Goal: Transaction & Acquisition: Subscribe to service/newsletter

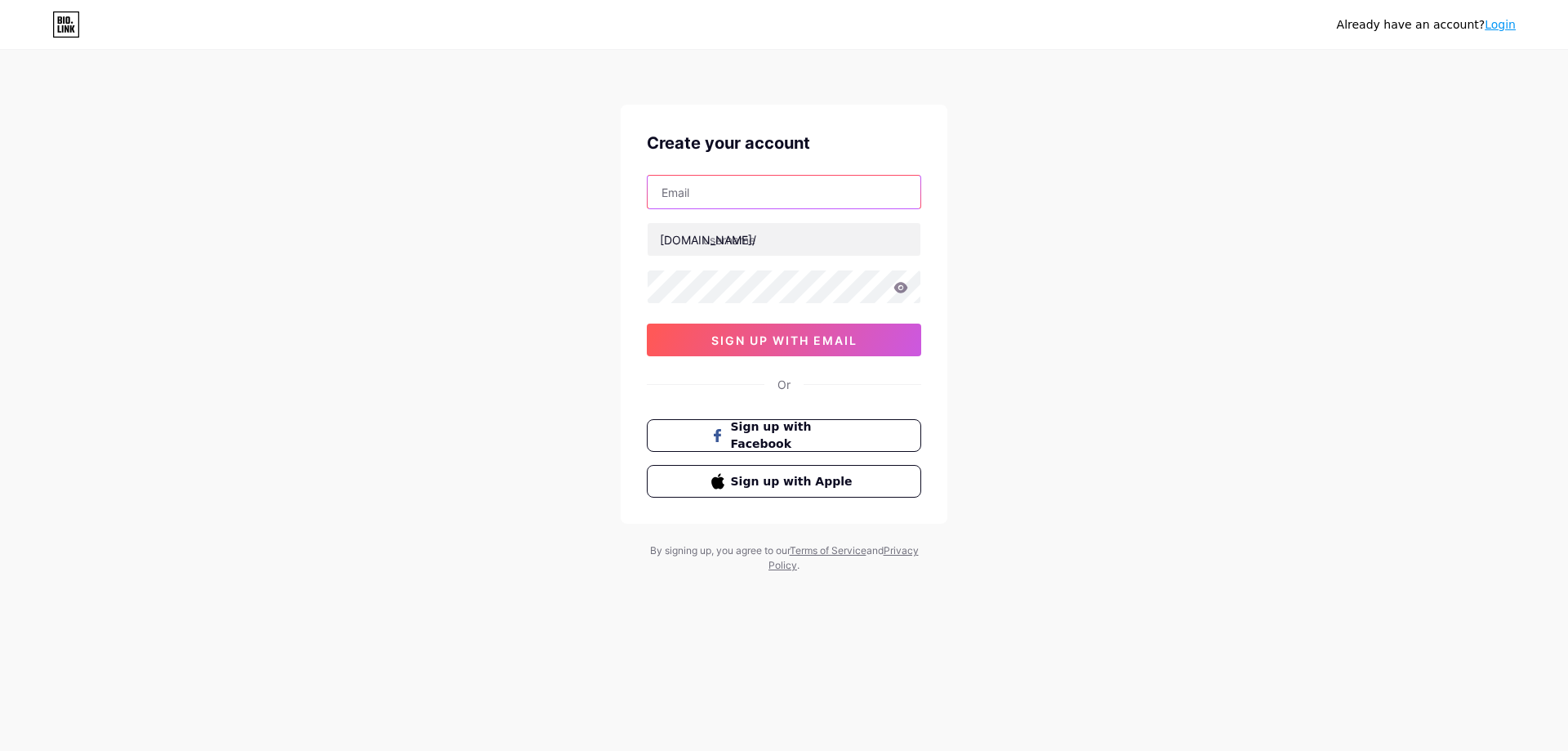
click at [693, 189] on input "text" at bounding box center [784, 192] width 273 height 33
type input "[EMAIL_ADDRESS][DOMAIN_NAME]"
click at [752, 239] on input "text" at bounding box center [784, 239] width 273 height 33
type input "nexgendataentry"
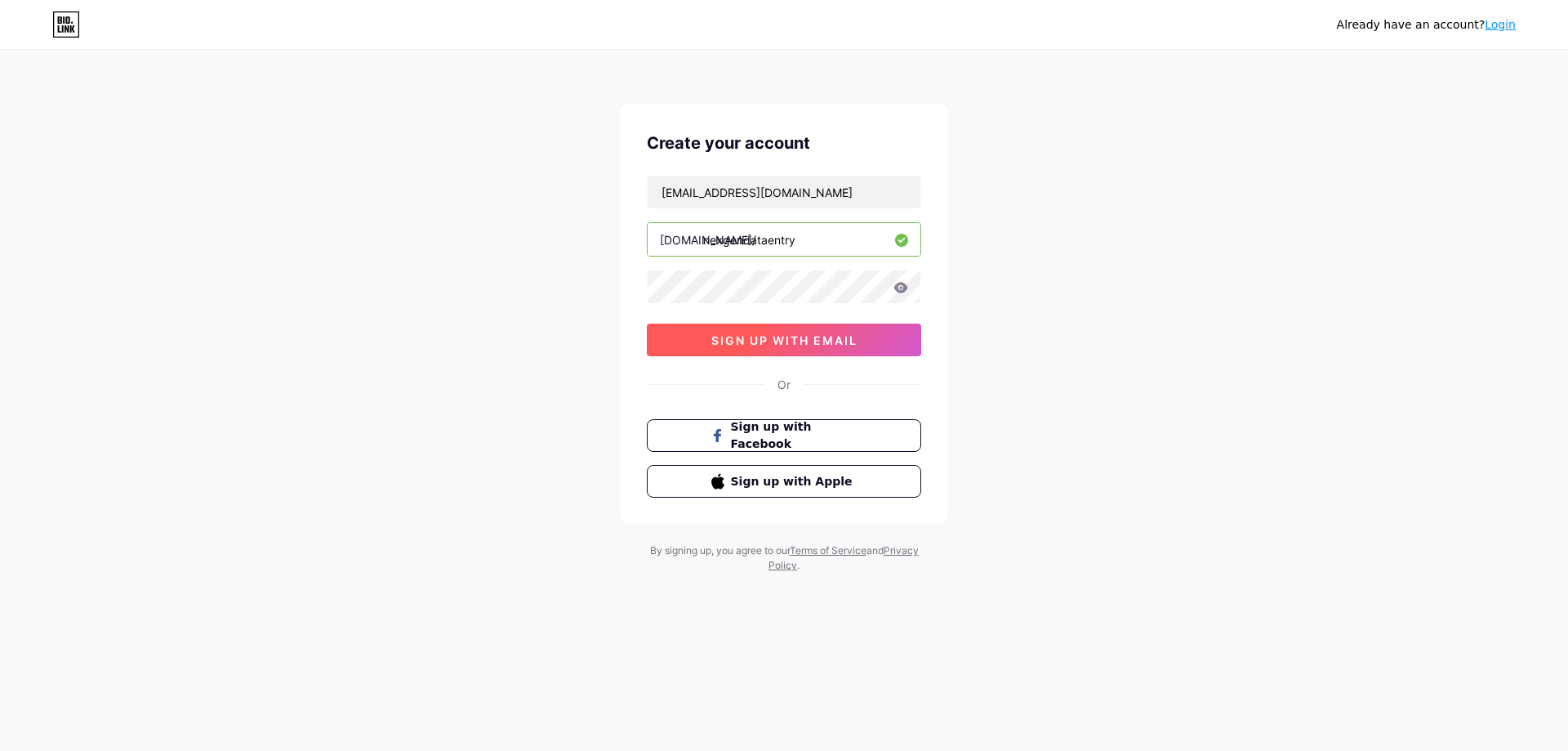
click at [788, 334] on span "sign up with email" at bounding box center [784, 340] width 146 height 14
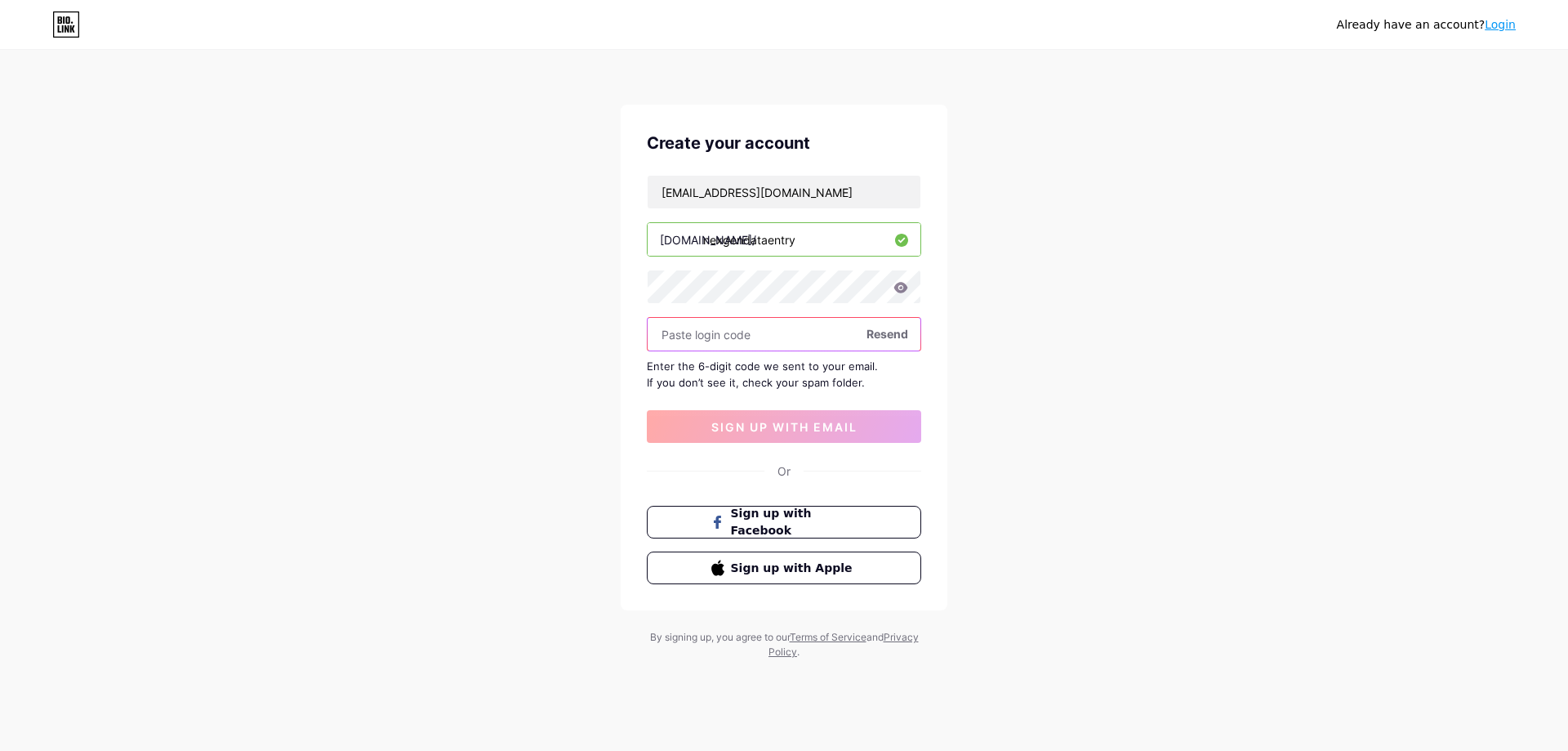
paste input "439648"
type input "439648"
click at [780, 422] on span "sign up with email" at bounding box center [784, 426] width 146 height 14
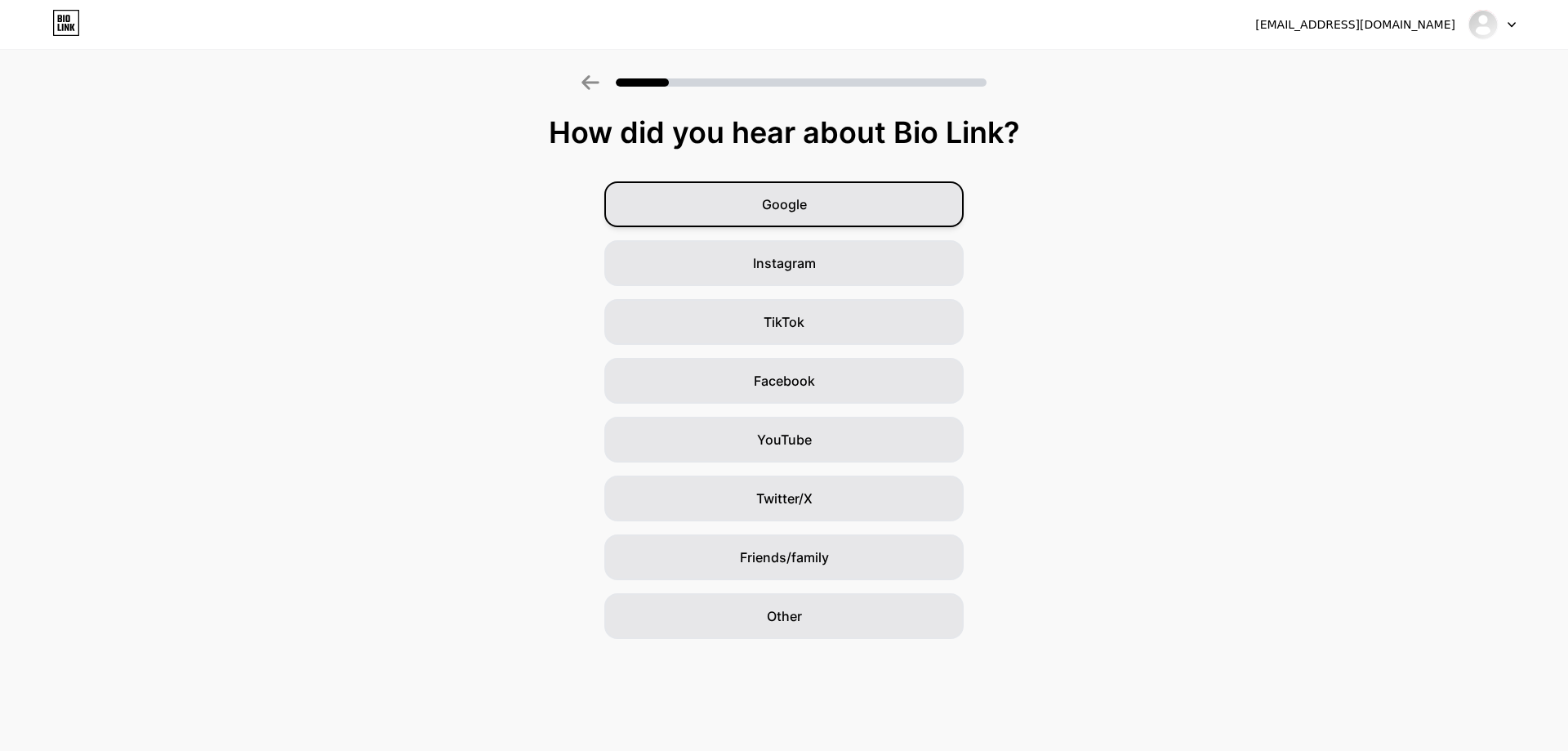
click at [809, 199] on div "Google" at bounding box center [784, 204] width 359 height 46
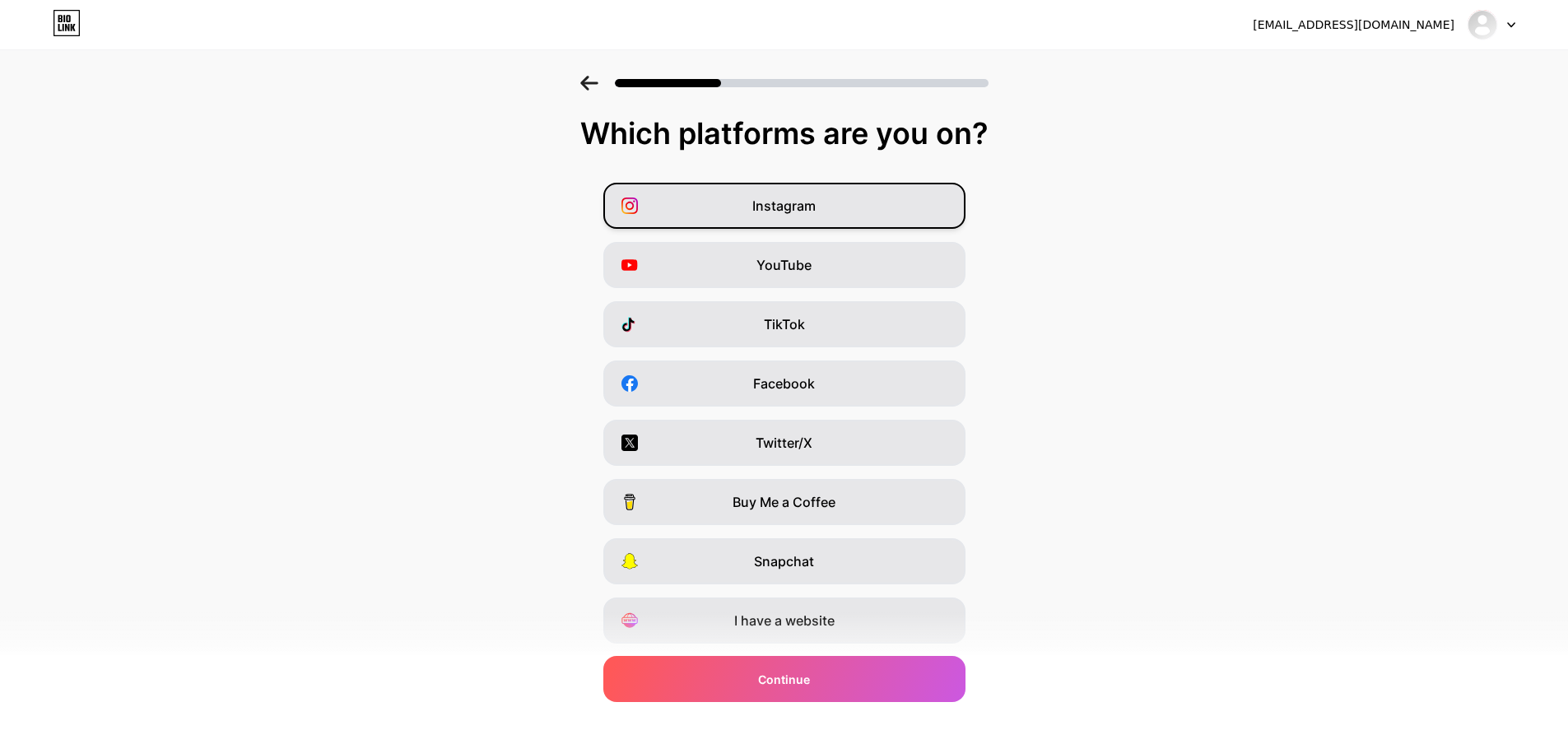
click at [832, 213] on div "Instagram" at bounding box center [784, 206] width 362 height 46
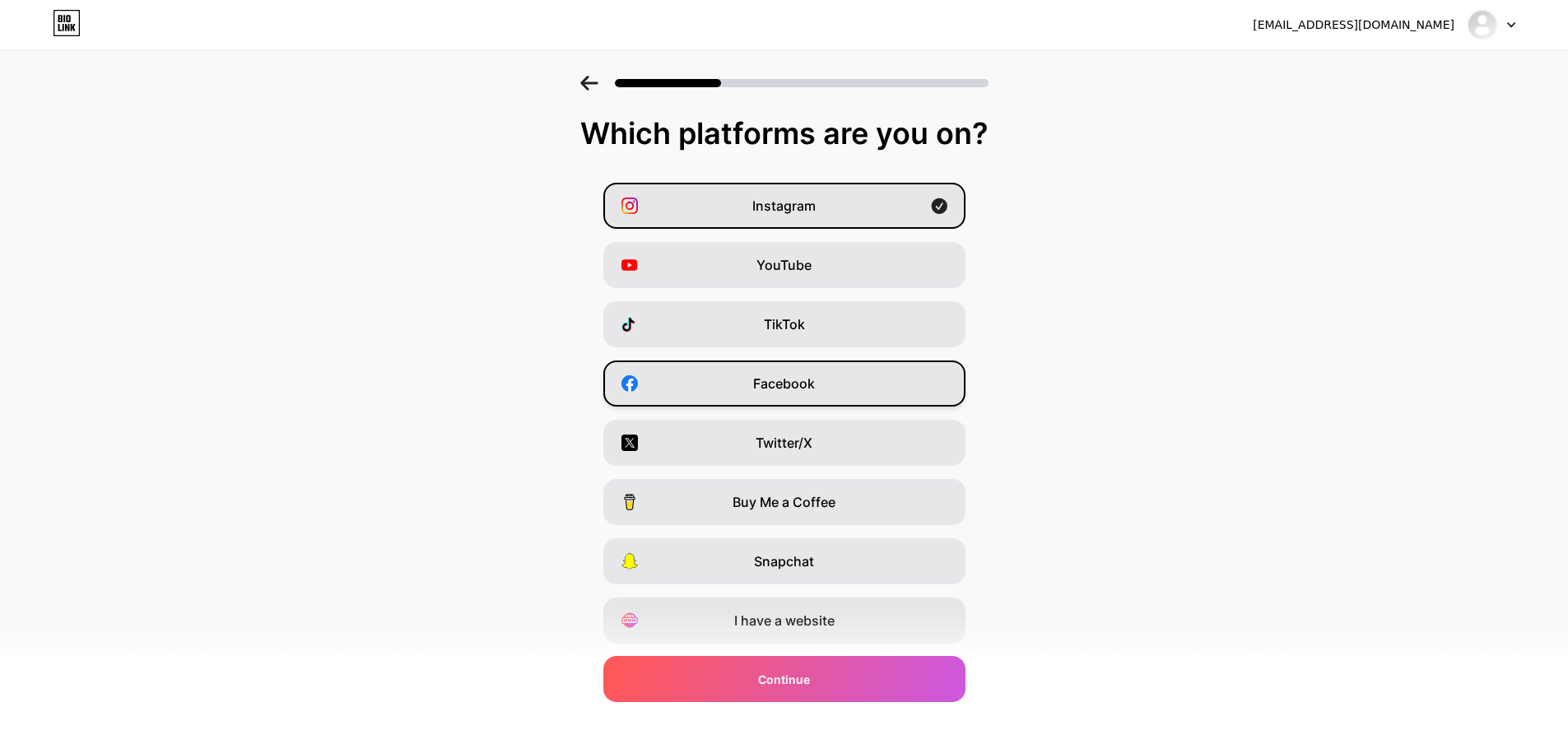
click at [815, 391] on span "Facebook" at bounding box center [784, 383] width 62 height 20
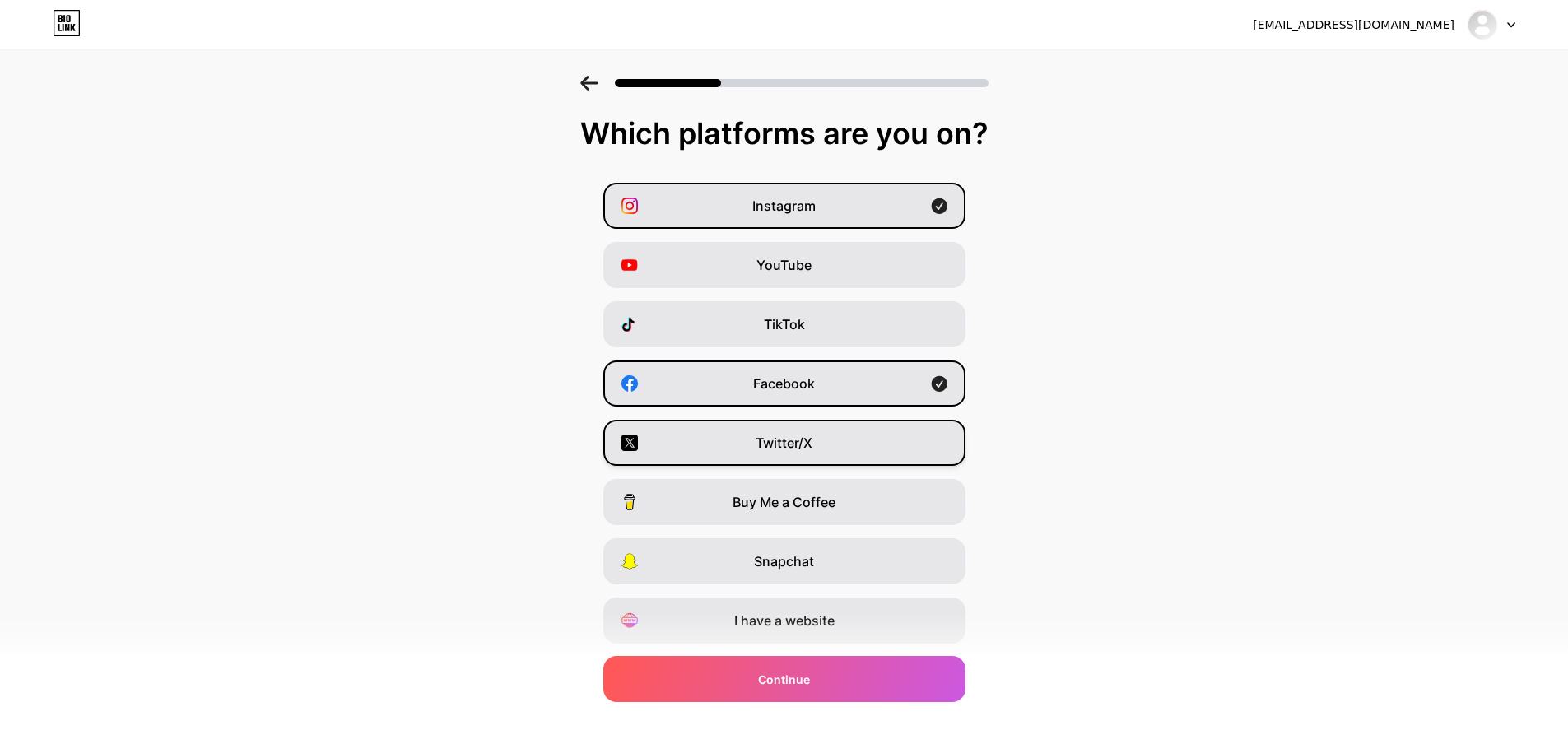
click at [835, 439] on div "Twitter/X" at bounding box center [784, 443] width 362 height 46
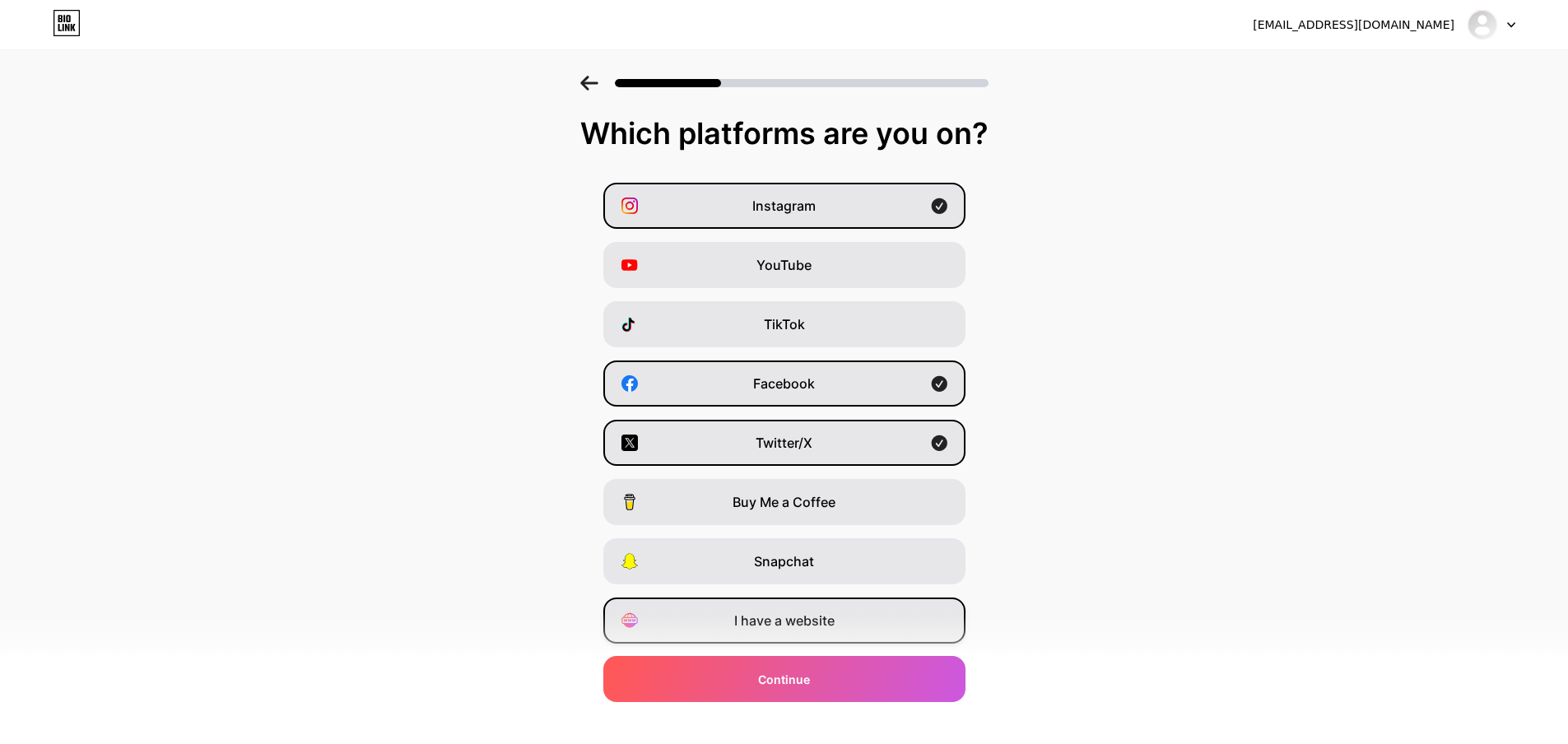
click at [847, 618] on div "I have a website" at bounding box center [784, 620] width 362 height 46
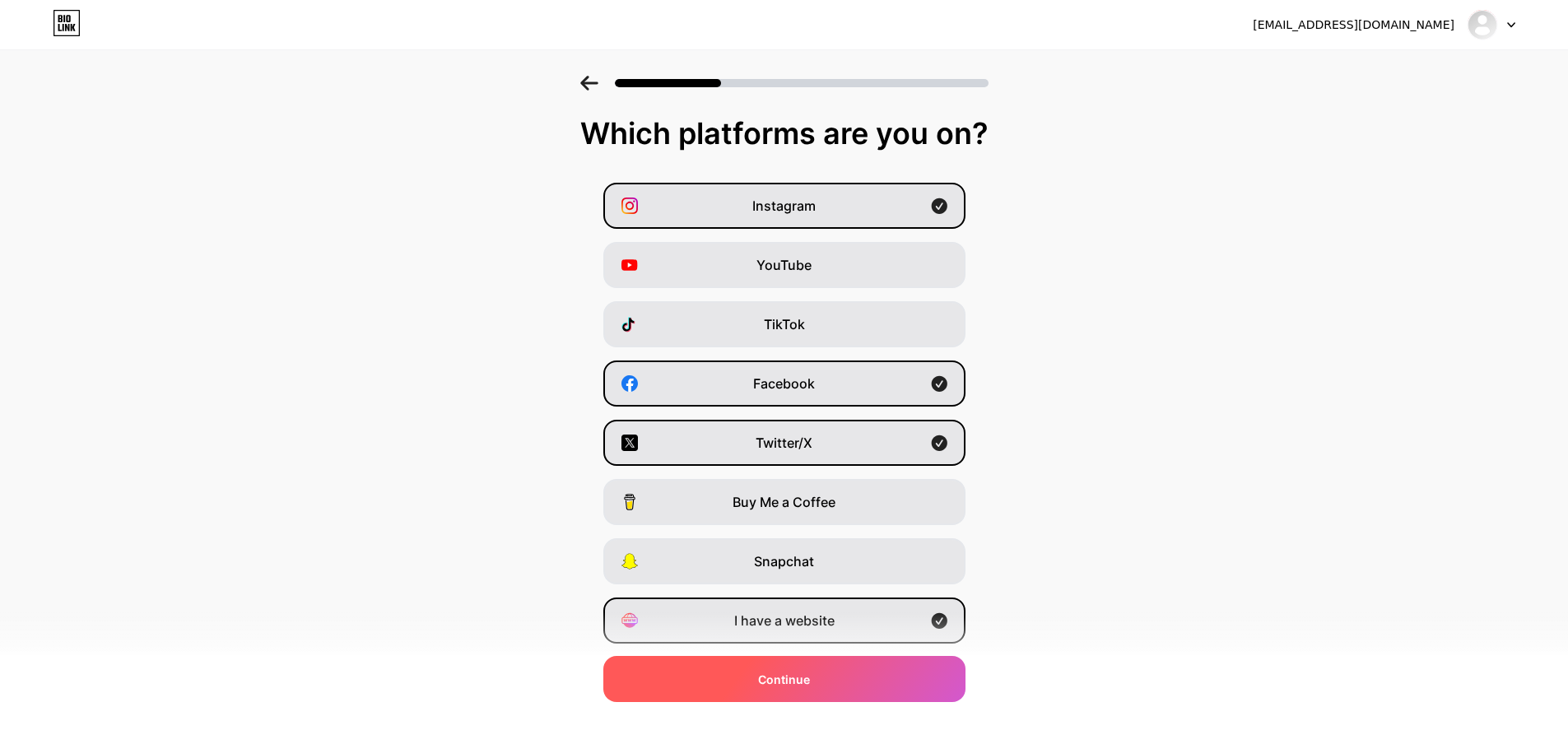
click at [802, 675] on span "Continue" at bounding box center [784, 679] width 52 height 17
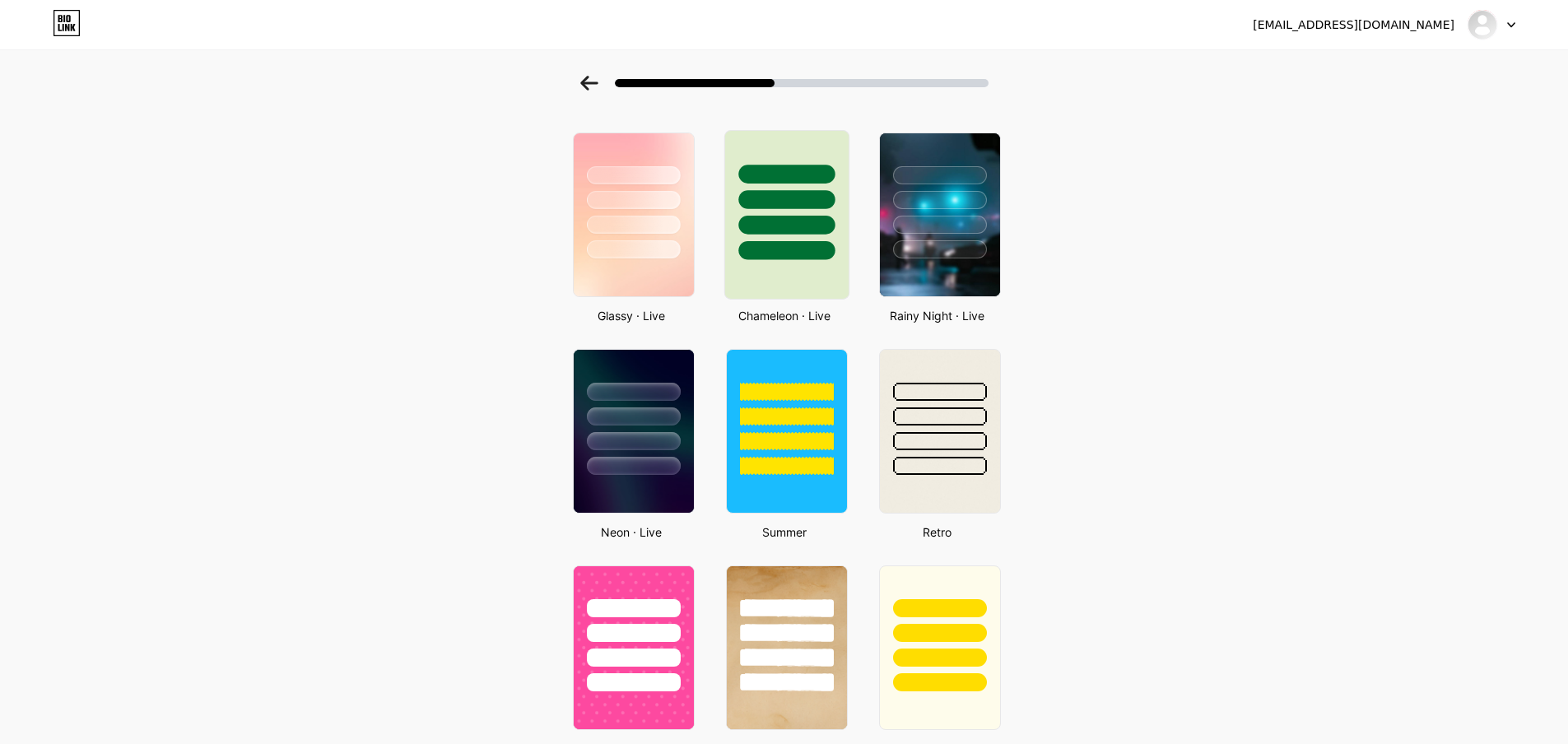
scroll to position [494, 0]
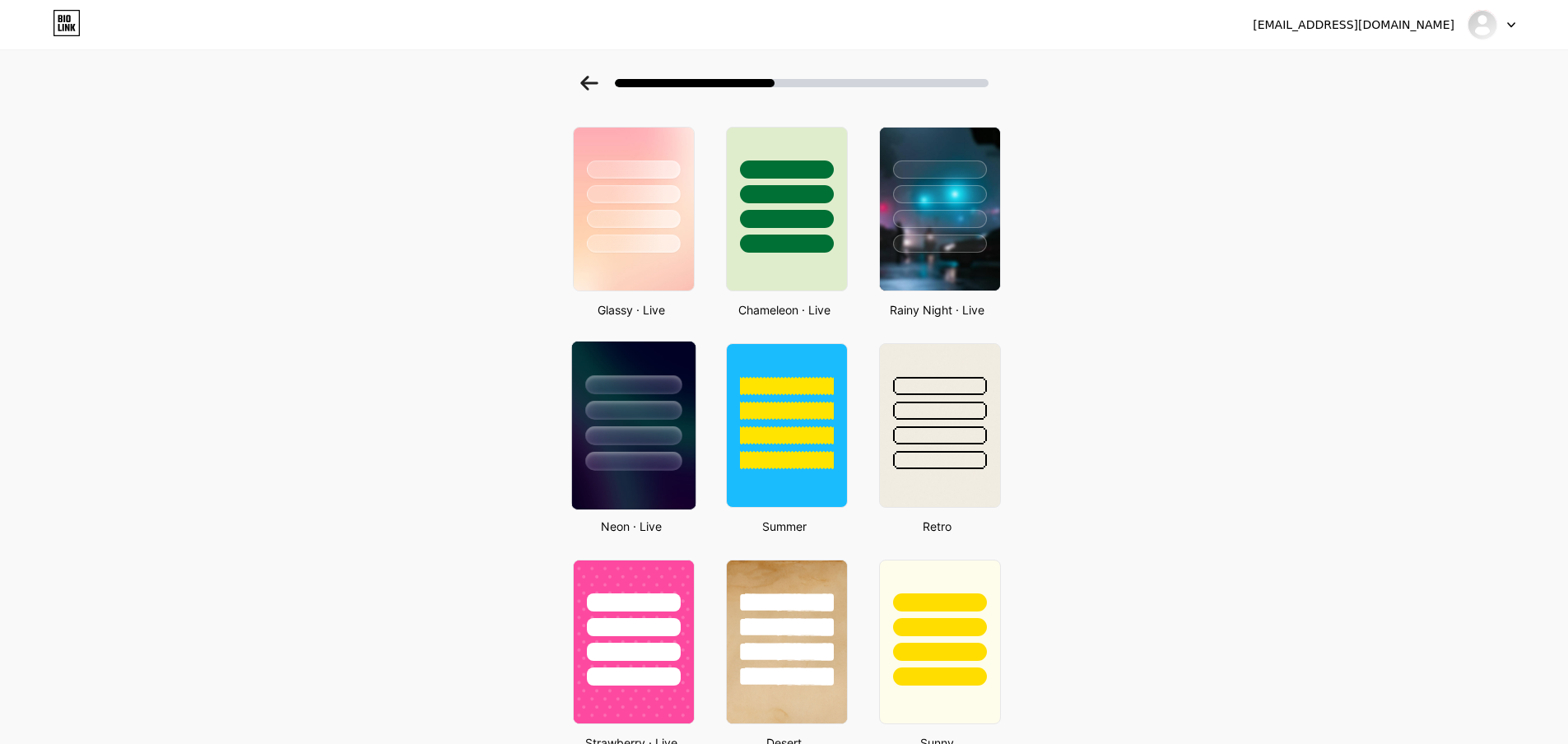
click at [653, 415] on div at bounding box center [634, 410] width 97 height 19
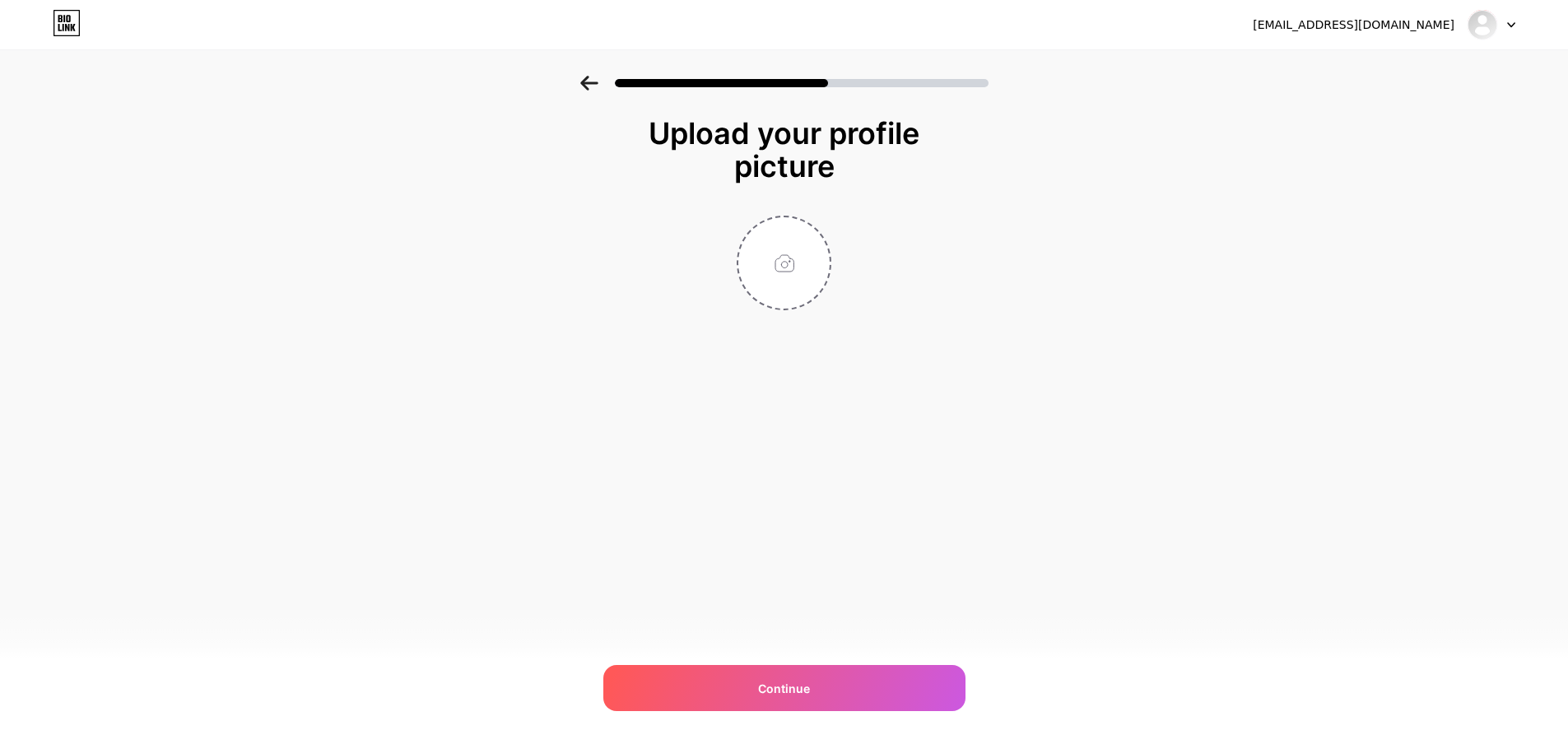
scroll to position [0, 0]
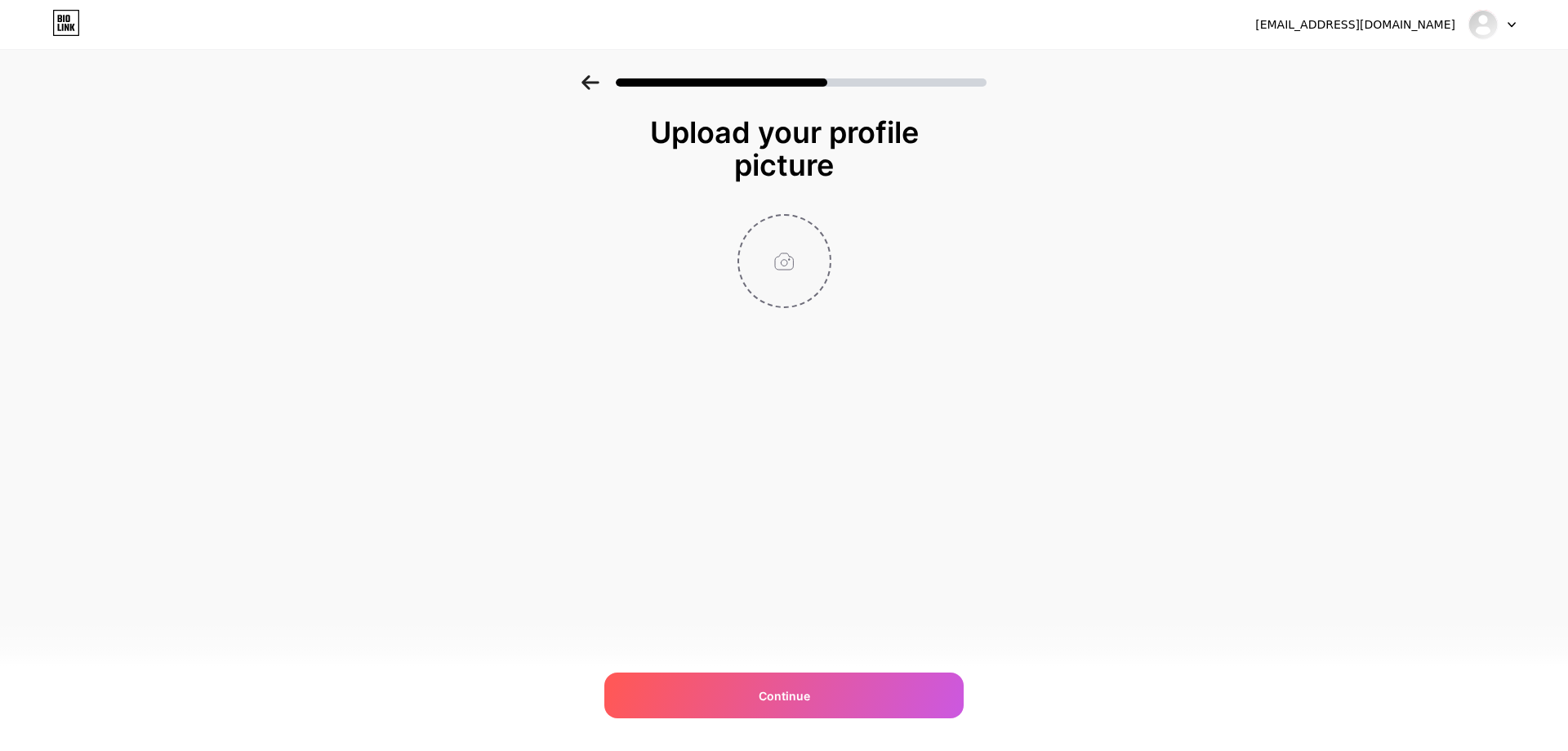
click at [773, 259] on input "file" at bounding box center [784, 261] width 91 height 91
type input "C:\fakepath\1nextgen.png"
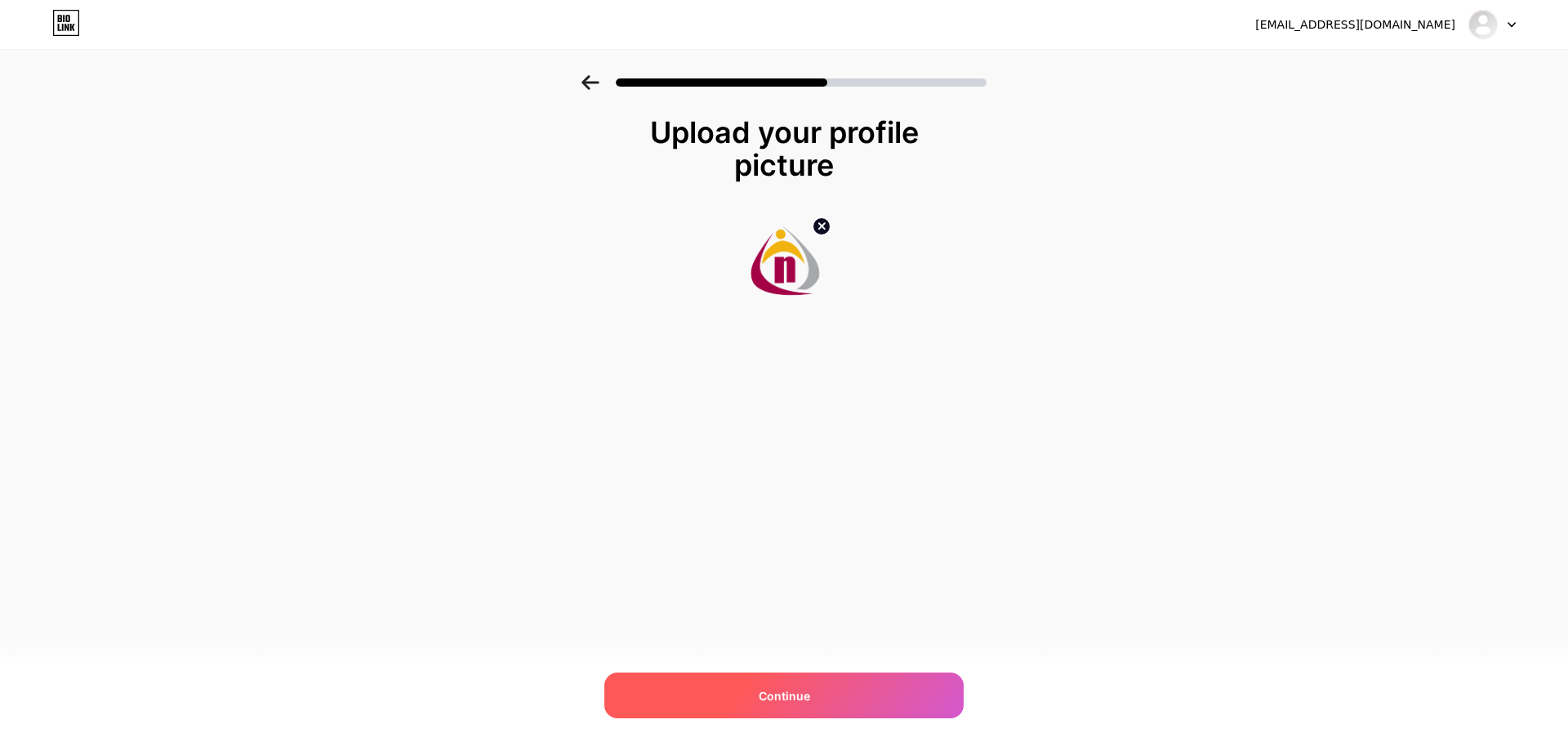
click at [817, 692] on div "Continue" at bounding box center [784, 695] width 359 height 46
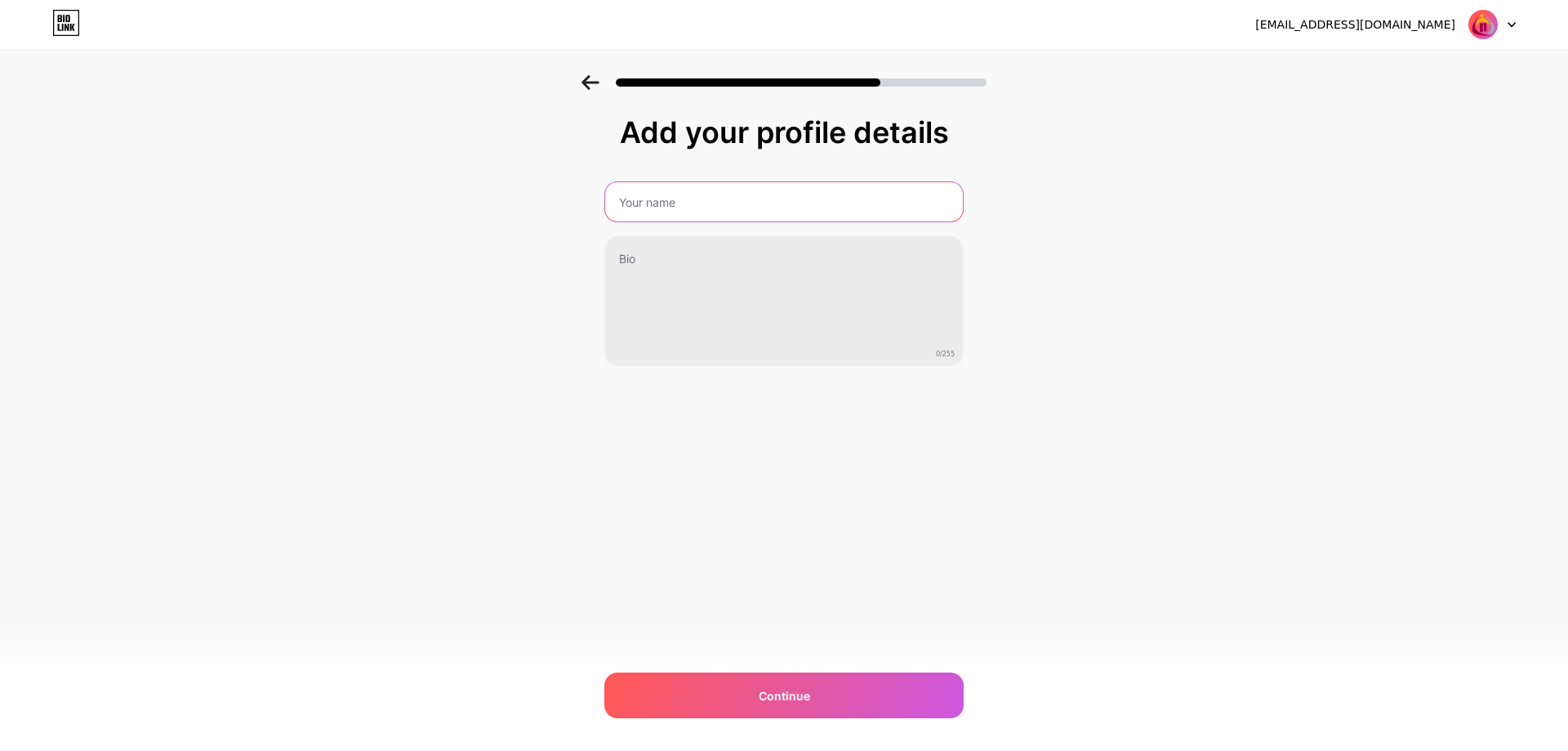
click at [679, 209] on input "text" at bounding box center [784, 202] width 357 height 39
click at [644, 205] on input "Nexgen Data Entry" at bounding box center [784, 202] width 361 height 39
type input "NexGen Data Entry"
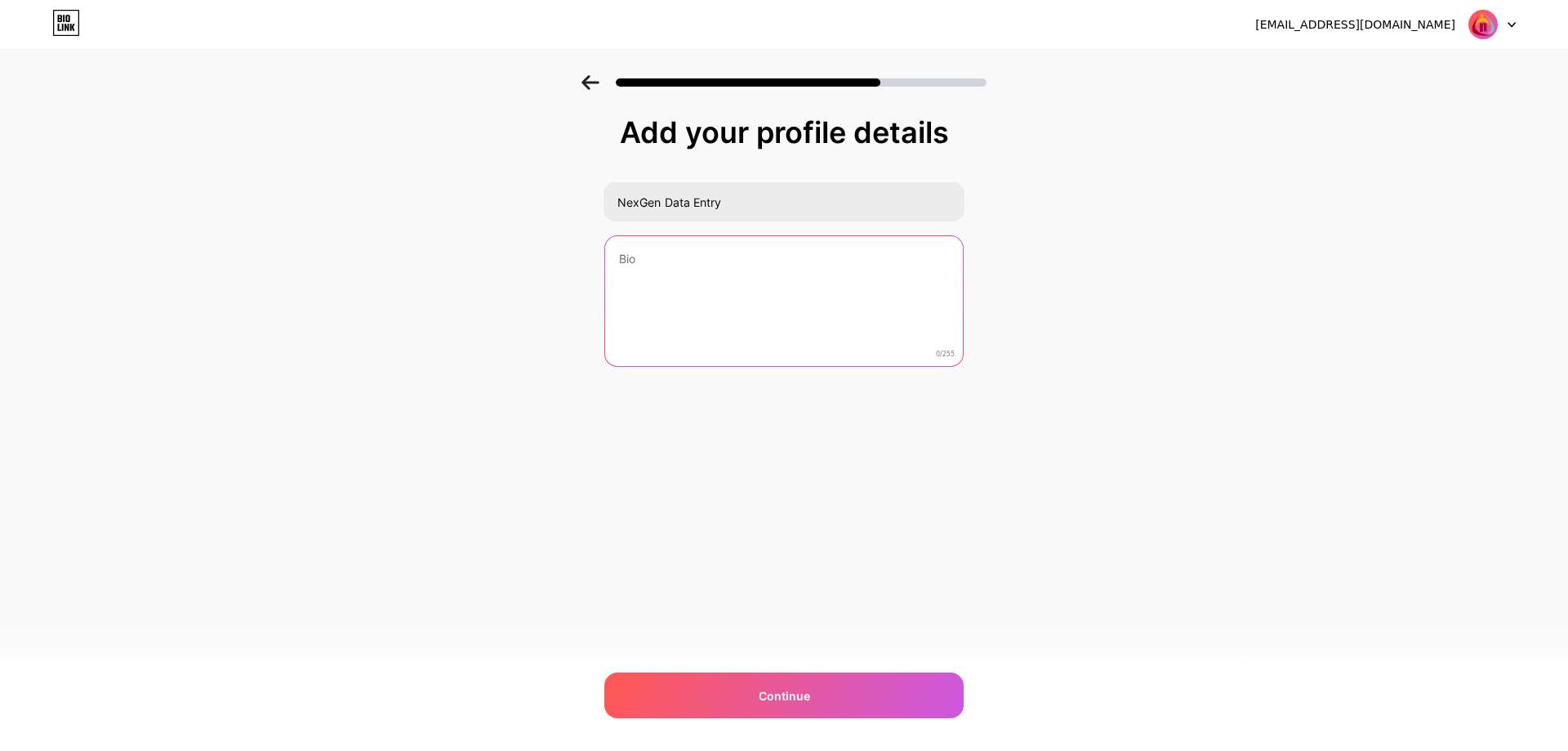
click at [643, 257] on textarea at bounding box center [784, 302] width 357 height 131
paste textarea "NexGen Data Entry is a premier outsourcing company in India, delivering world-c…"
type textarea "NexGen Data Entry is a premier outsourcing company in India, delivering world-c…"
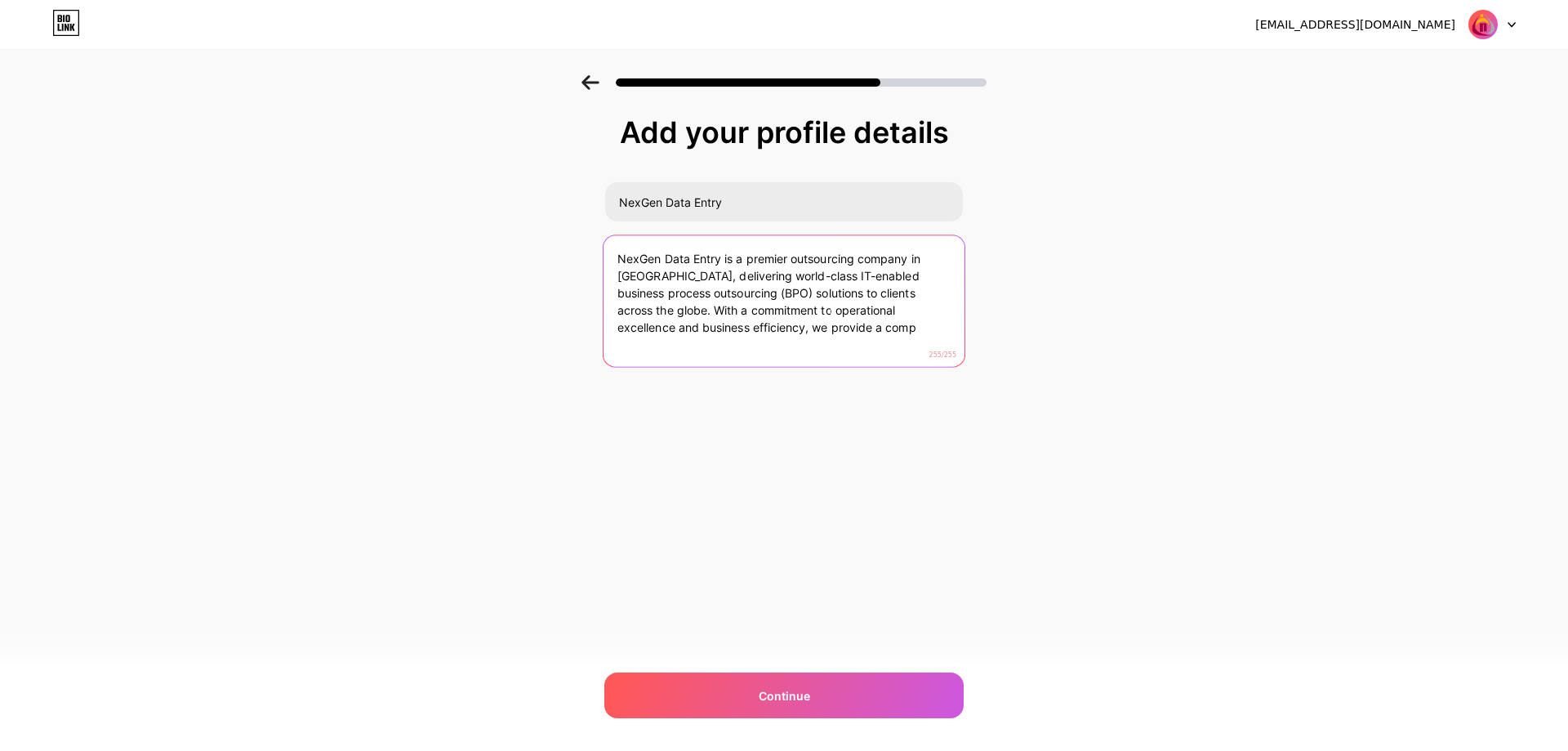
drag, startPoint x: 790, startPoint y: 330, endPoint x: 552, endPoint y: 240, distance: 254.4
click at [552, 240] on div "Add your profile details NexGen Data Entry NexGen Data Entry is a premier outso…" at bounding box center [784, 262] width 1568 height 373
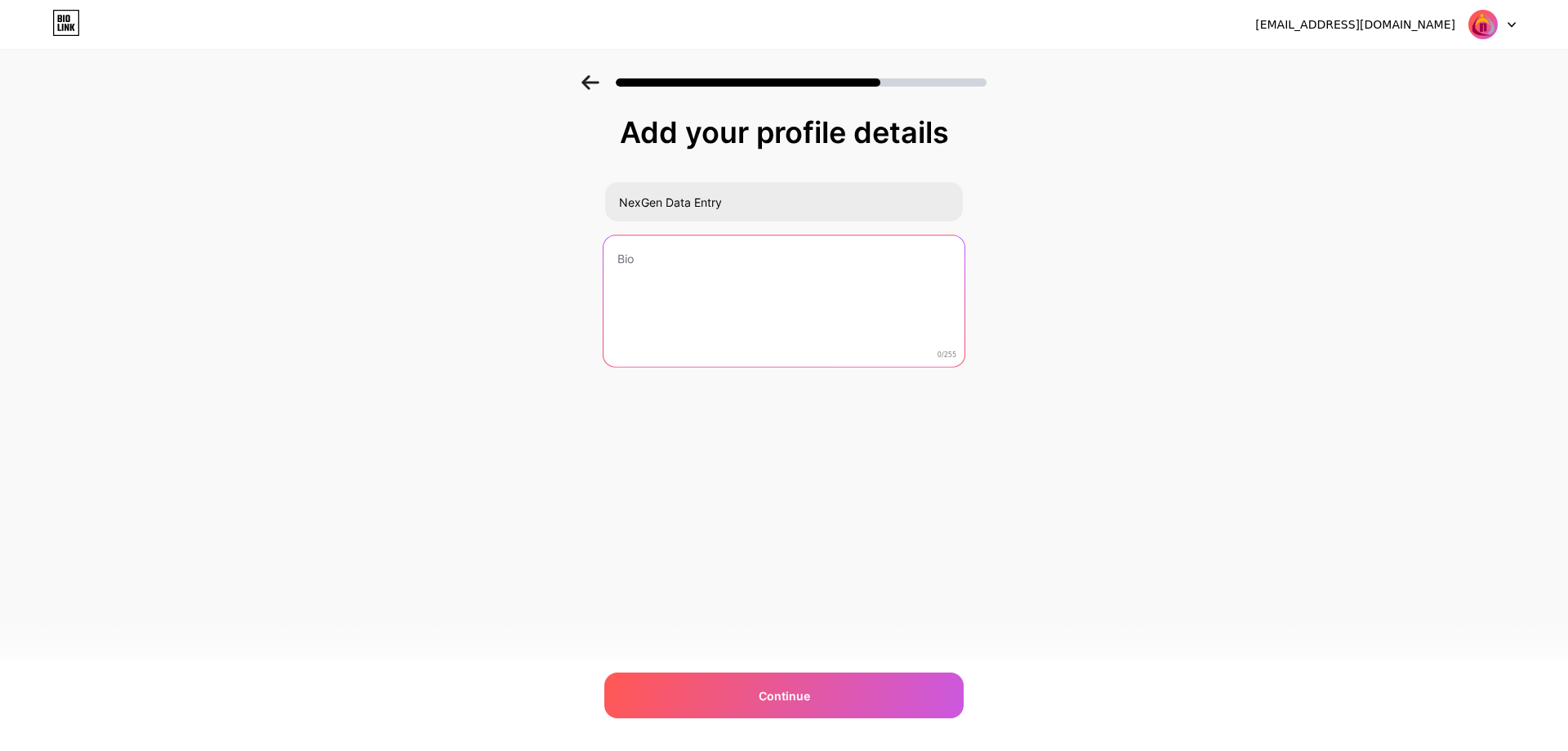
paste textarea "NexGen Data Entry is a leading outsourcing company in India offering global IT-…"
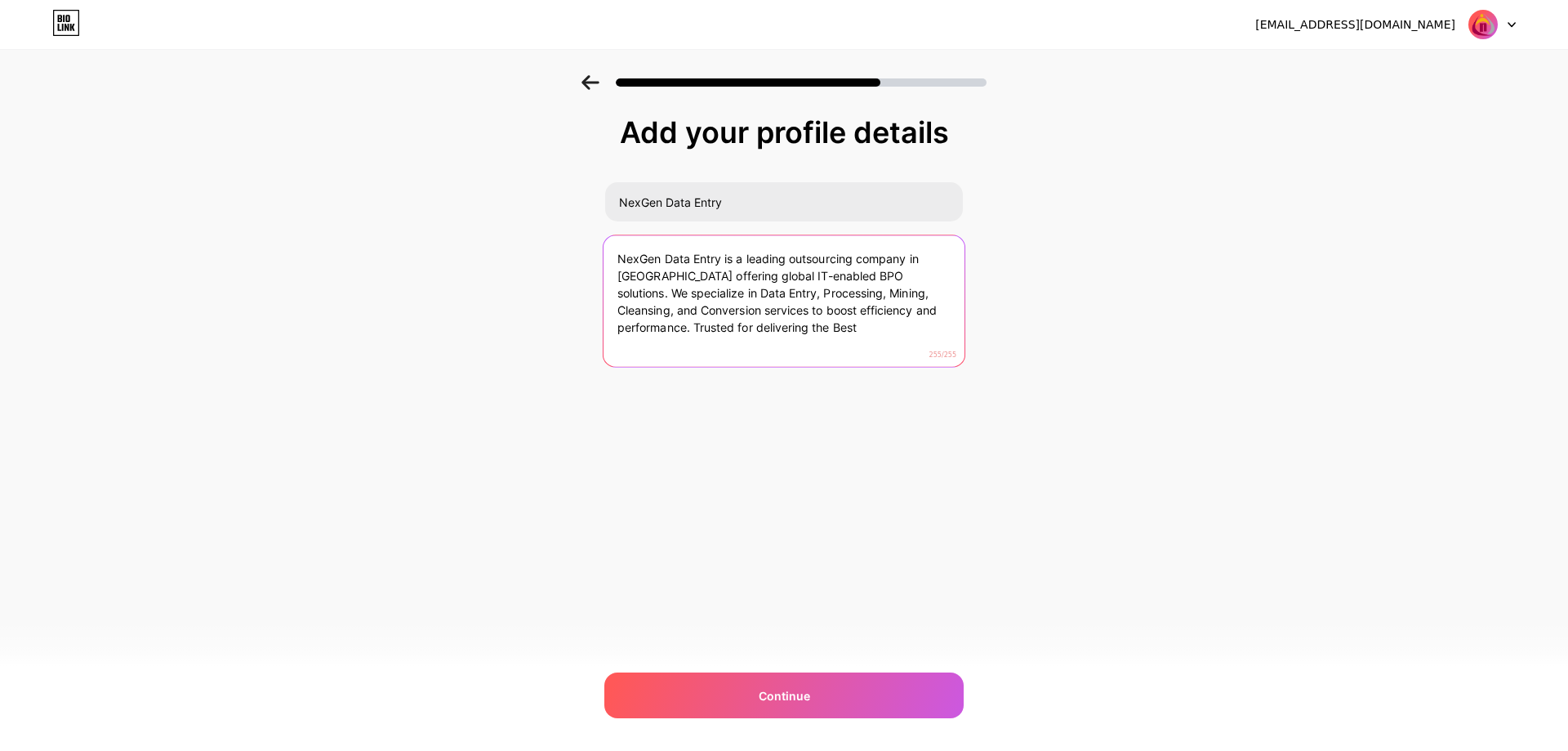
drag, startPoint x: 724, startPoint y: 329, endPoint x: 555, endPoint y: 208, distance: 207.9
click at [555, 208] on div "Add your profile details NexGen Data Entry NexGen Data Entry is a leading outso…" at bounding box center [784, 262] width 1568 height 373
paste textarea ", delivering global BPO solutions. We specialize in Data Entry, Processing, Min…"
type textarea "NexGen Data Entry is a leading outsourcing company in India, delivering global …"
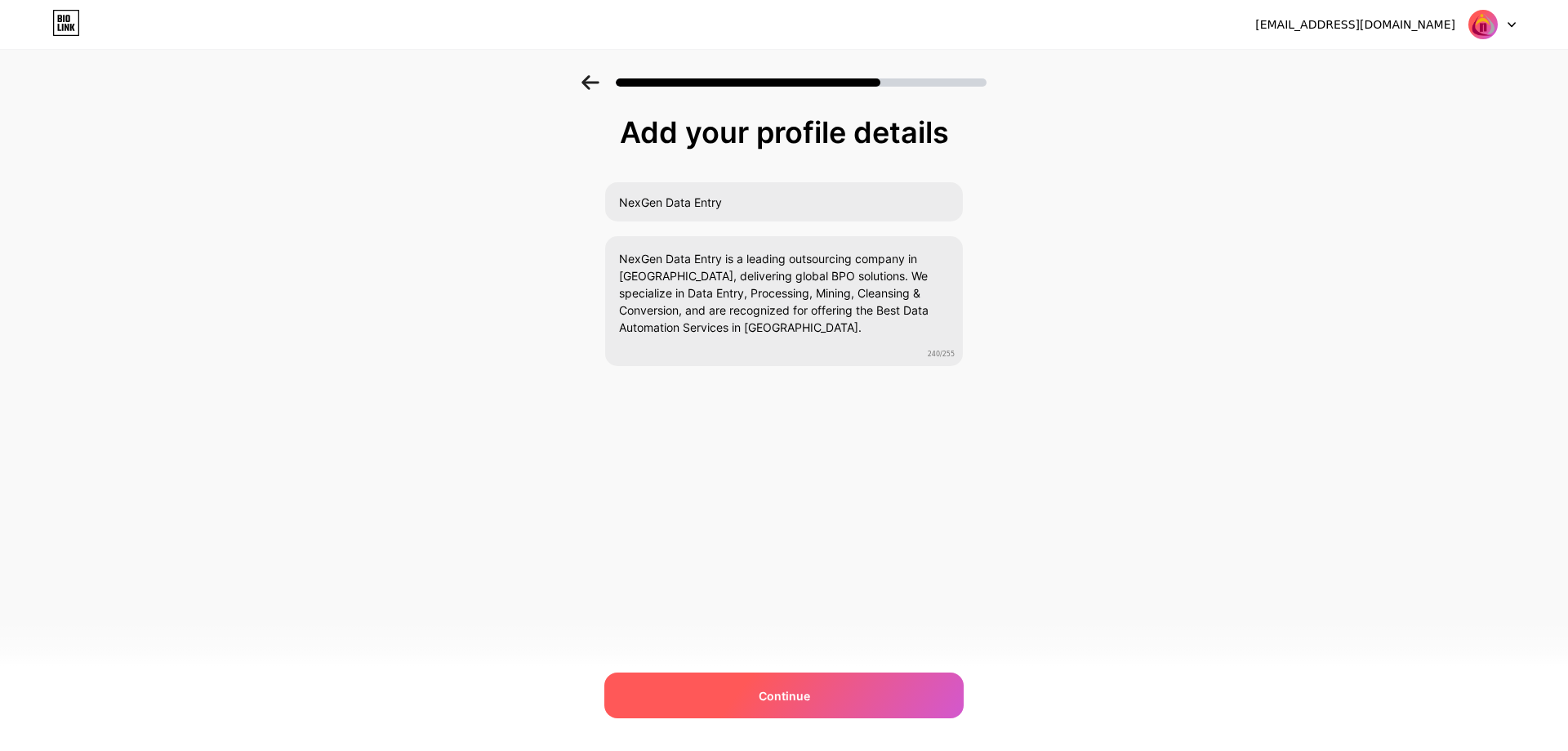
click at [781, 687] on span "Continue" at bounding box center [784, 695] width 52 height 17
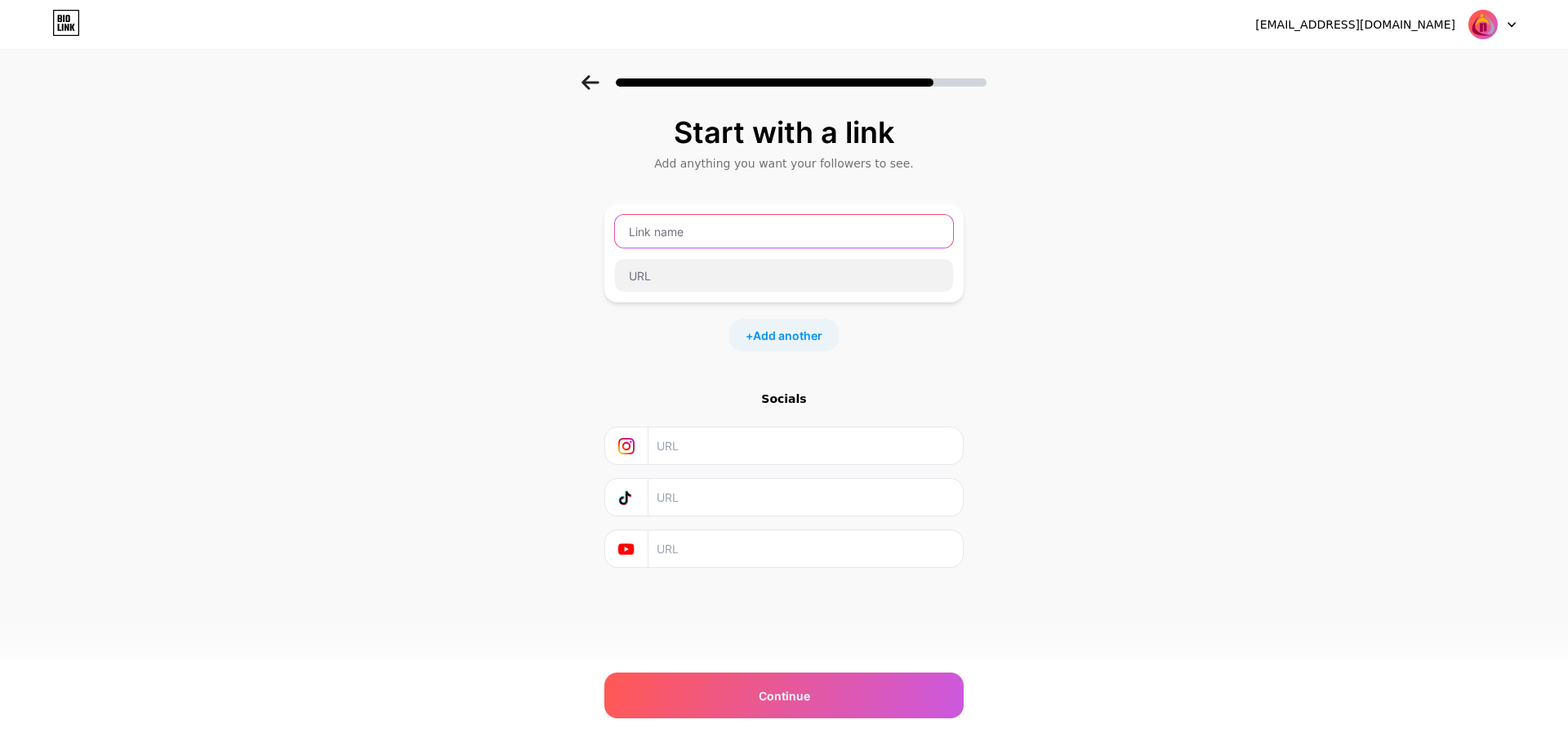
click at [675, 230] on input "text" at bounding box center [784, 231] width 339 height 33
type input "Nexgen Data Entry"
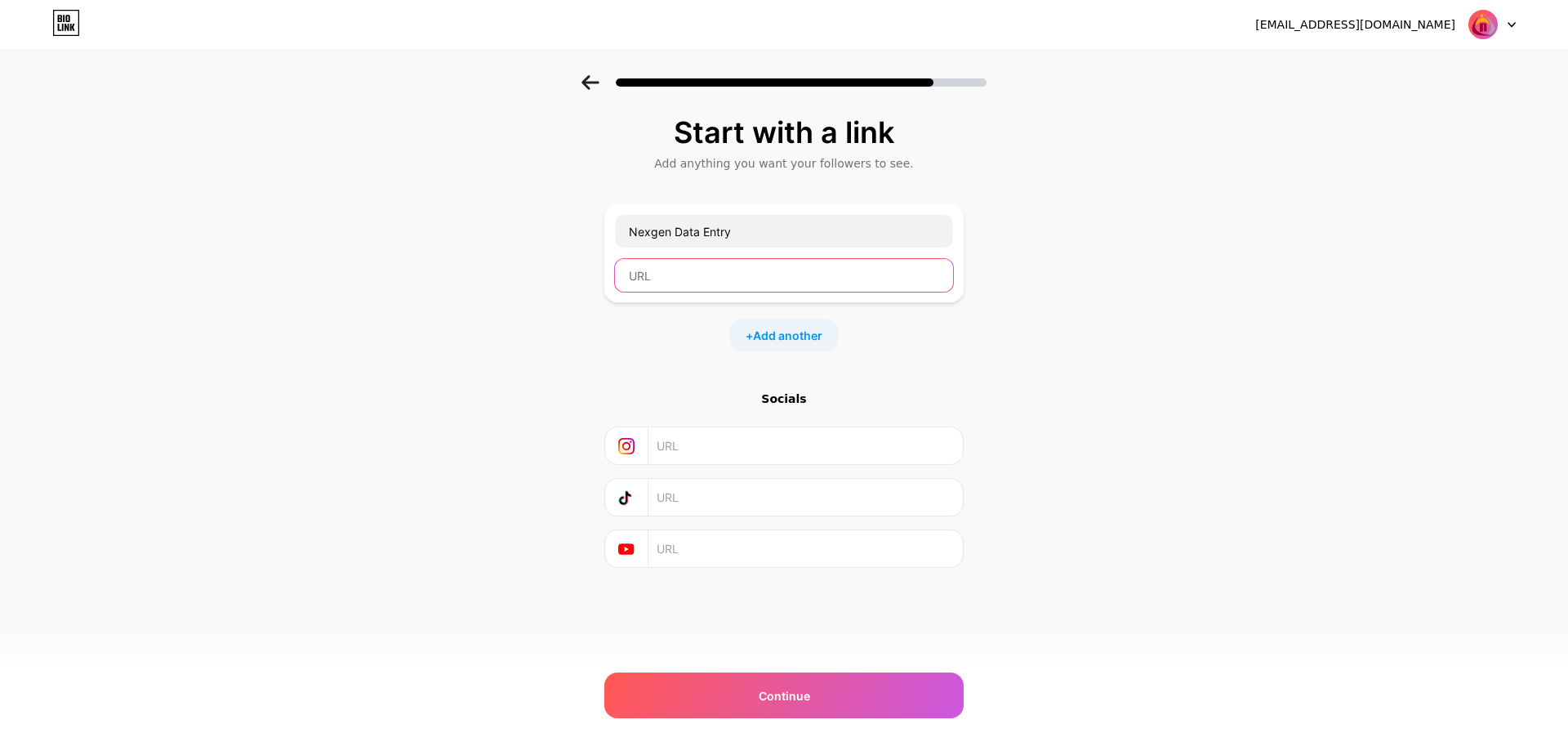
click at [717, 276] on input "text" at bounding box center [784, 275] width 339 height 33
paste input "https://www.nexgendataentry.com/"
type input "https://www.nexgendataentry.com/"
click at [778, 336] on span "Add another" at bounding box center [788, 335] width 70 height 17
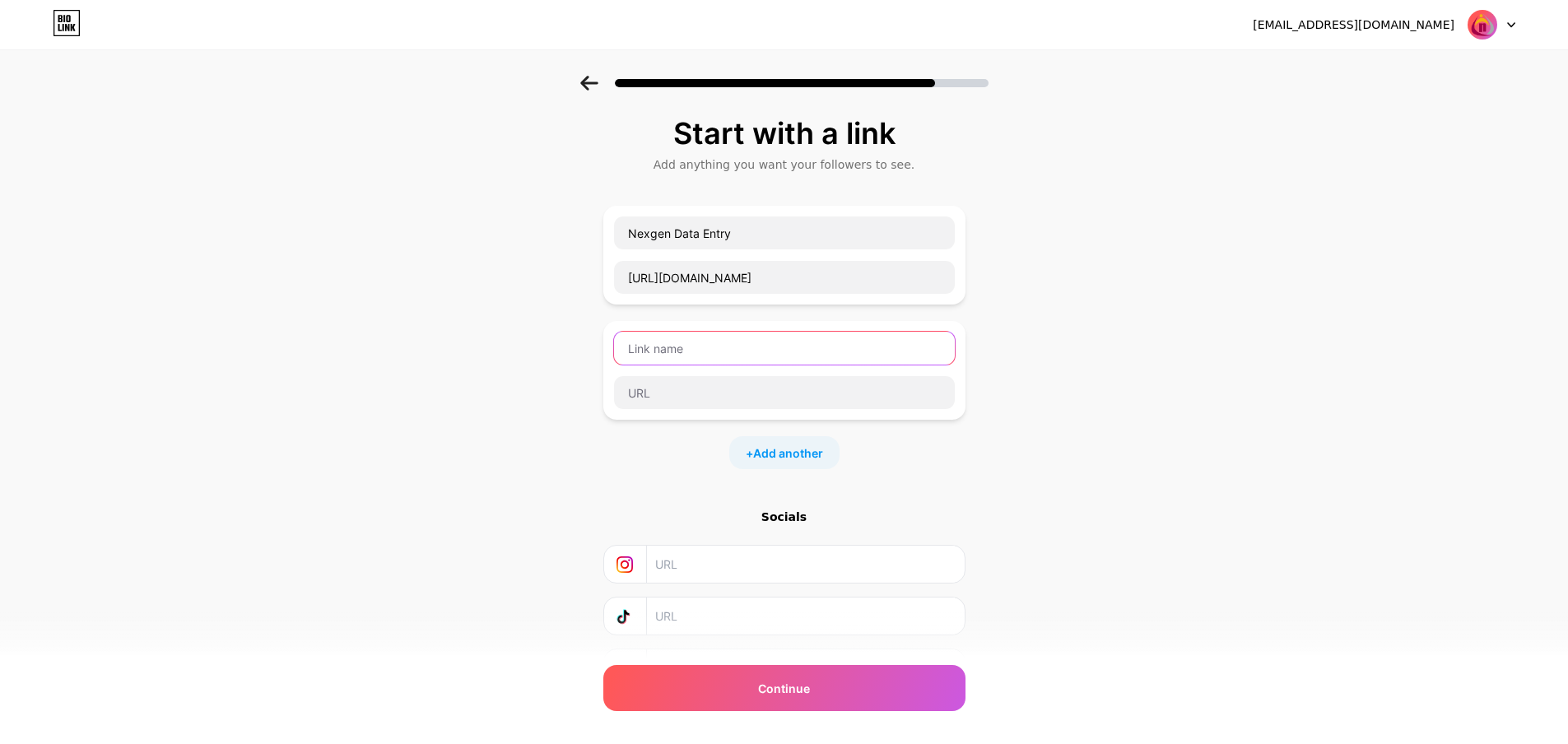
click at [705, 348] on input "text" at bounding box center [784, 348] width 341 height 33
paste input "NexGen Offers systematic BPO Automation solutions in a cost effective manner."
type input "NexGen Offers systematic BPO Automation solutions in a cost effective manner."
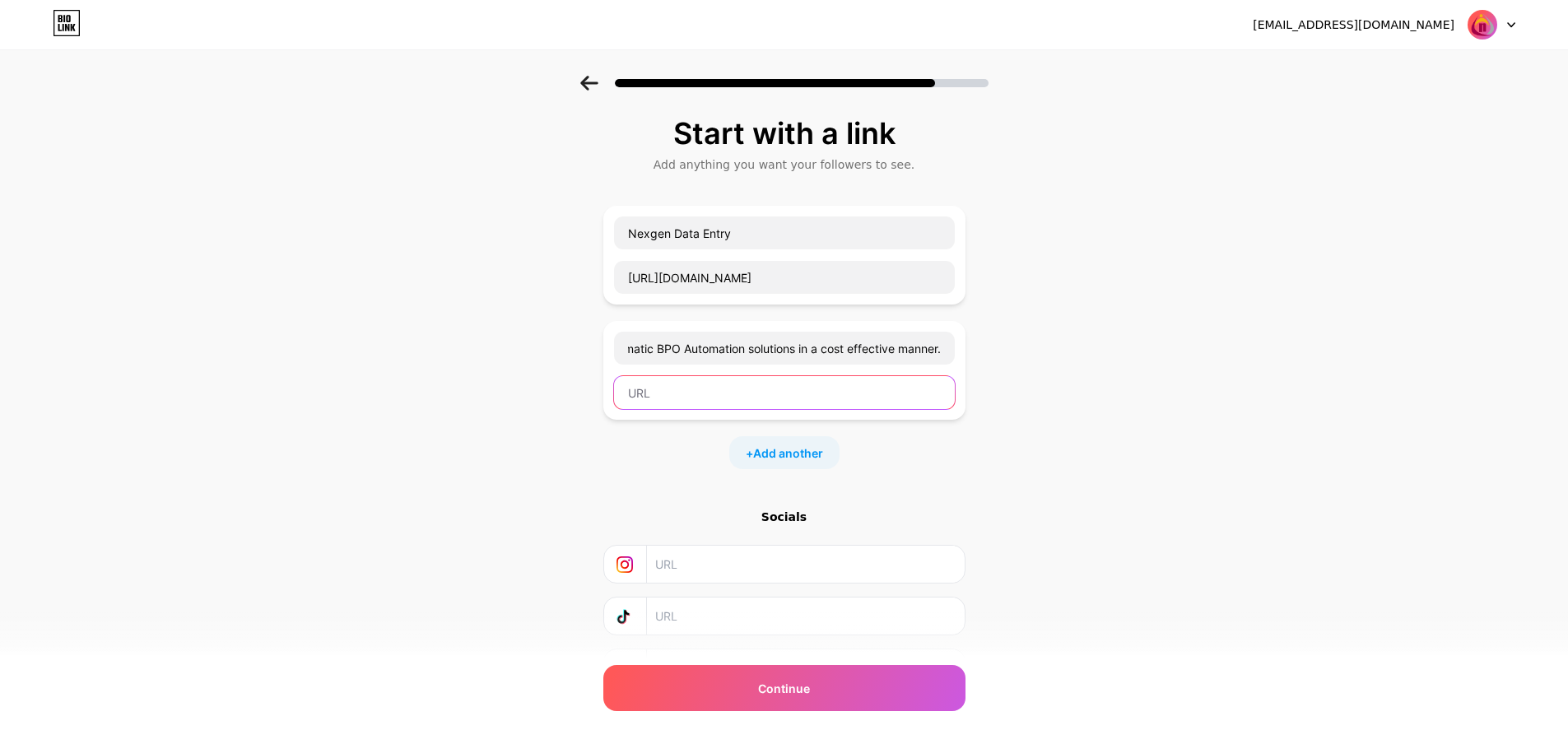
click at [672, 391] on input "text" at bounding box center [784, 392] width 341 height 33
paste input "https://www.nexgendataentry.com/about-us"
type input "https://www.nexgendataentry.com/about-us"
click at [805, 452] on span "Add another" at bounding box center [788, 453] width 70 height 17
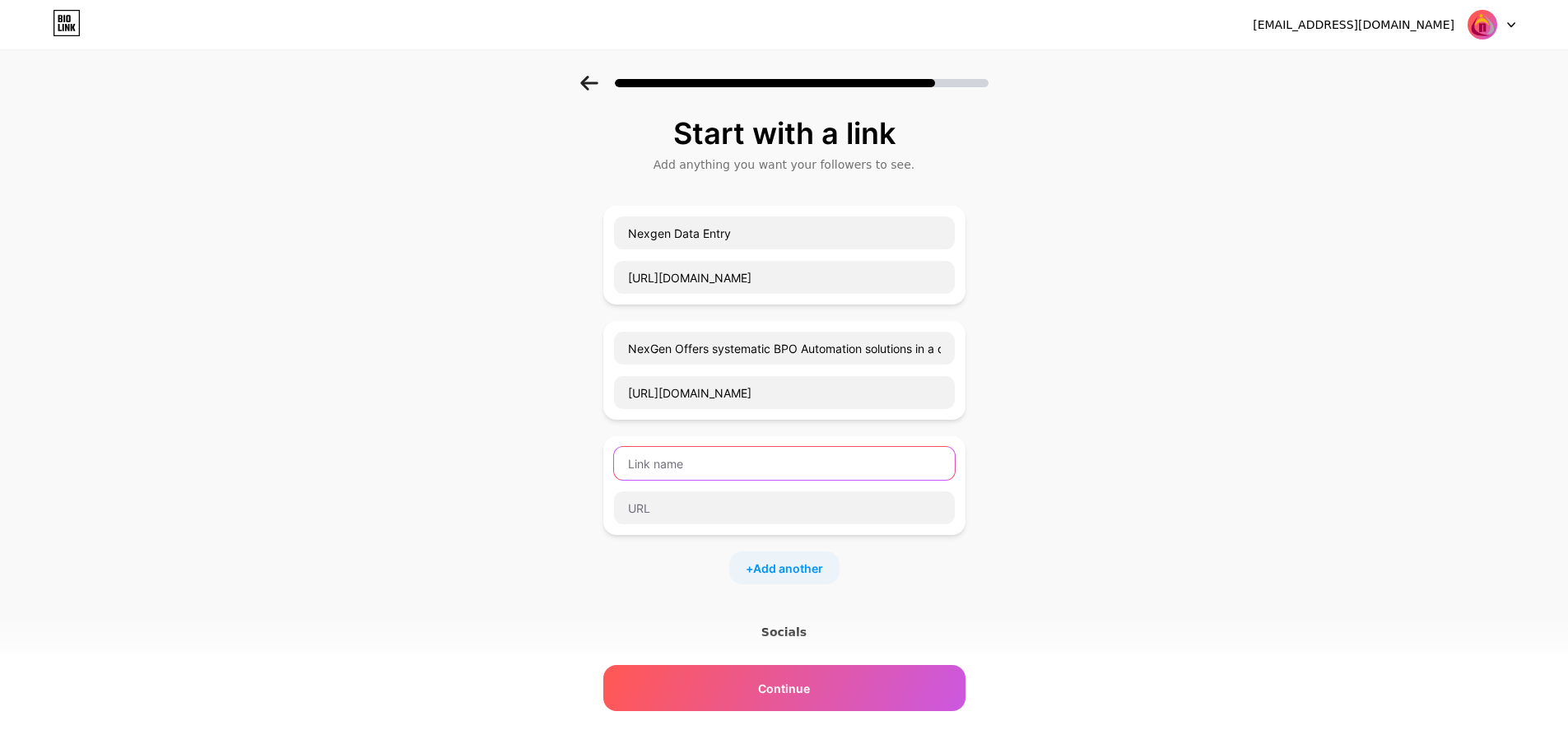
click at [654, 454] on input "text" at bounding box center [784, 463] width 341 height 33
paste input "NexGen"
paste input "Data Entry Services"
type input "NexGen Data Entry Services"
click at [650, 516] on input "text" at bounding box center [784, 508] width 341 height 33
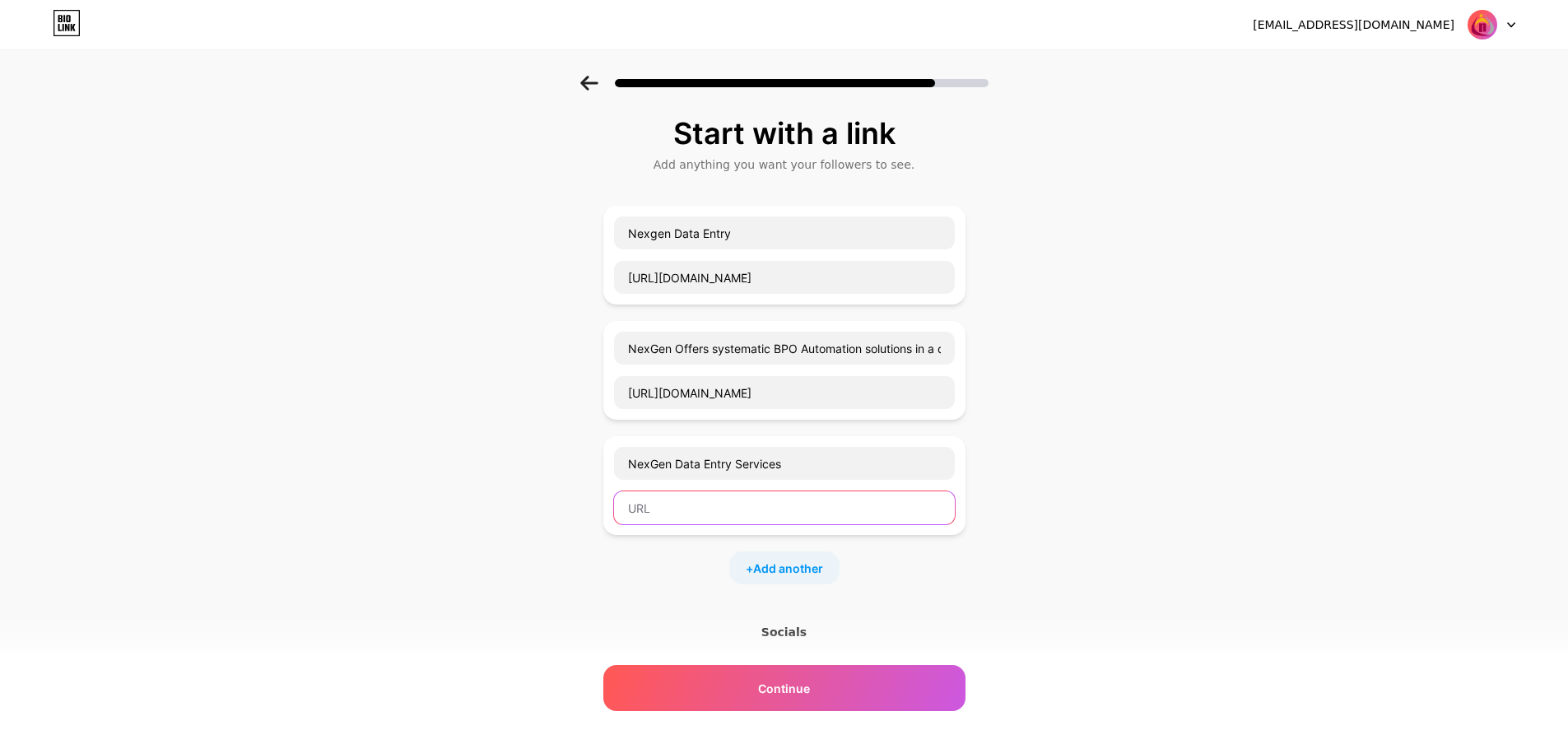
paste input "https://www.nexgendataentry.com/outsourcing-services"
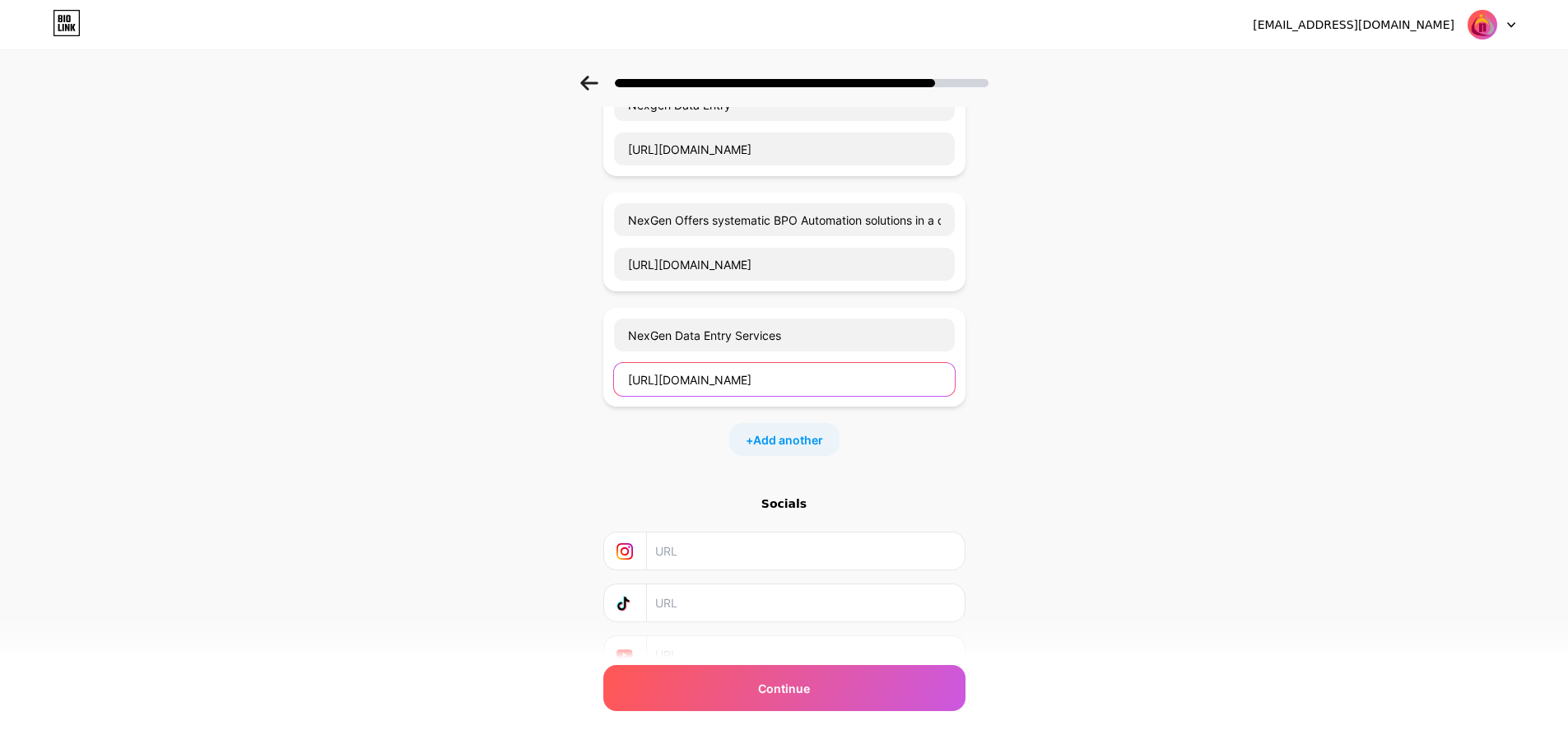
scroll to position [206, 0]
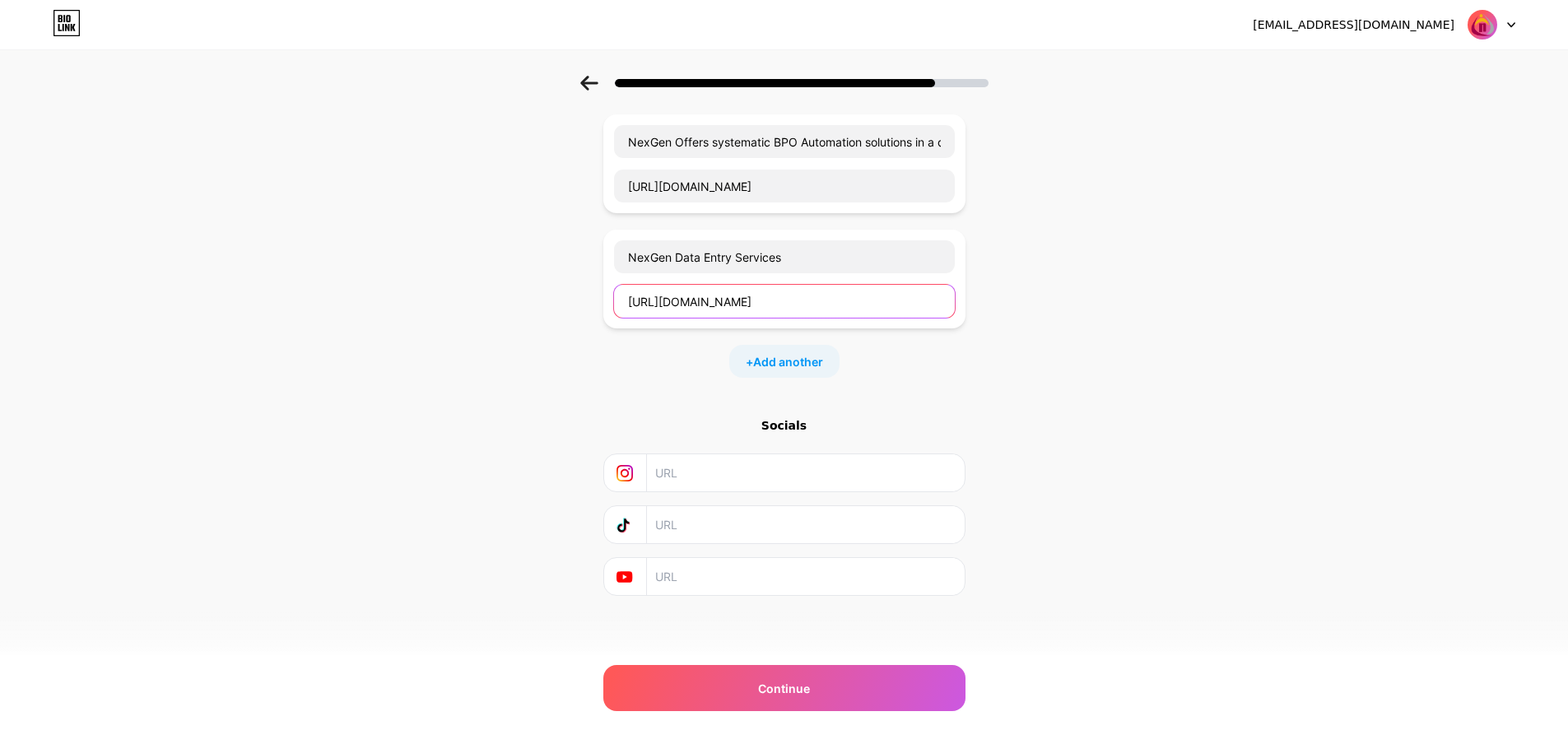
type input "https://www.nexgendataentry.com/outsourcing-services"
click at [697, 475] on input "text" at bounding box center [805, 472] width 299 height 37
paste input "https://www.instagram.com/nexgendataentryindia/"
type input "https://www.instagram.com/nexgendataentryindia/"
click at [688, 536] on input "text" at bounding box center [805, 524] width 299 height 37
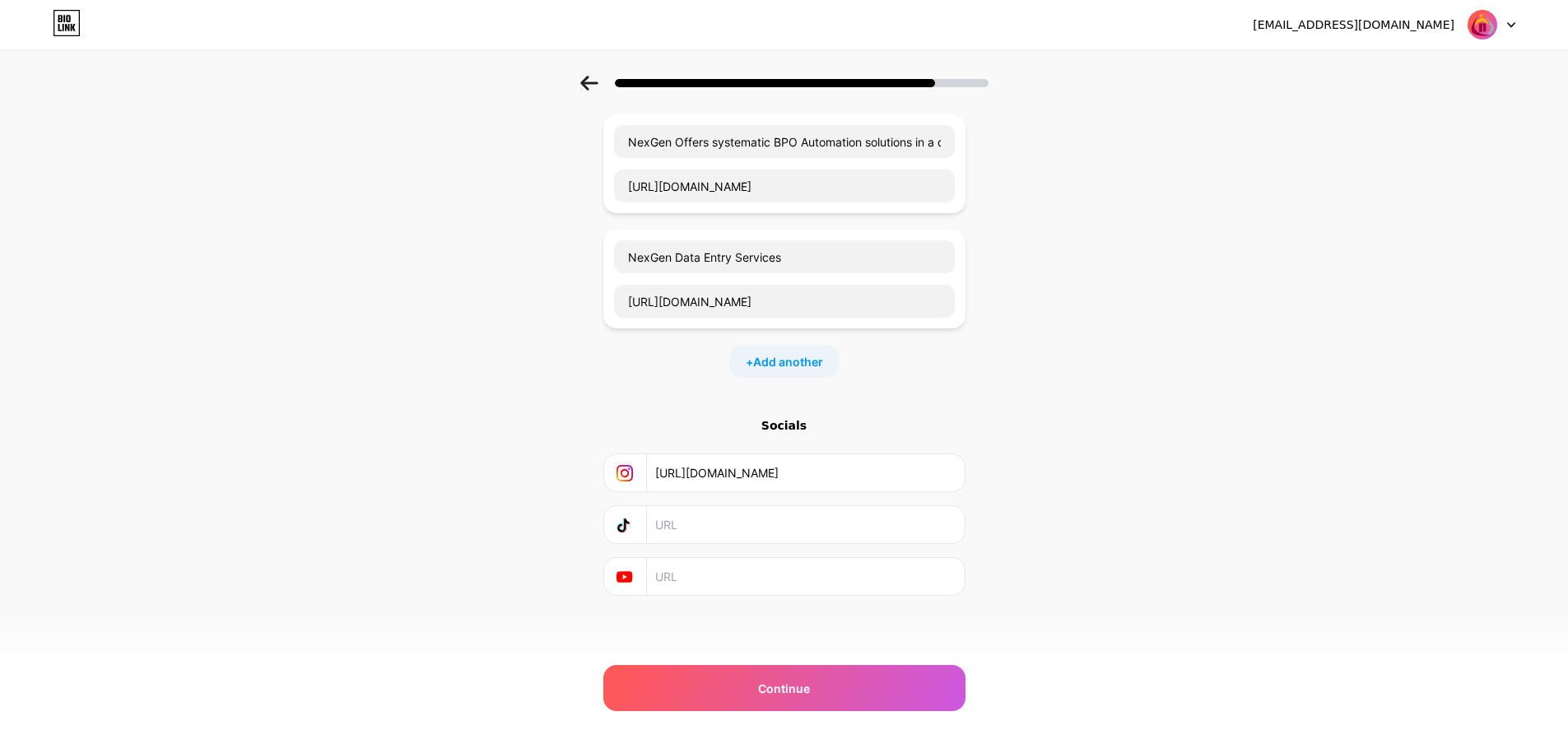
paste input "https://www.facebook.com/Nexgendataentry"
type input "https://www.facebook.com/Nexgendataentry"
click at [698, 565] on input "text" at bounding box center [805, 576] width 299 height 37
paste input "https://twitter.com/nexgendataentry"
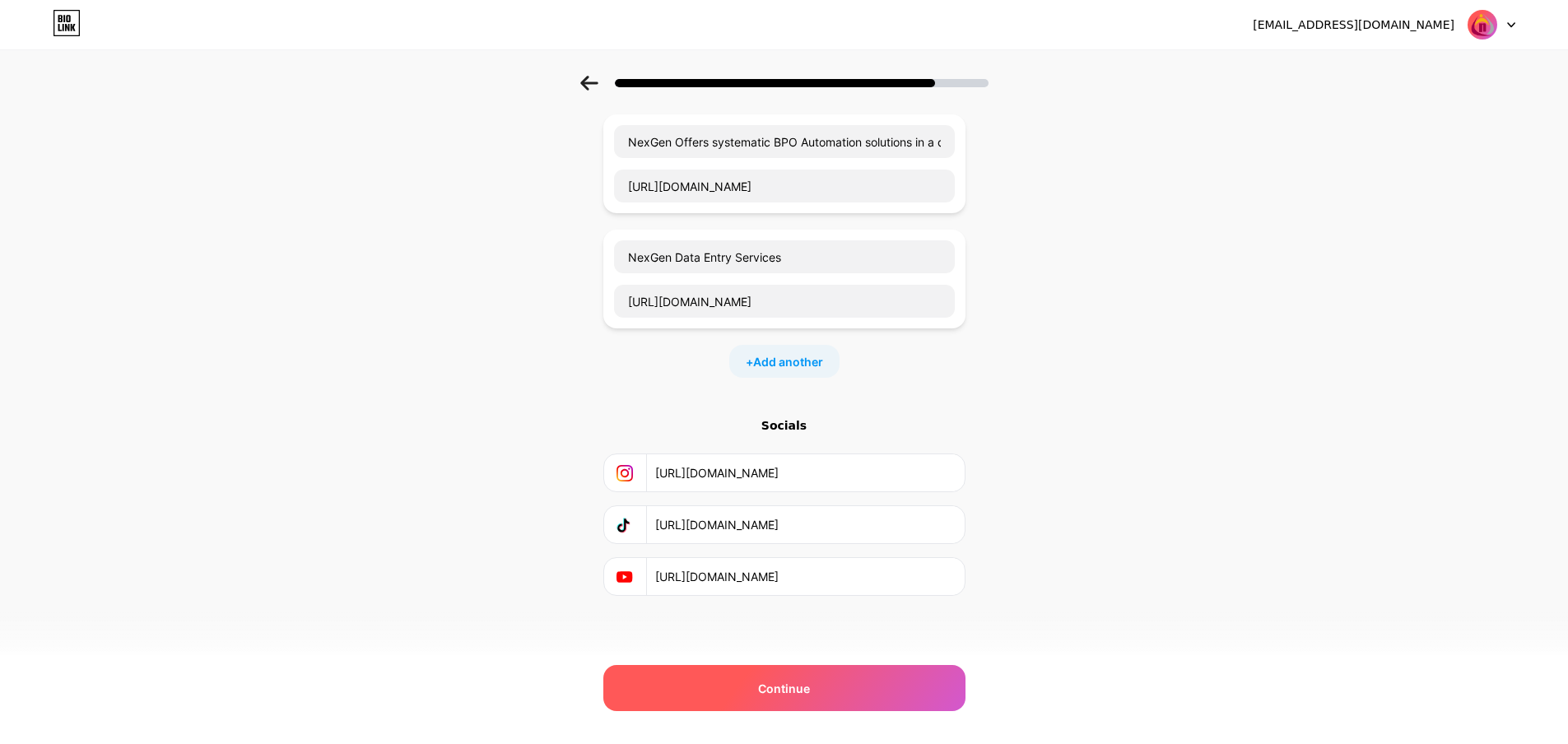
type input "https://twitter.com/nexgendataentry"
click at [817, 689] on div "Continue" at bounding box center [784, 688] width 362 height 46
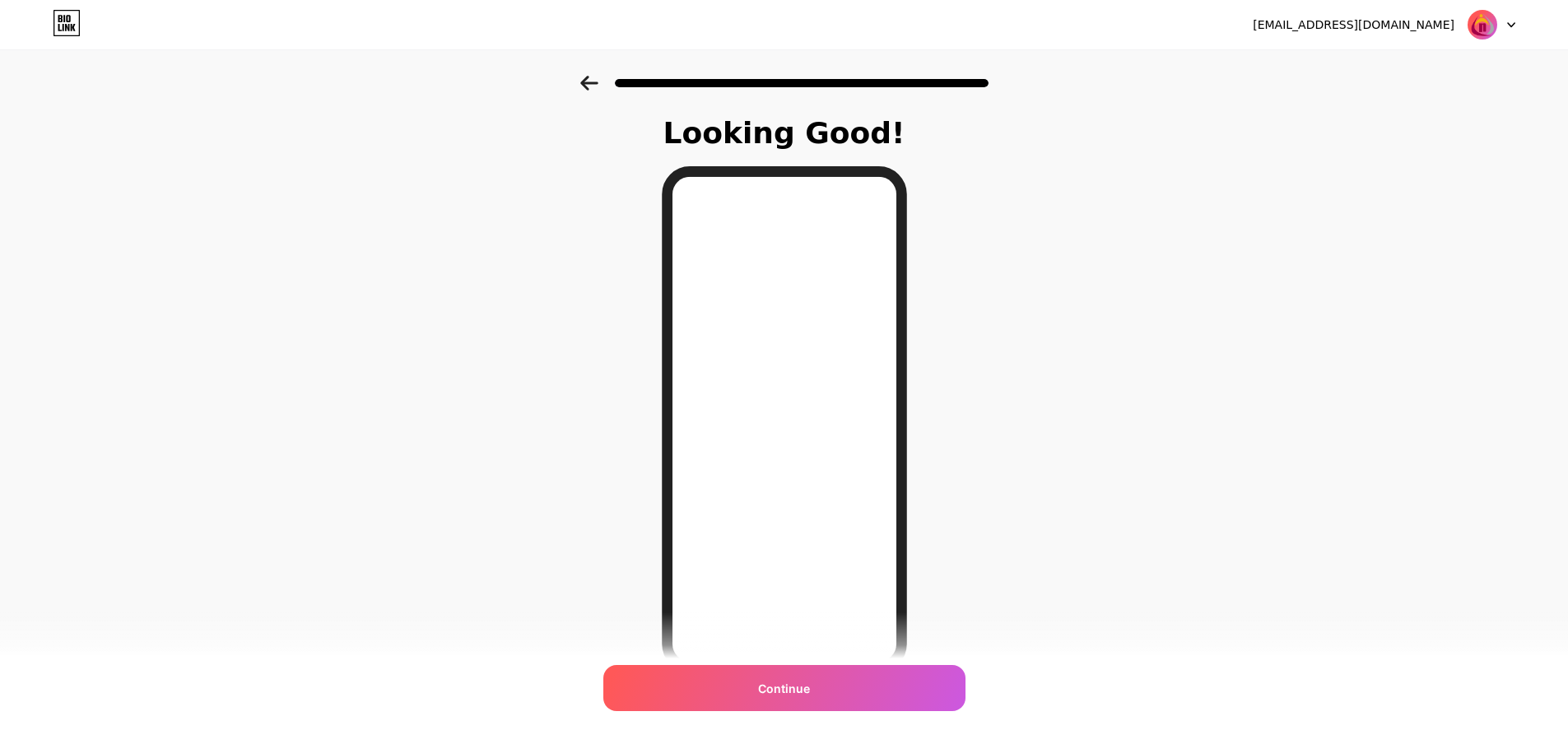
click at [587, 86] on icon at bounding box center [590, 83] width 18 height 15
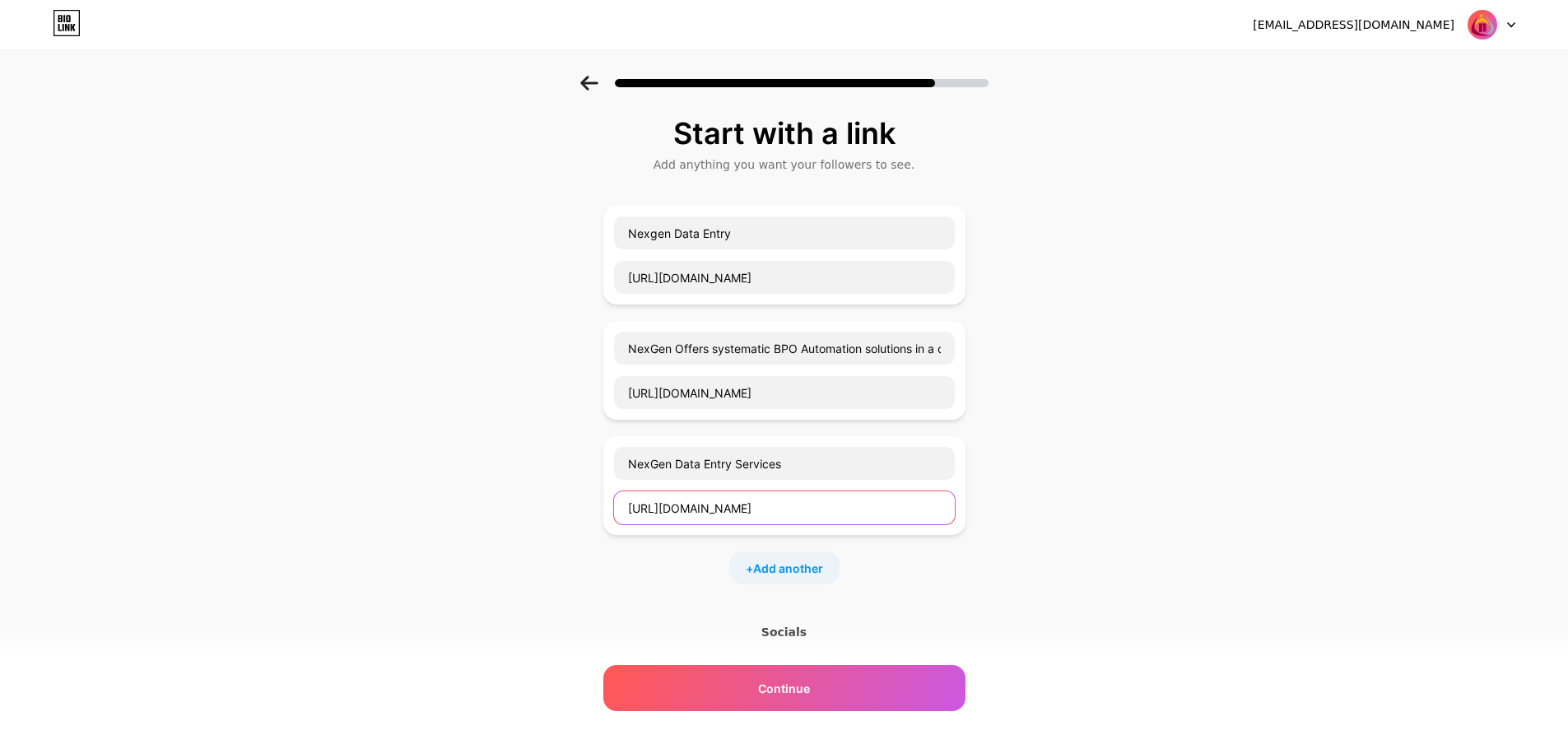
drag, startPoint x: 945, startPoint y: 508, endPoint x: 527, endPoint y: 499, distance: 418.1
click at [527, 499] on div "Start with a link Add anything you want your followers to see. Nexgen Data Entr…" at bounding box center [784, 481] width 1568 height 809
click at [987, 533] on div "Start with a link Add anything you want your followers to see. Nexgen Data Entr…" at bounding box center [784, 481] width 1568 height 809
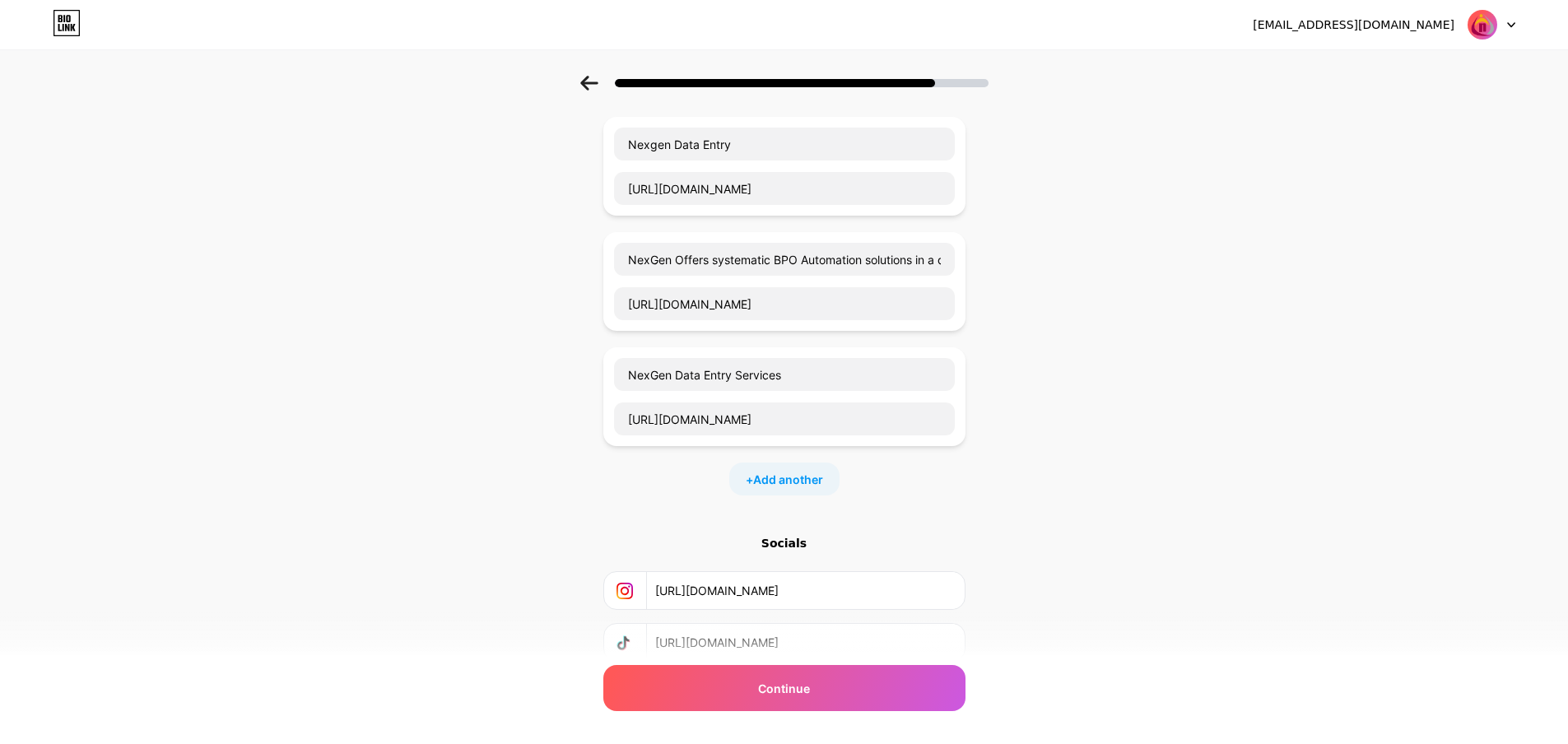
scroll to position [206, 0]
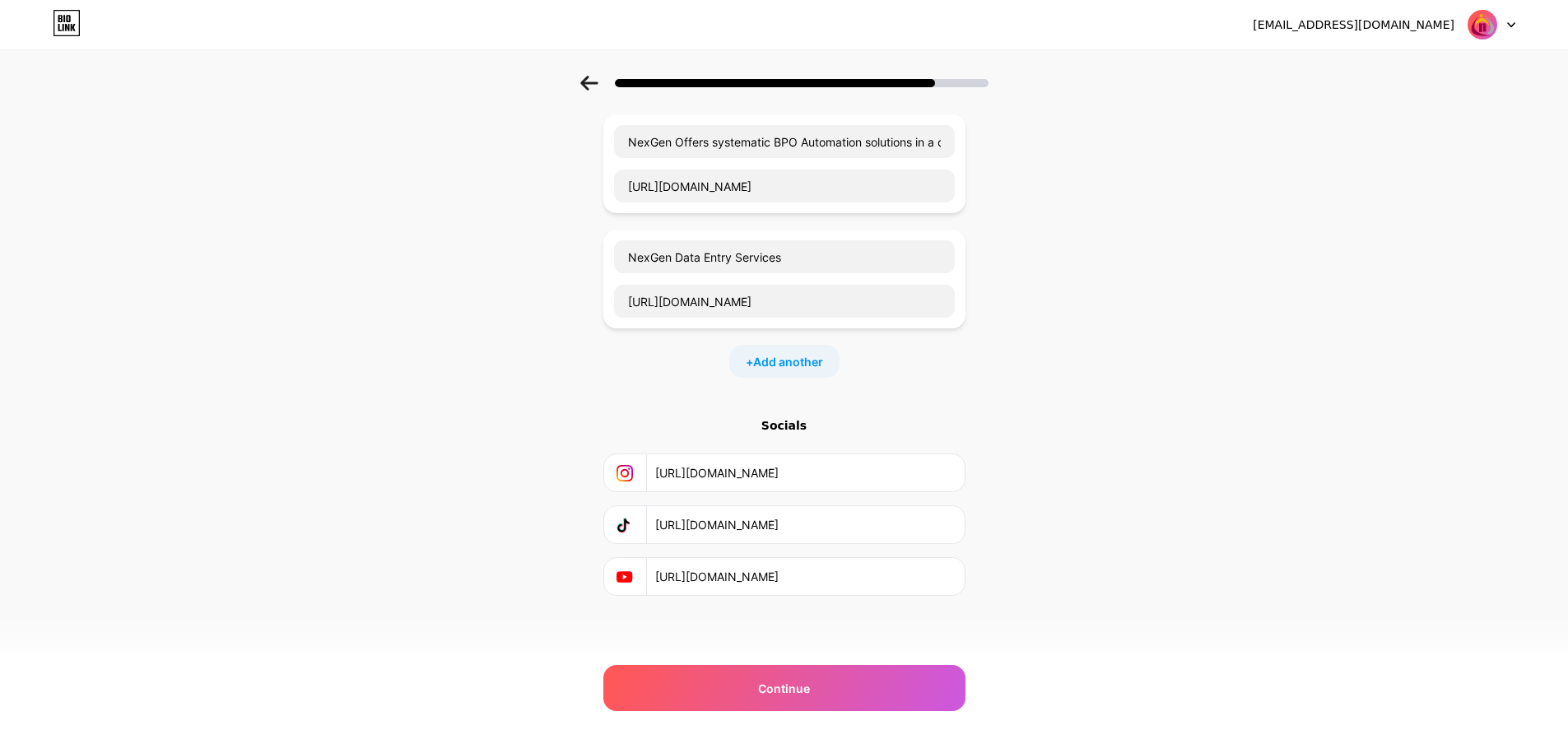
drag, startPoint x: 420, startPoint y: 571, endPoint x: 361, endPoint y: 567, distance: 59.1
click at [361, 567] on div "Start with a link Add anything you want your followers to see. Nexgen Data Entr…" at bounding box center [784, 274] width 1568 height 809
drag, startPoint x: 934, startPoint y: 524, endPoint x: 400, endPoint y: 538, distance: 534.2
click at [400, 538] on div "Start with a link Add anything you want your followers to see. Nexgen Data Entr…" at bounding box center [784, 274] width 1568 height 809
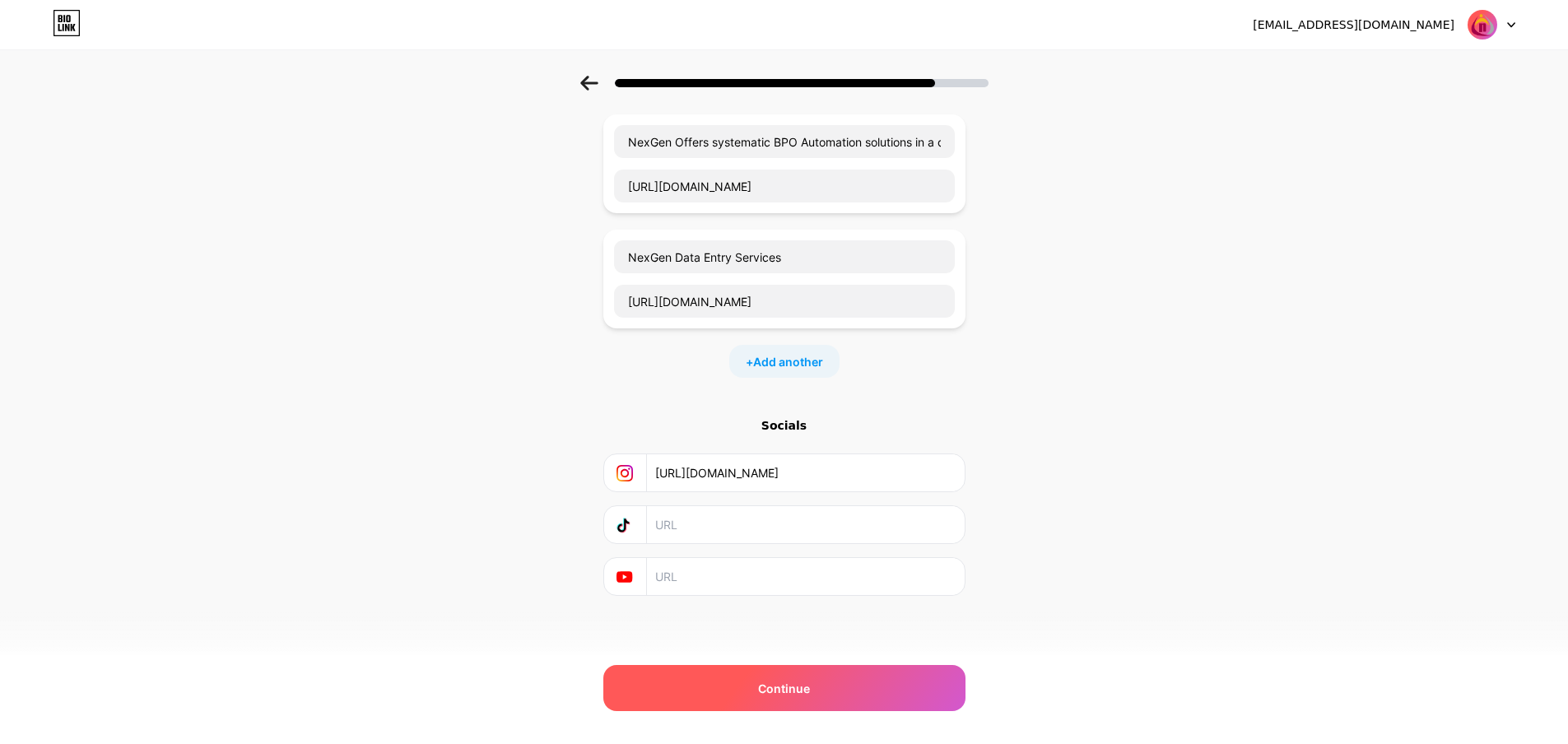
click at [801, 690] on span "Continue" at bounding box center [784, 688] width 52 height 17
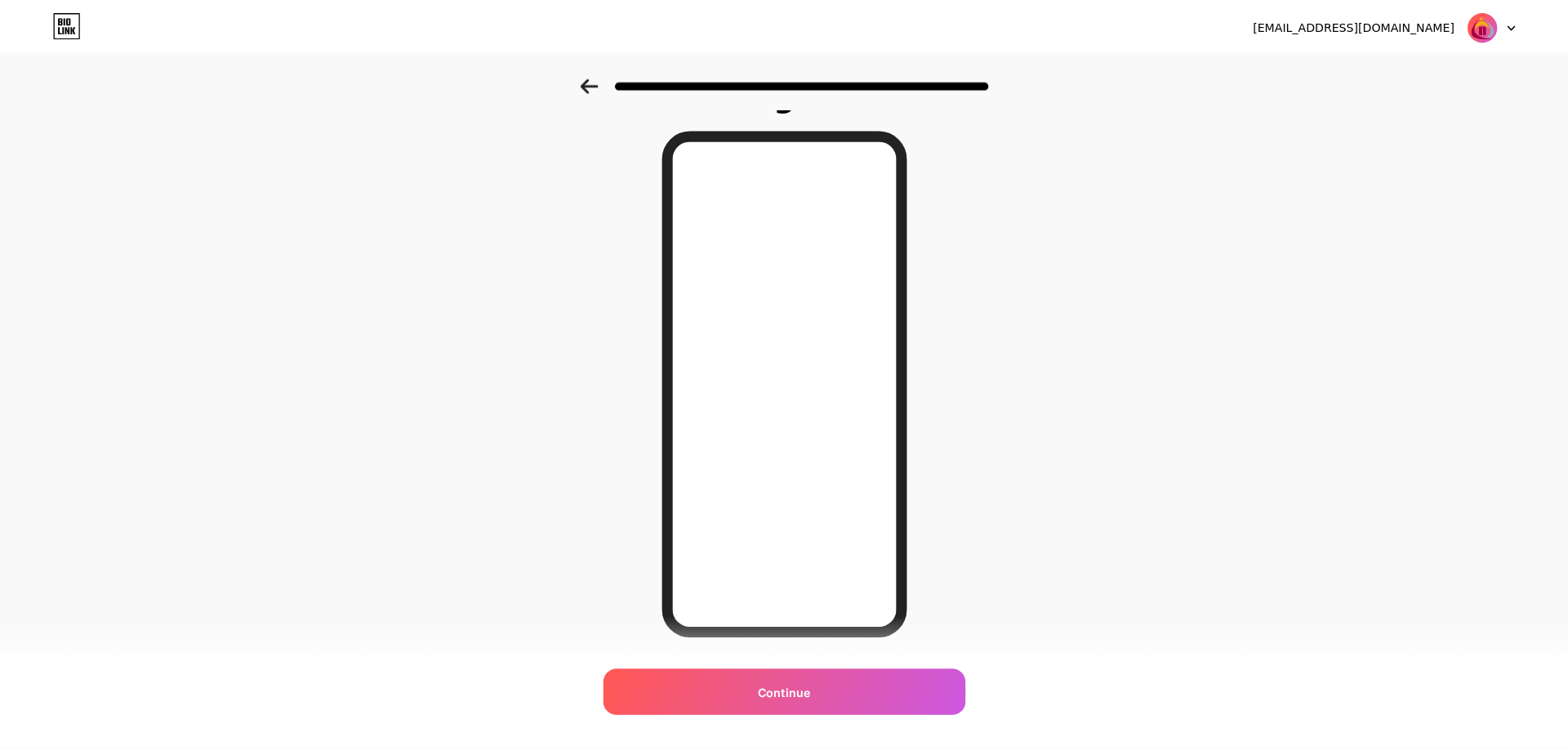
scroll to position [0, 0]
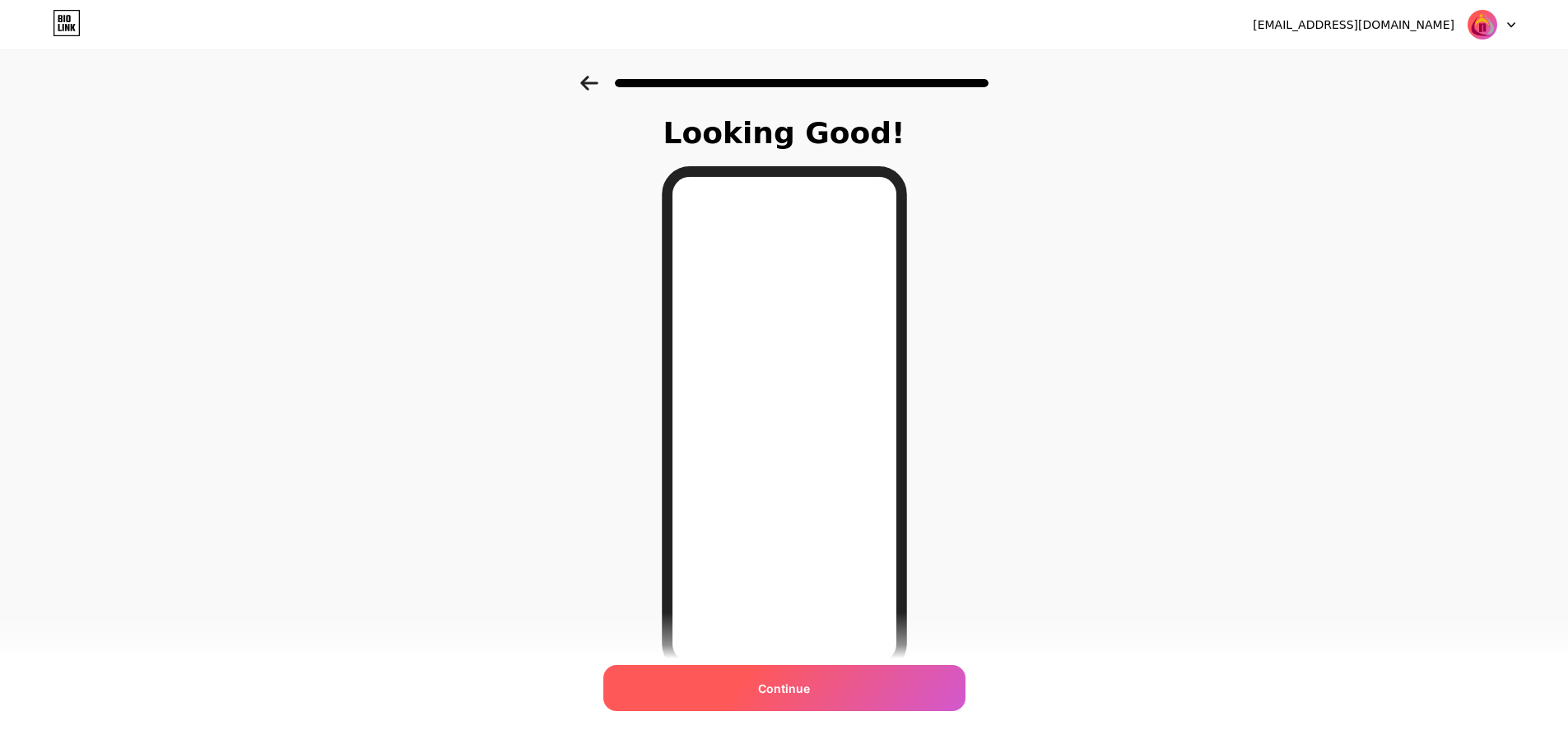
click at [787, 685] on span "Continue" at bounding box center [784, 688] width 52 height 17
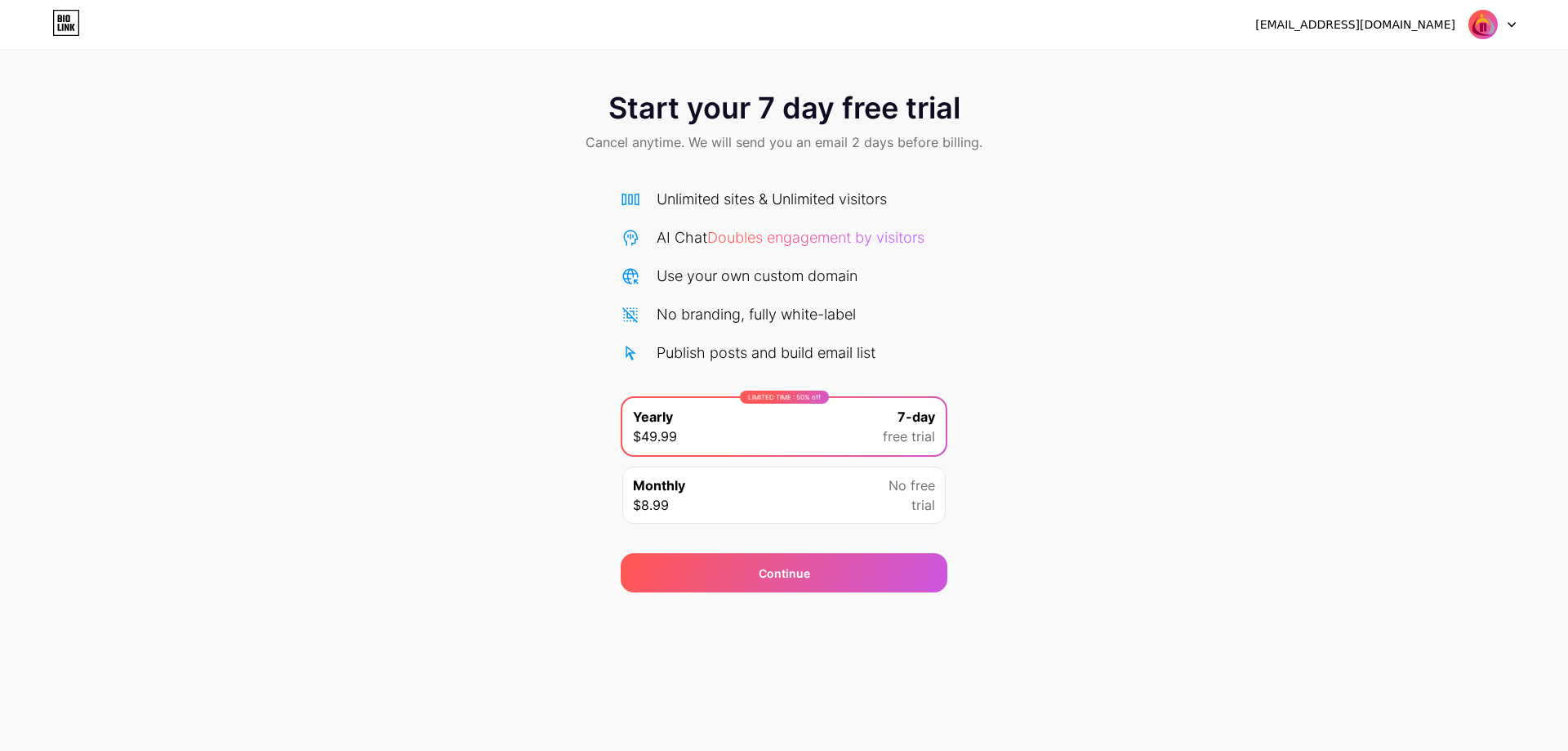
click at [702, 131] on div "Start your 7 day free trial Cancel anytime. We will send you an email 2 days be…" at bounding box center [784, 124] width 1568 height 97
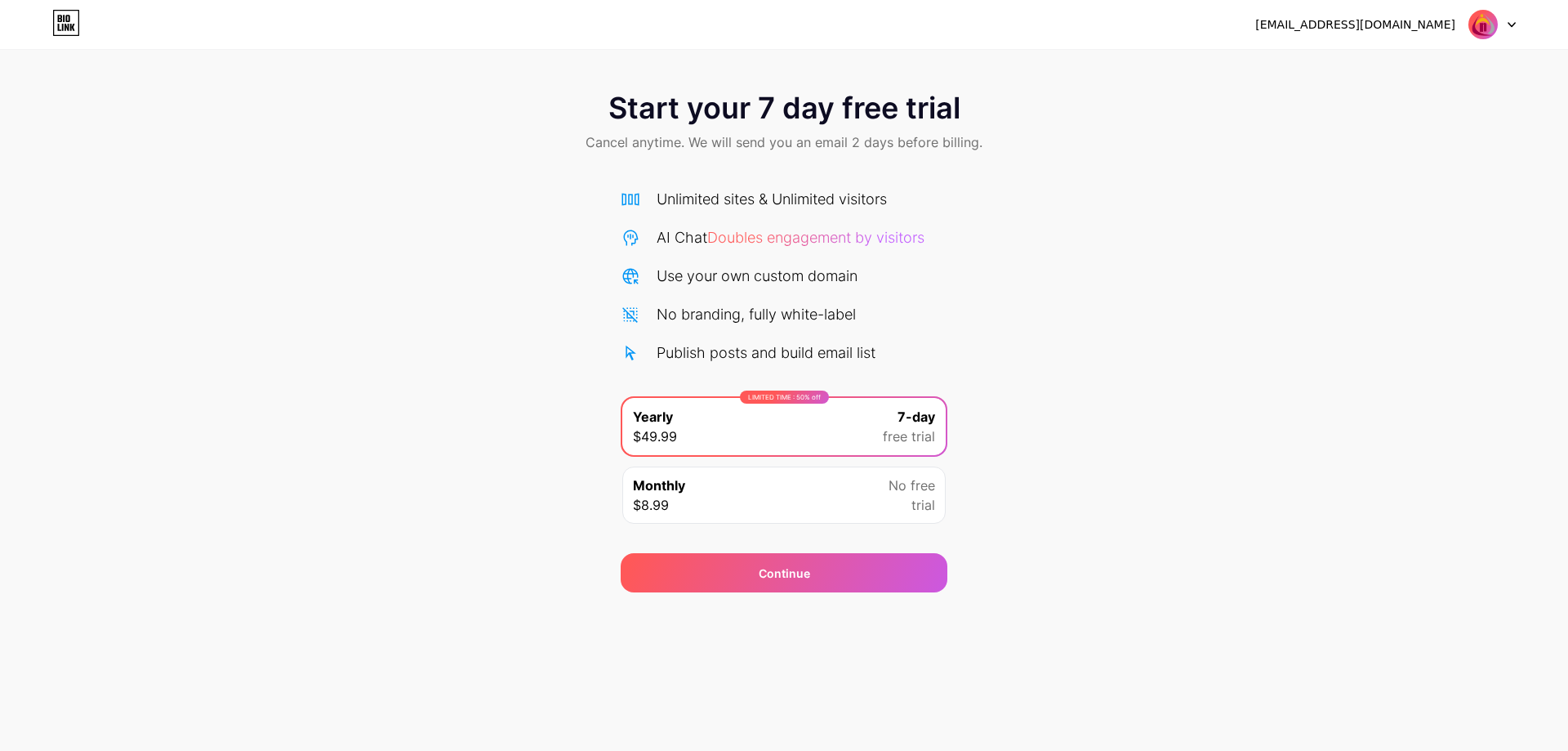
click at [1065, 298] on div "Start your 7 day free trial Cancel anytime. We will send you an email 2 days be…" at bounding box center [784, 334] width 1568 height 517
click at [793, 579] on div "Continue" at bounding box center [784, 573] width 52 height 17
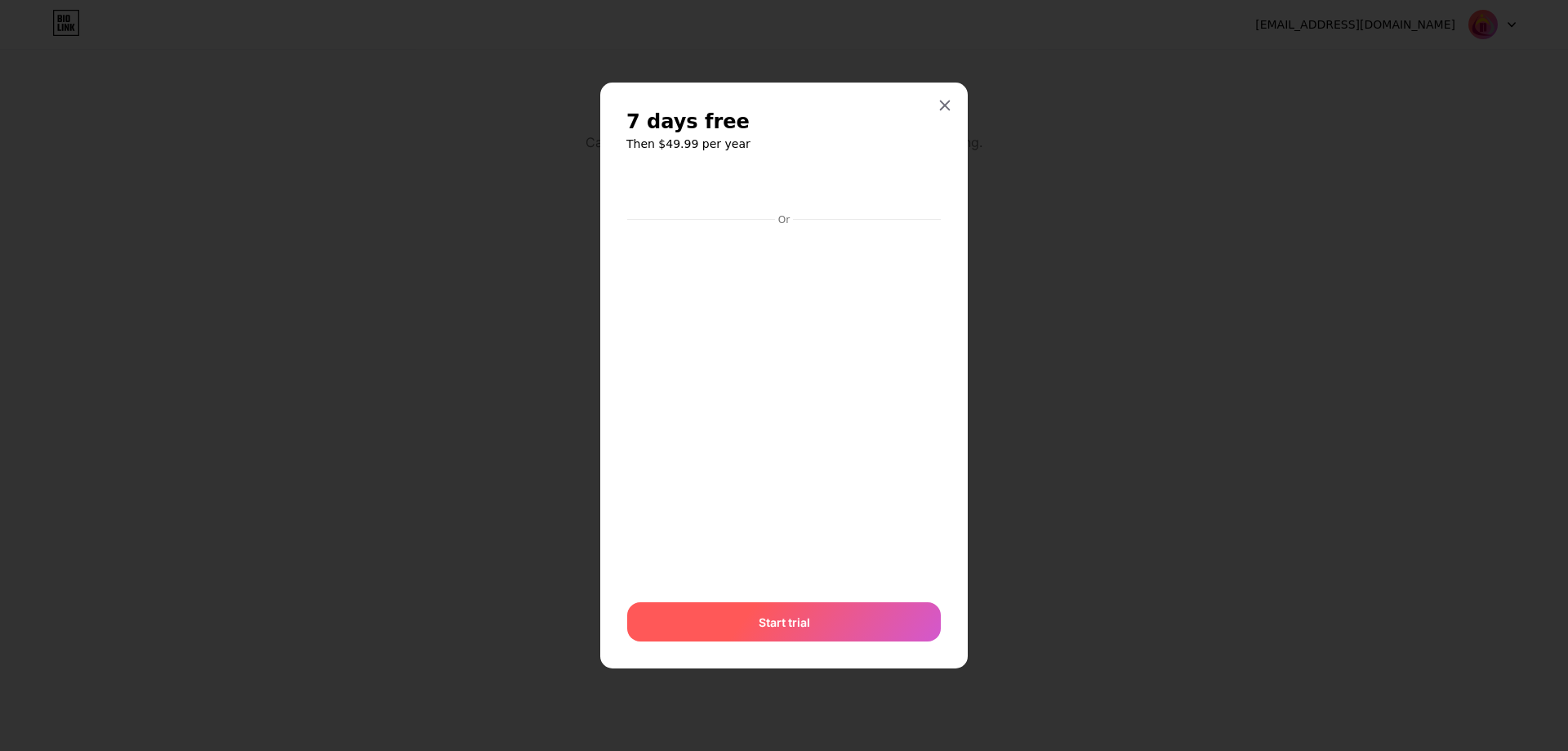
click at [788, 626] on span "Start trial" at bounding box center [784, 621] width 52 height 17
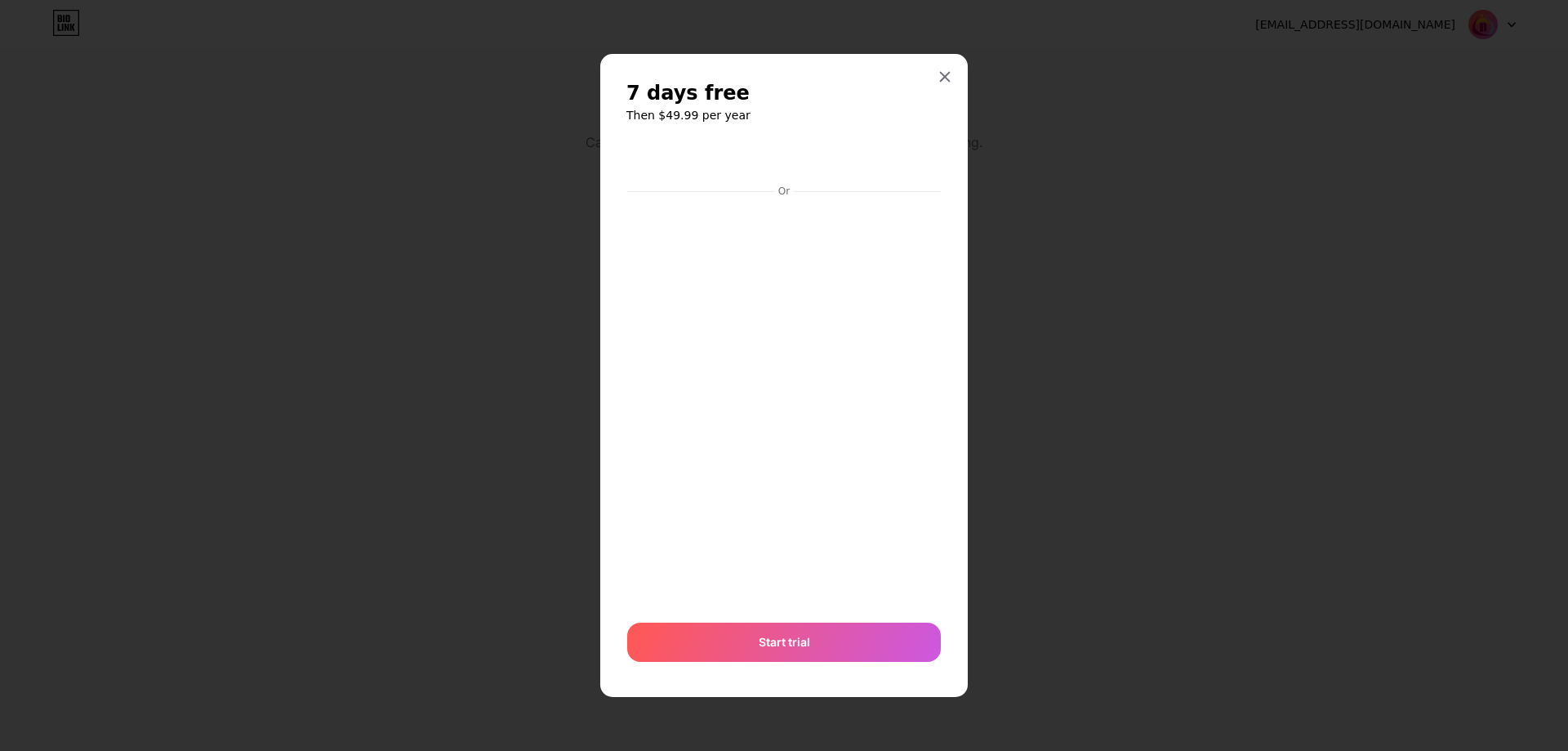
click at [725, 112] on h6 "Then $49.99 per year" at bounding box center [784, 116] width 316 height 16
click at [734, 102] on h2 "7 days free" at bounding box center [784, 93] width 316 height 26
click at [949, 73] on icon at bounding box center [945, 77] width 9 height 9
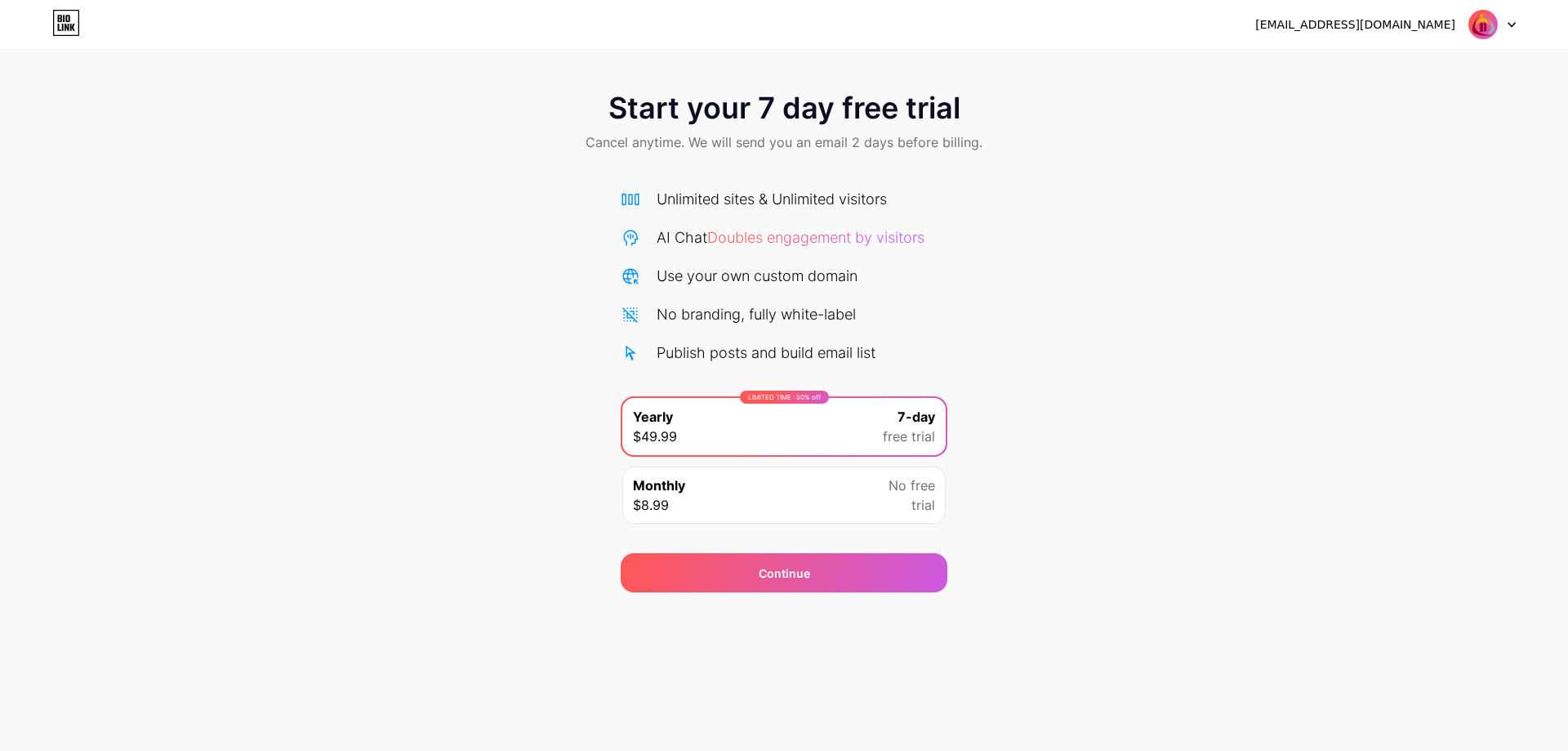
click at [1483, 24] on img at bounding box center [1484, 25] width 31 height 31
click at [1438, 21] on div "[EMAIL_ADDRESS][DOMAIN_NAME]" at bounding box center [1356, 25] width 200 height 17
click at [1509, 23] on icon at bounding box center [1512, 25] width 7 height 4
click at [1511, 24] on icon at bounding box center [1512, 25] width 8 height 6
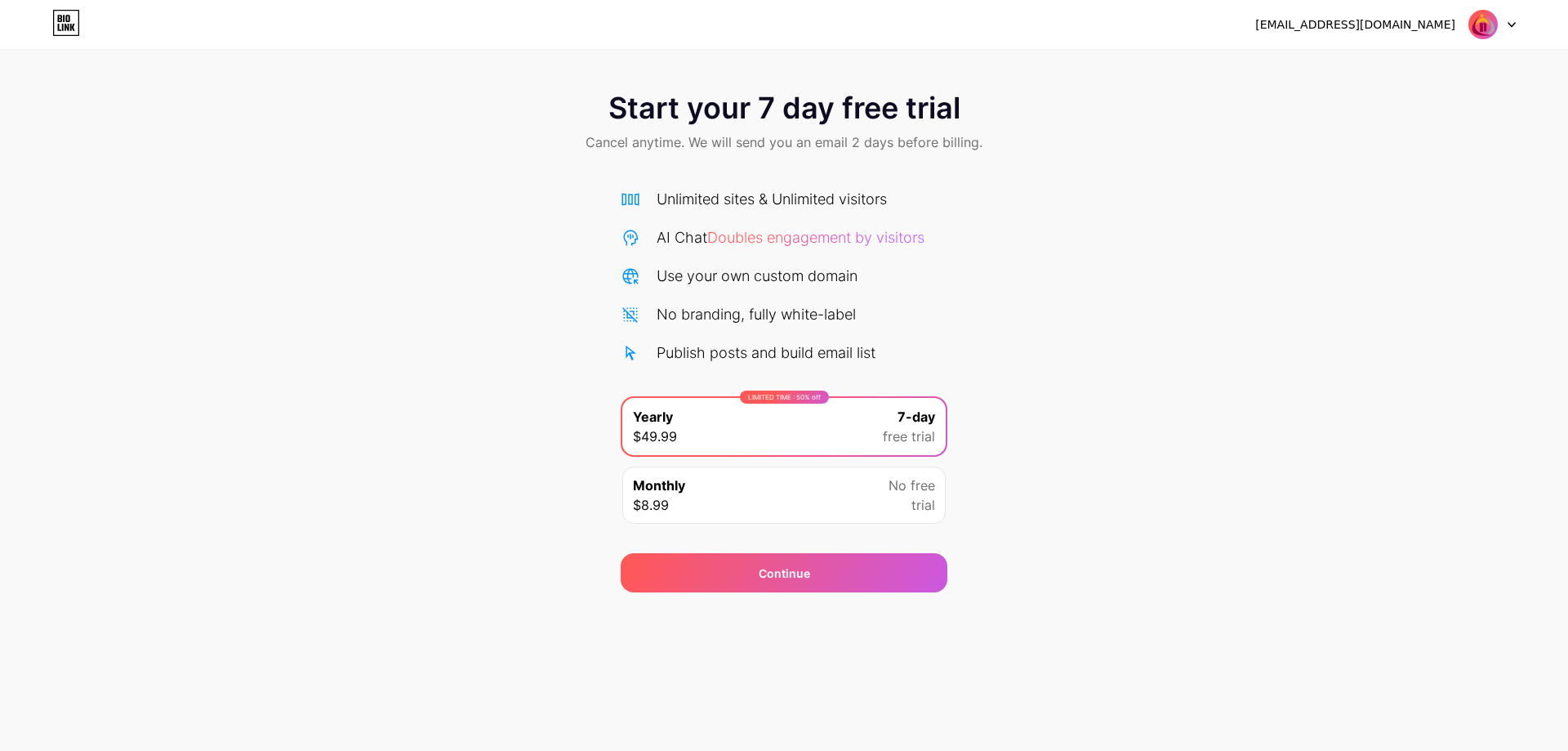
click at [773, 237] on span "Doubles engagement by visitors" at bounding box center [816, 237] width 217 height 17
click at [846, 242] on span "Doubles engagement by visitors" at bounding box center [816, 237] width 217 height 17
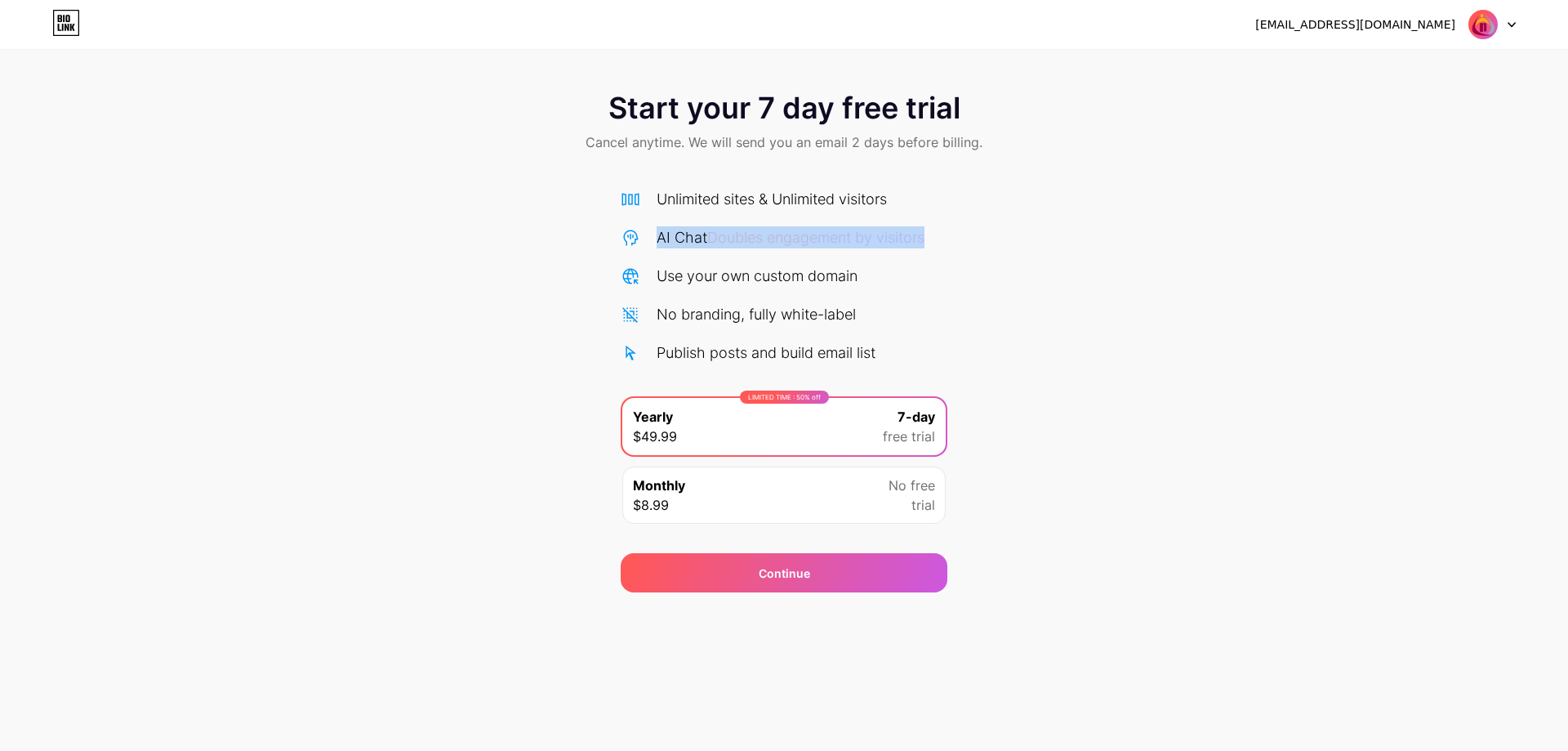
click at [849, 242] on span "Doubles engagement by visitors" at bounding box center [816, 237] width 217 height 17
click at [984, 236] on div "Start your 7 day free trial Cancel anytime. We will send you an email 2 days be…" at bounding box center [784, 334] width 1568 height 517
click at [657, 142] on span "Cancel anytime. We will send you an email 2 days before billing." at bounding box center [784, 142] width 397 height 20
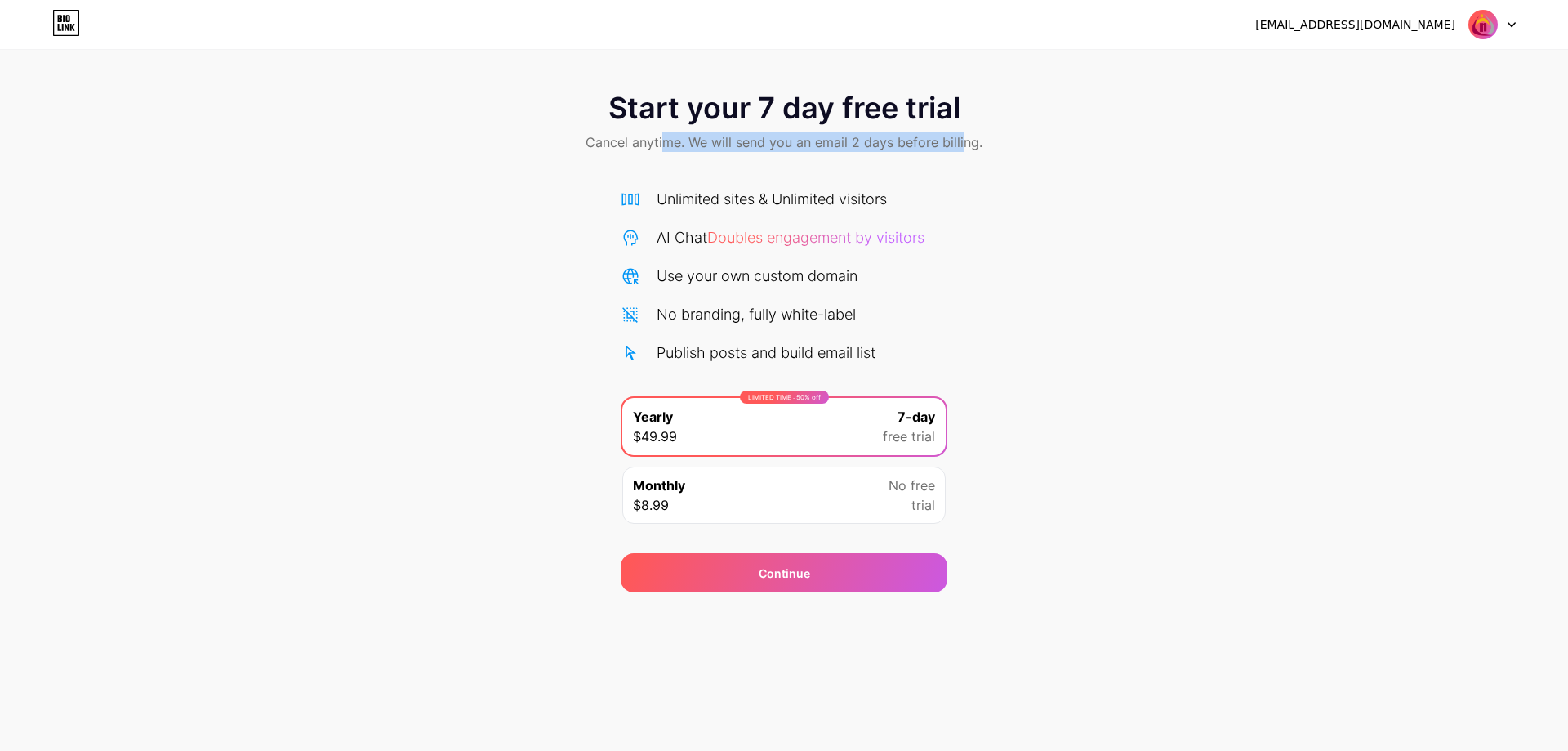
drag, startPoint x: 665, startPoint y: 139, endPoint x: 962, endPoint y: 148, distance: 297.1
click at [962, 148] on span "Cancel anytime. We will send you an email 2 days before billing." at bounding box center [784, 142] width 397 height 20
click at [912, 498] on span "trial" at bounding box center [923, 505] width 24 height 20
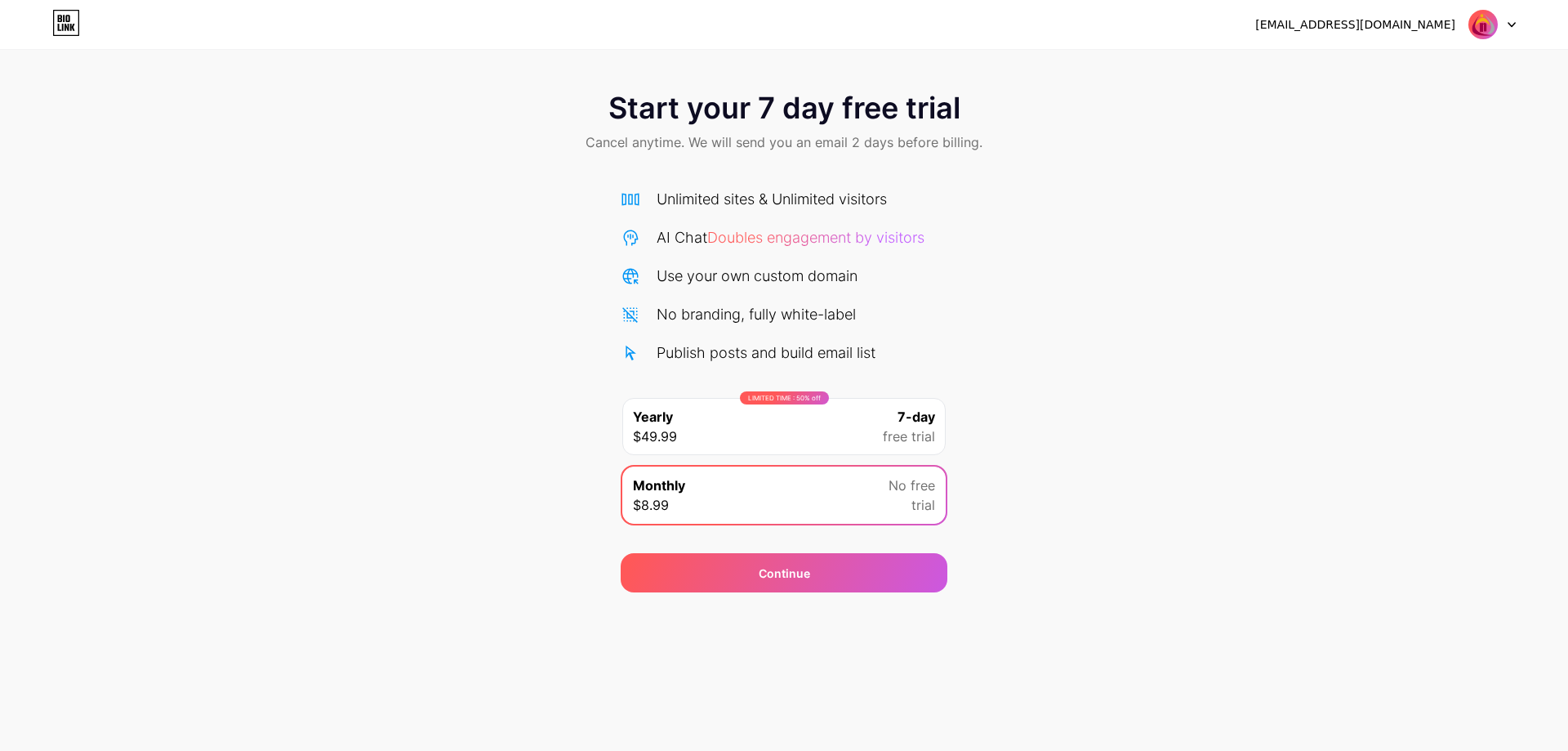
click at [928, 425] on span "7-day" at bounding box center [916, 416] width 38 height 20
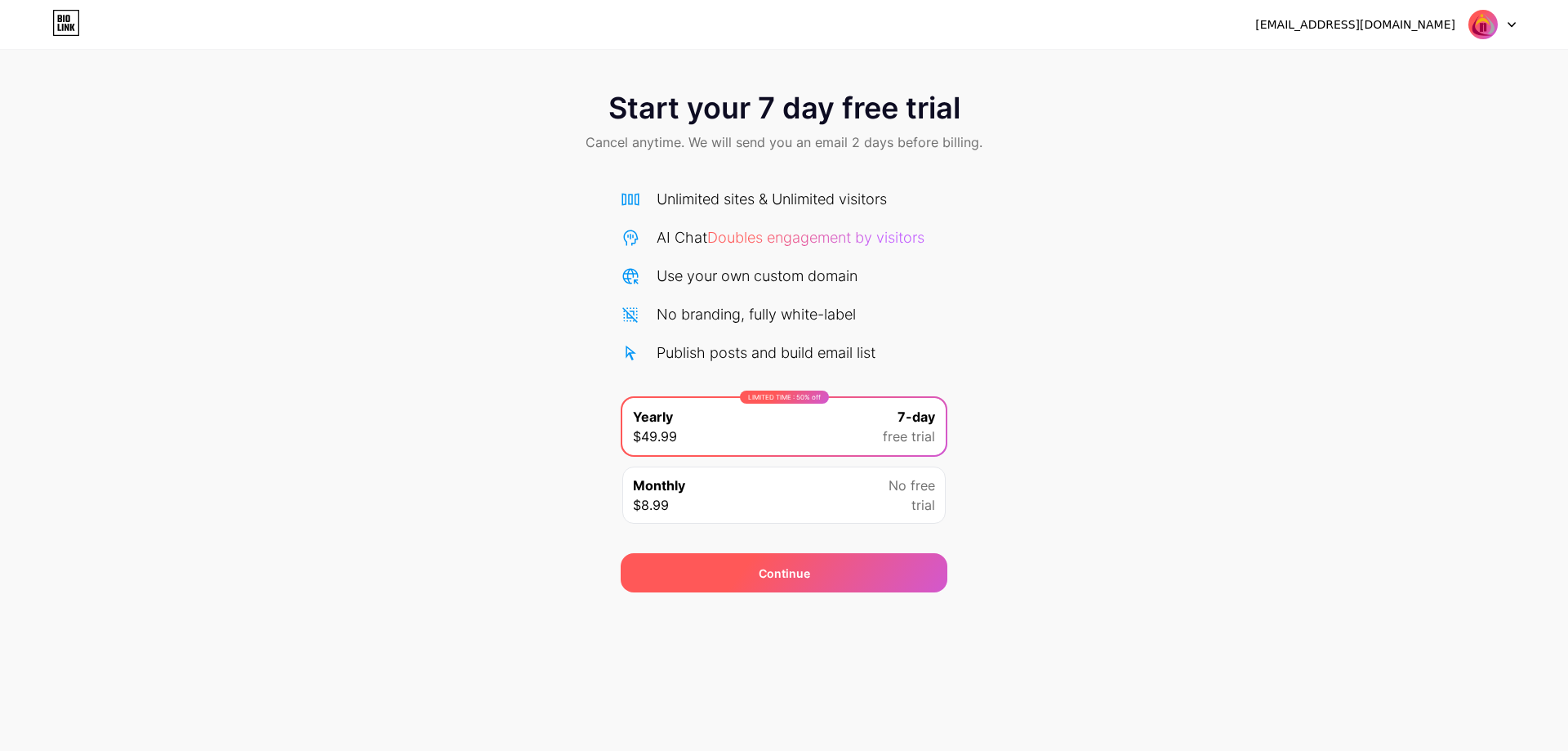
click at [829, 562] on div "Continue" at bounding box center [784, 573] width 327 height 39
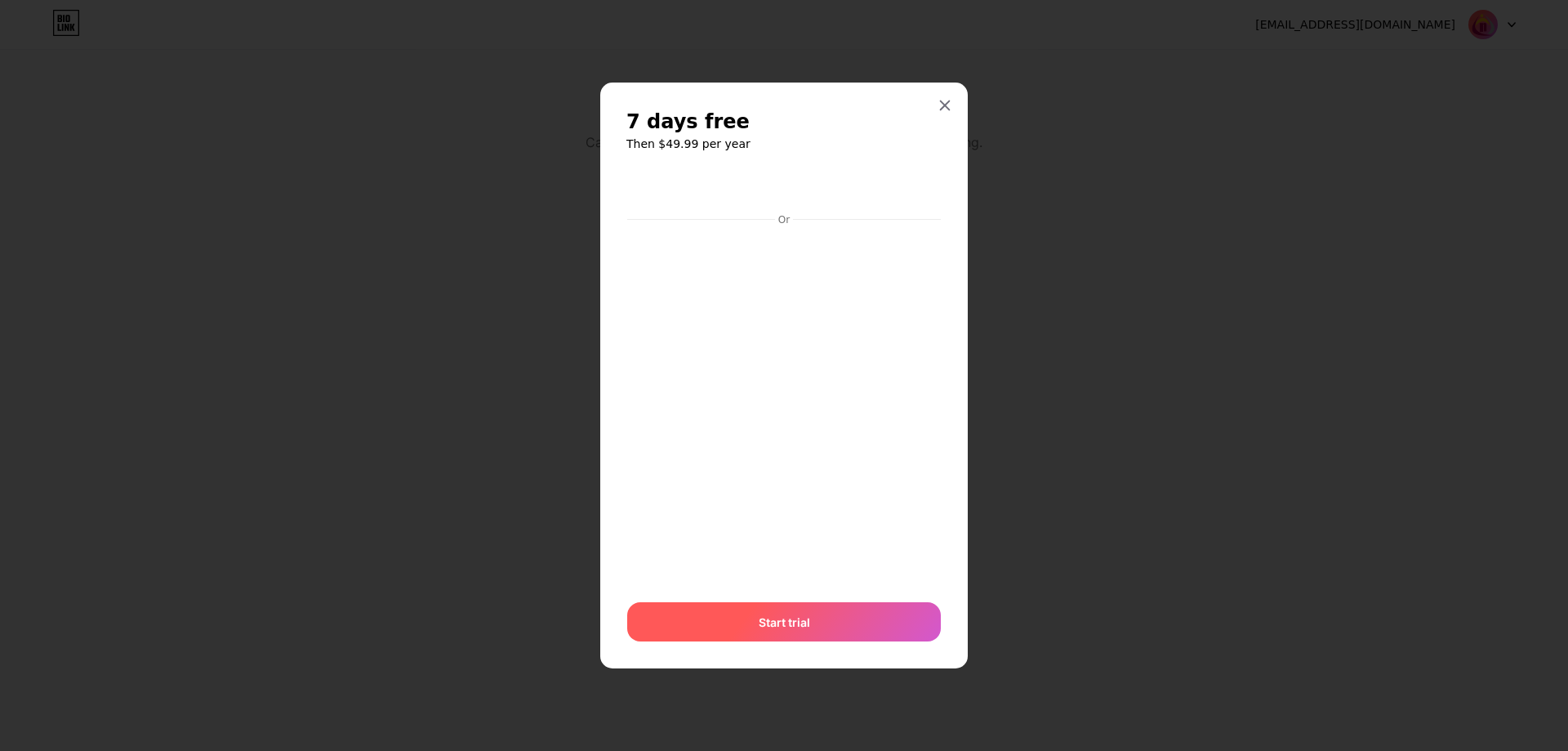
click at [792, 624] on span "Start trial" at bounding box center [784, 621] width 52 height 17
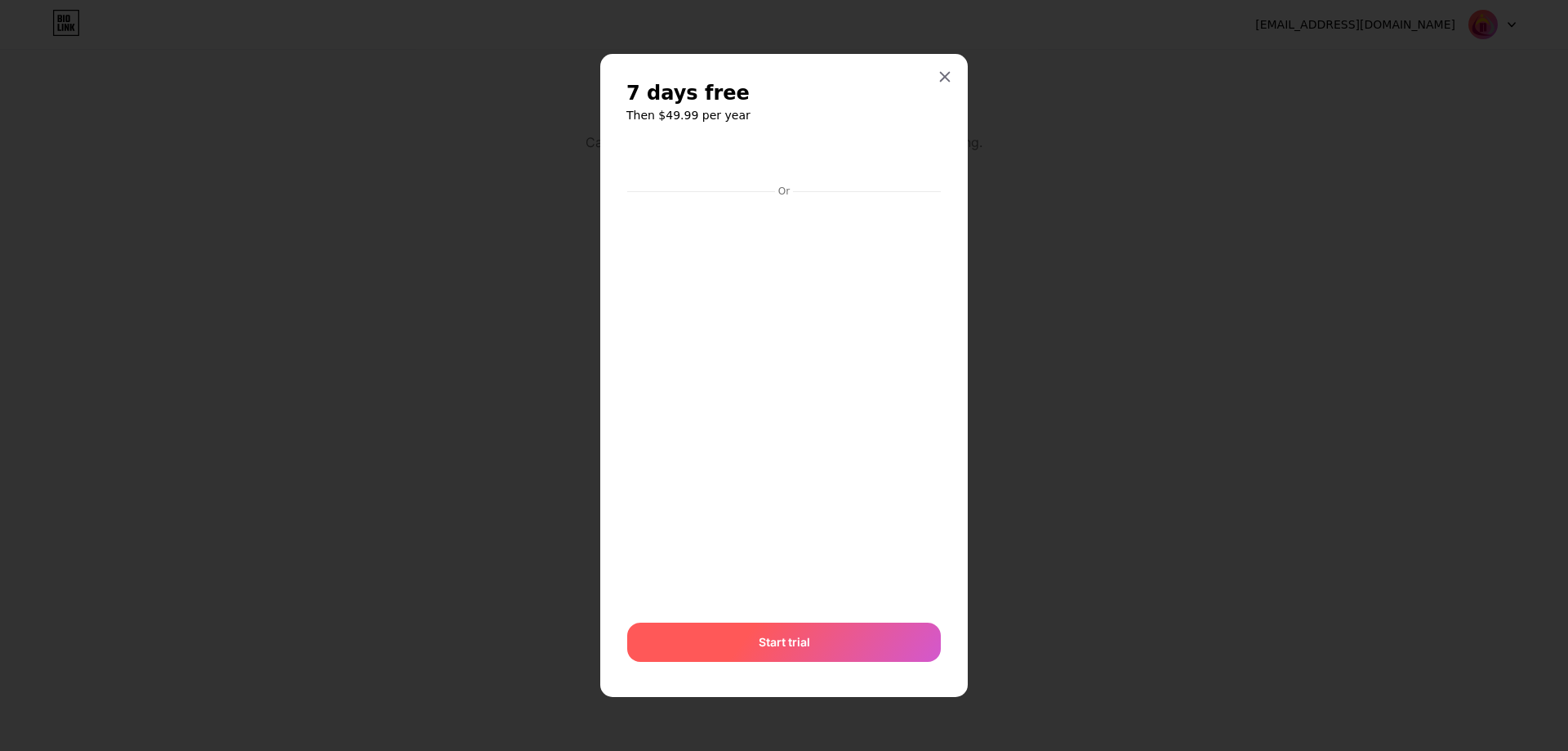
click at [784, 649] on span "Start trial" at bounding box center [784, 641] width 52 height 17
click at [946, 75] on icon at bounding box center [945, 77] width 13 height 13
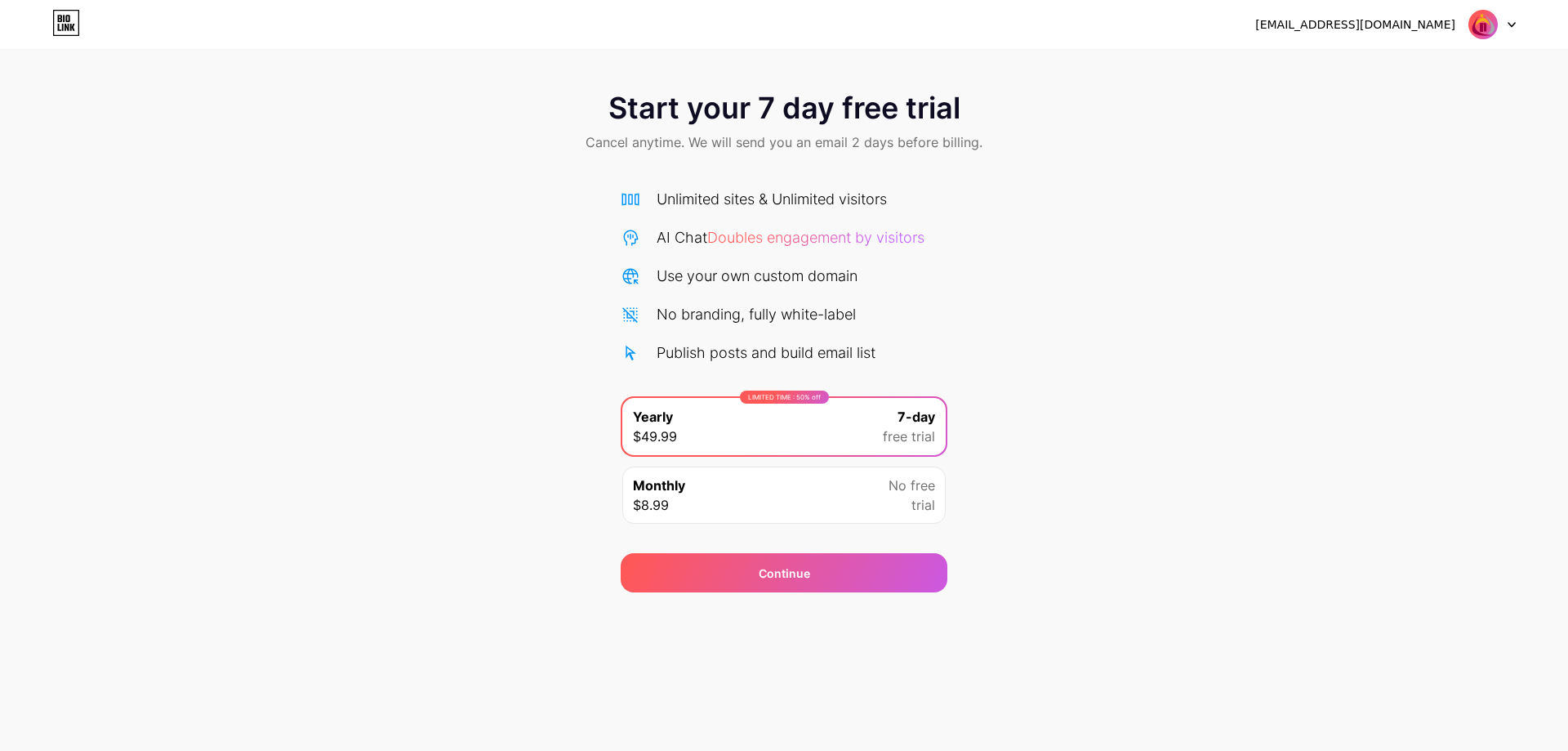
click at [1410, 25] on div "[EMAIL_ADDRESS][DOMAIN_NAME]" at bounding box center [1356, 25] width 200 height 17
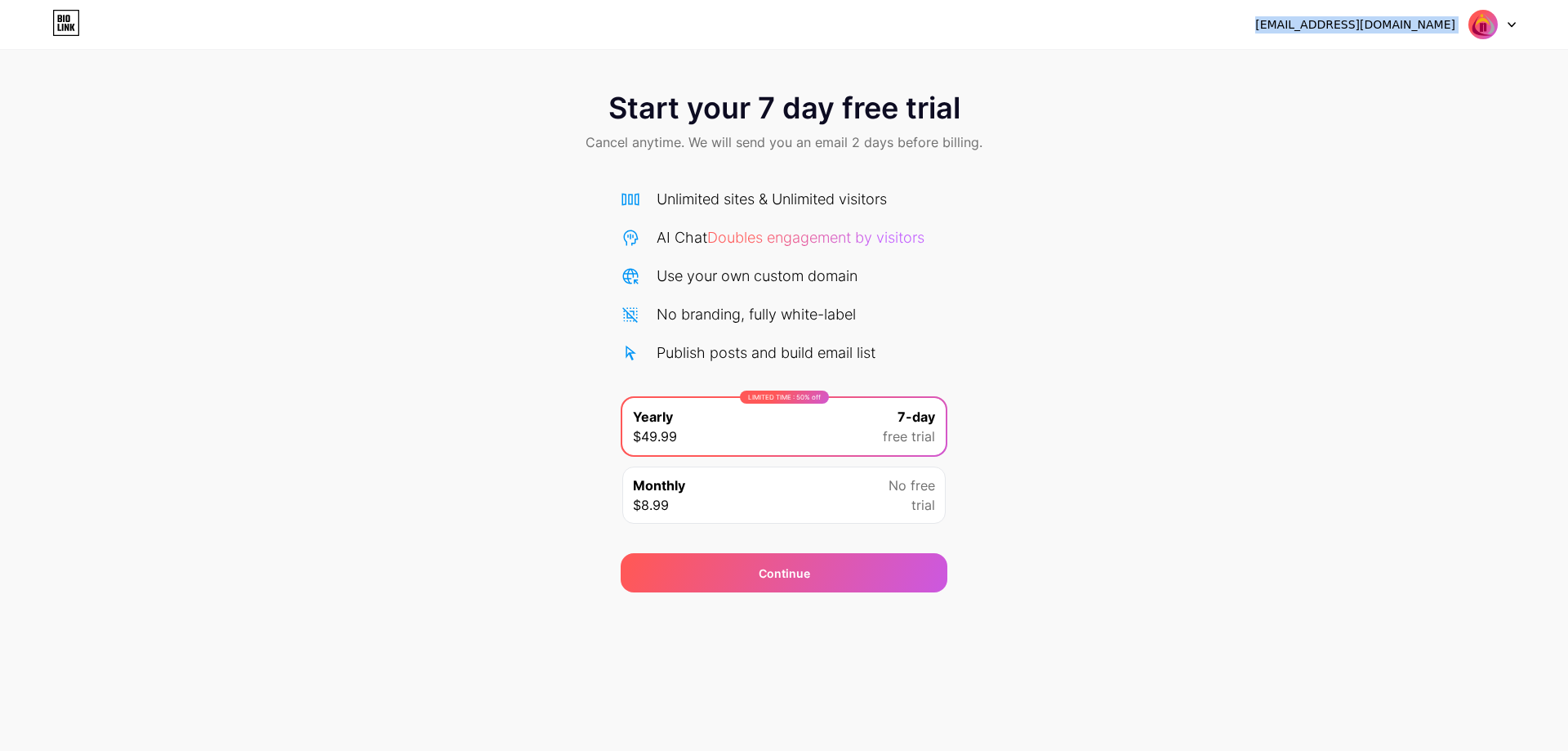
click at [70, 26] on icon at bounding box center [66, 23] width 28 height 26
click at [73, 21] on icon at bounding box center [66, 23] width 28 height 26
drag, startPoint x: 676, startPoint y: 310, endPoint x: 1014, endPoint y: 312, distance: 338.0
click at [1014, 312] on div "Start your 7 day free trial Cancel anytime. We will send you an email 2 days be…" at bounding box center [784, 334] width 1568 height 517
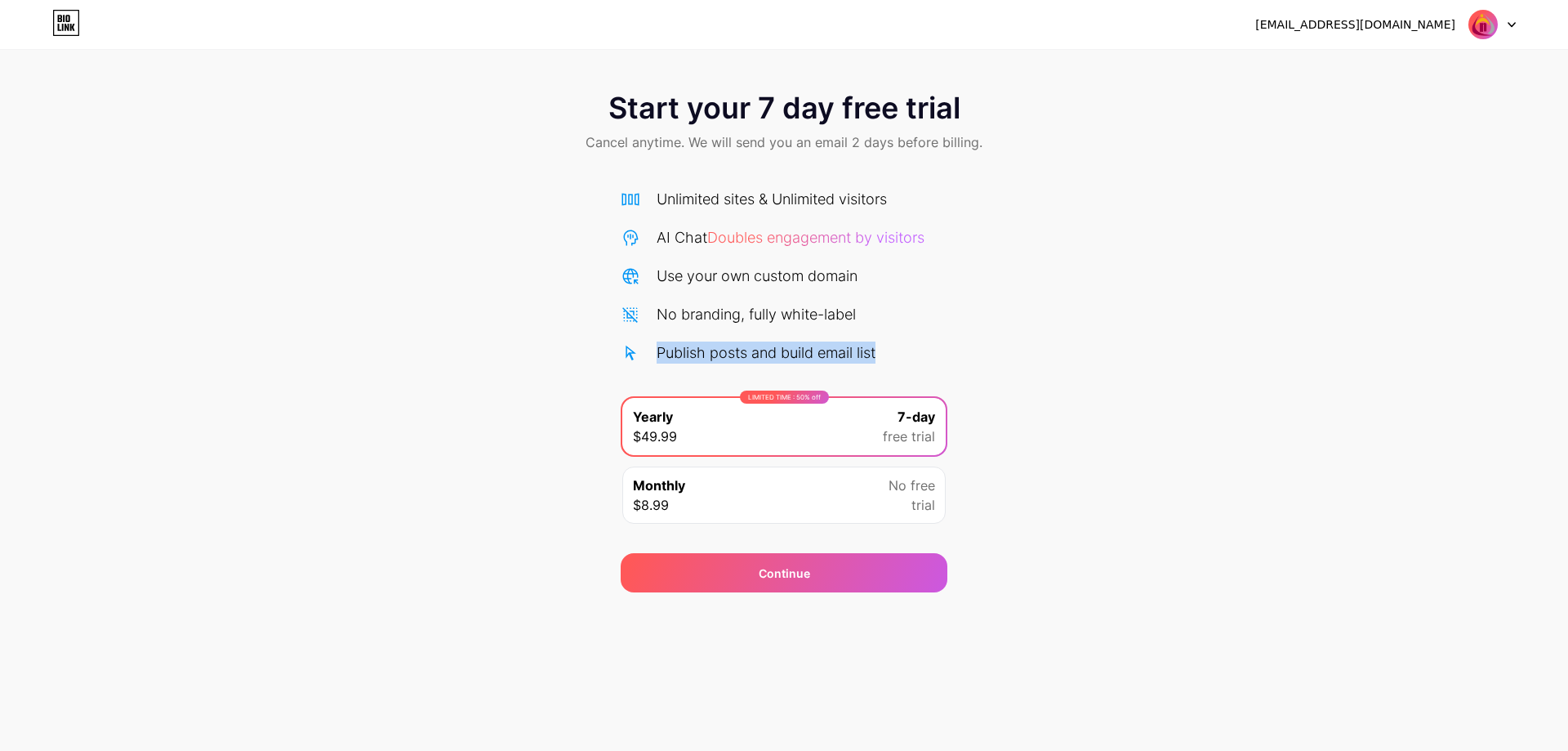
drag, startPoint x: 654, startPoint y: 352, endPoint x: 968, endPoint y: 338, distance: 314.3
click at [968, 338] on div "Start your 7 day free trial Cancel anytime. We will send you an email 2 days be…" at bounding box center [784, 334] width 1568 height 517
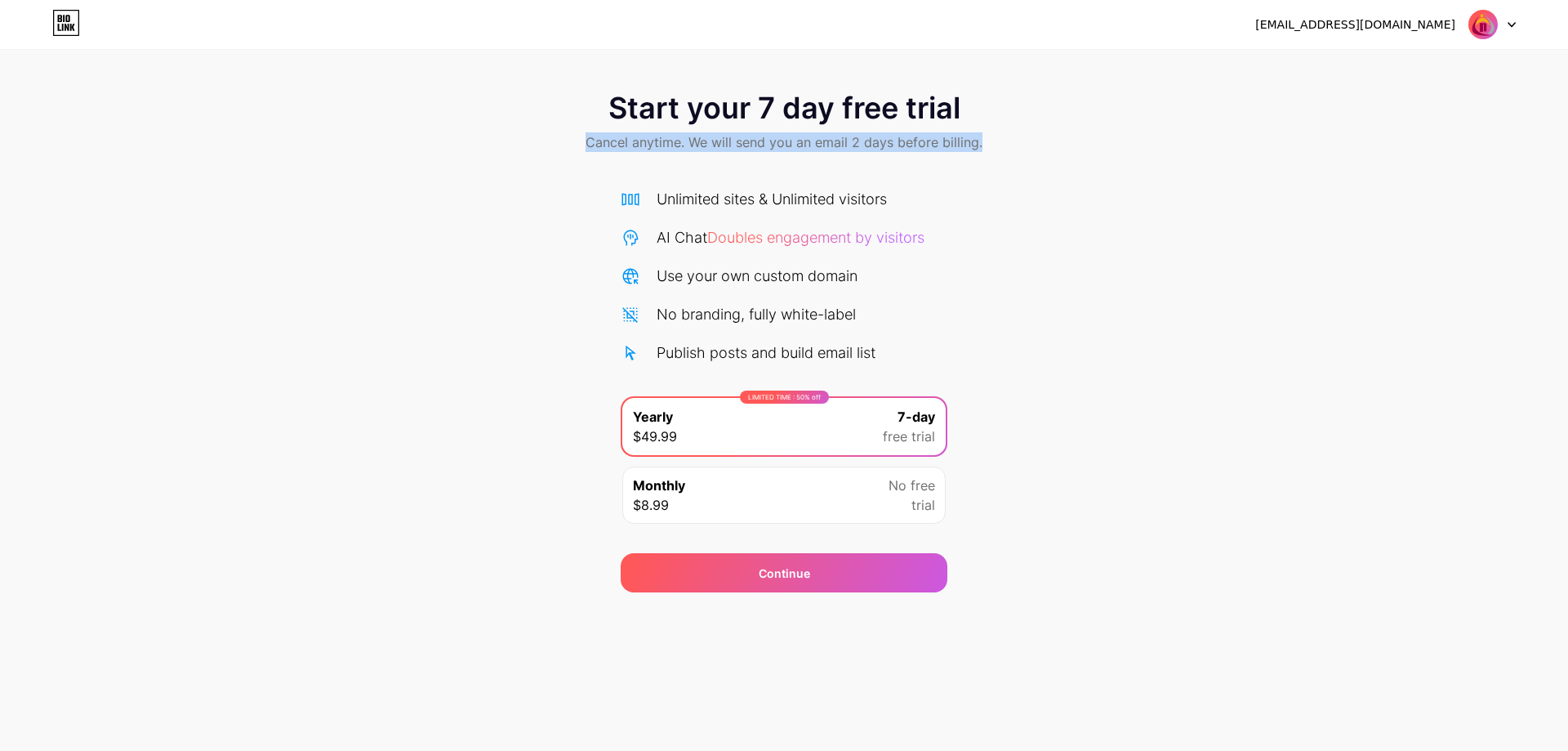
drag, startPoint x: 589, startPoint y: 138, endPoint x: 1177, endPoint y: 135, distance: 588.0
click at [1177, 135] on div "Start your 7 day free trial Cancel anytime. We will send you an email 2 days be…" at bounding box center [784, 124] width 1568 height 97
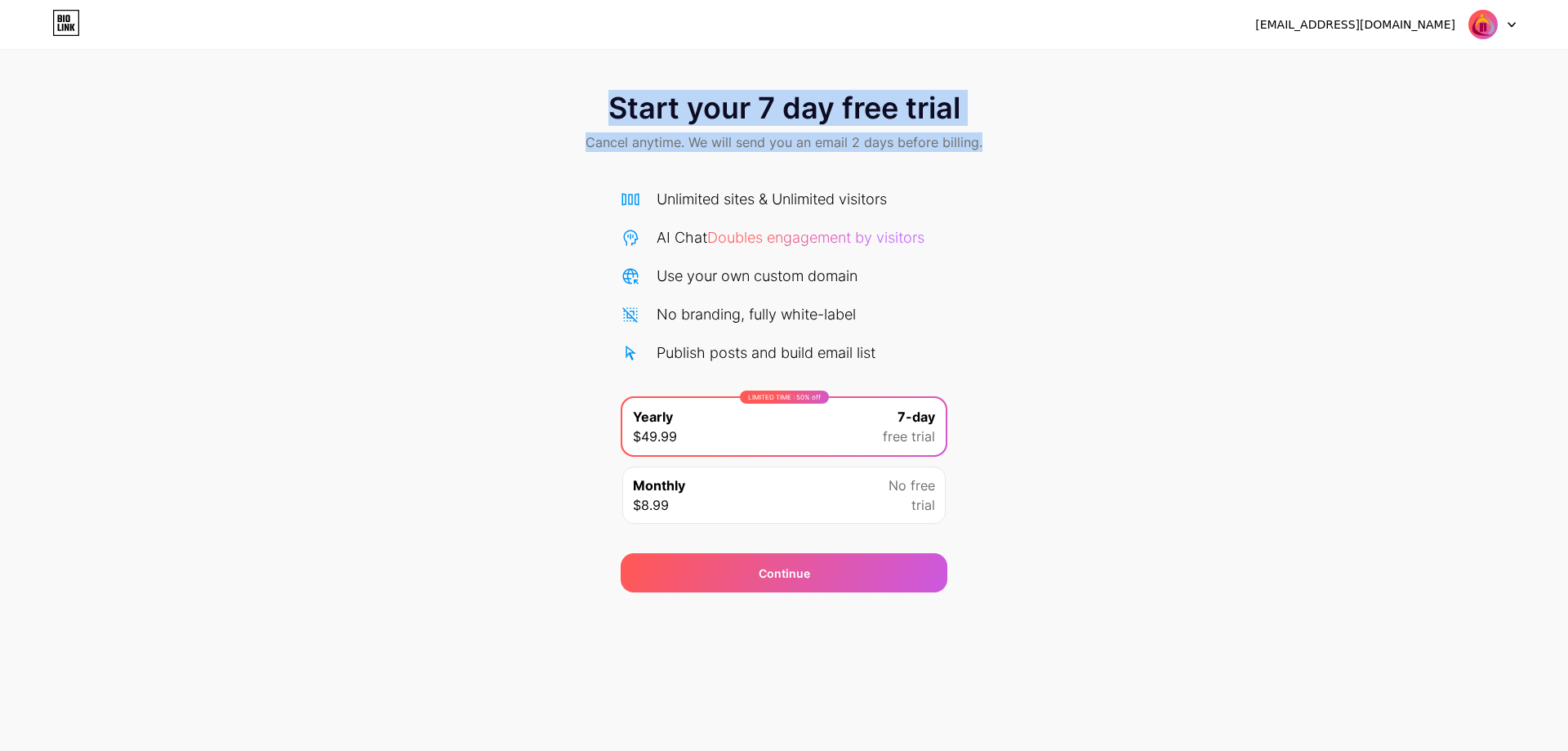
drag, startPoint x: 611, startPoint y: 116, endPoint x: 1098, endPoint y: 111, distance: 487.0
click at [1098, 111] on div "Start your 7 day free trial Cancel anytime. We will send you an email 2 days be…" at bounding box center [784, 124] width 1568 height 97
click at [907, 122] on span "Start your 7 day free trial" at bounding box center [784, 108] width 352 height 33
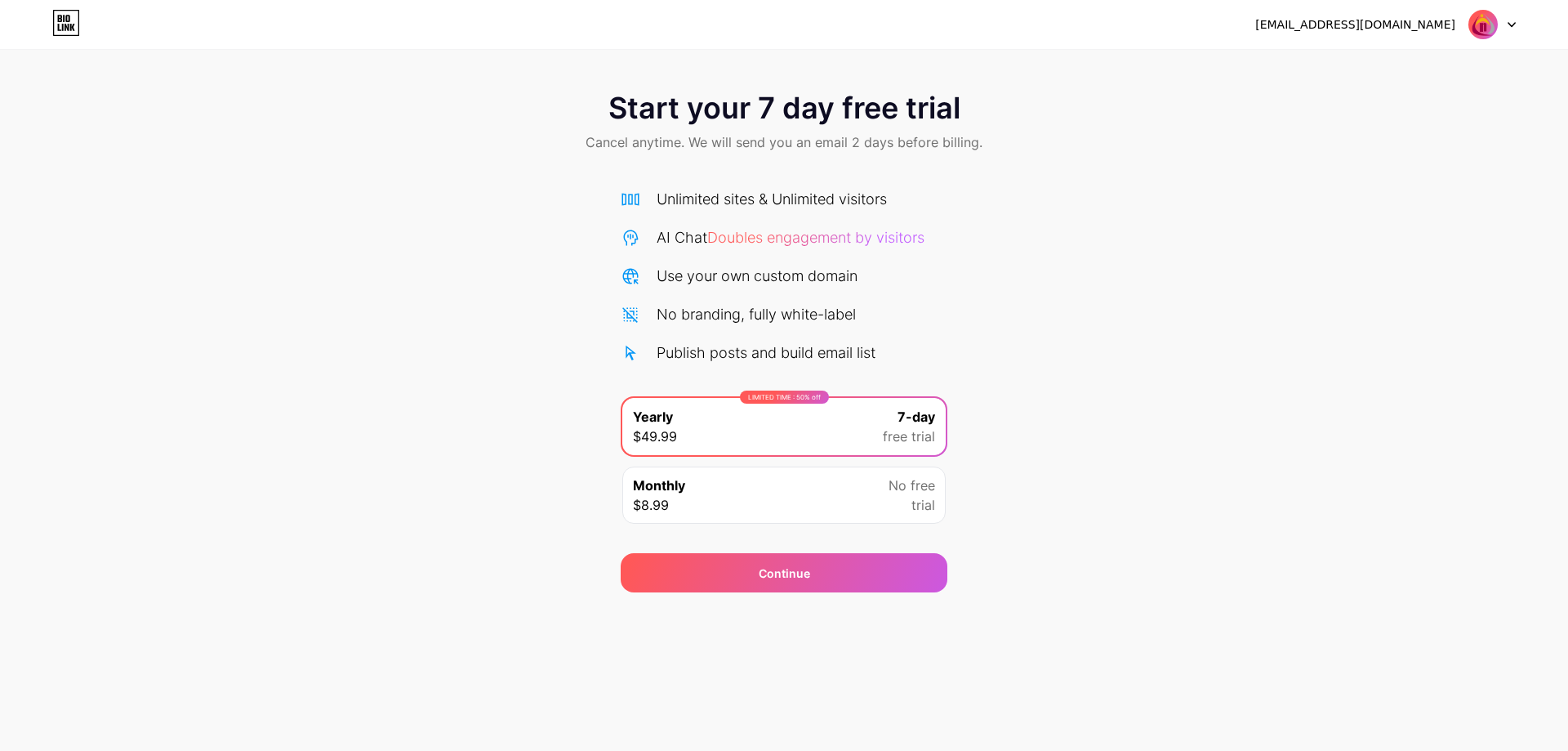
click at [1513, 22] on icon at bounding box center [1512, 25] width 8 height 6
click at [915, 504] on span "trial" at bounding box center [923, 505] width 24 height 20
click at [929, 412] on span "7-day" at bounding box center [916, 416] width 38 height 20
click at [1052, 472] on div "Start your 7 day free trial Cancel anytime. We will send you an email 2 days be…" at bounding box center [784, 334] width 1568 height 517
click at [169, 265] on div "Start your 7 day free trial Cancel anytime. We will send you an email 2 days be…" at bounding box center [784, 334] width 1568 height 517
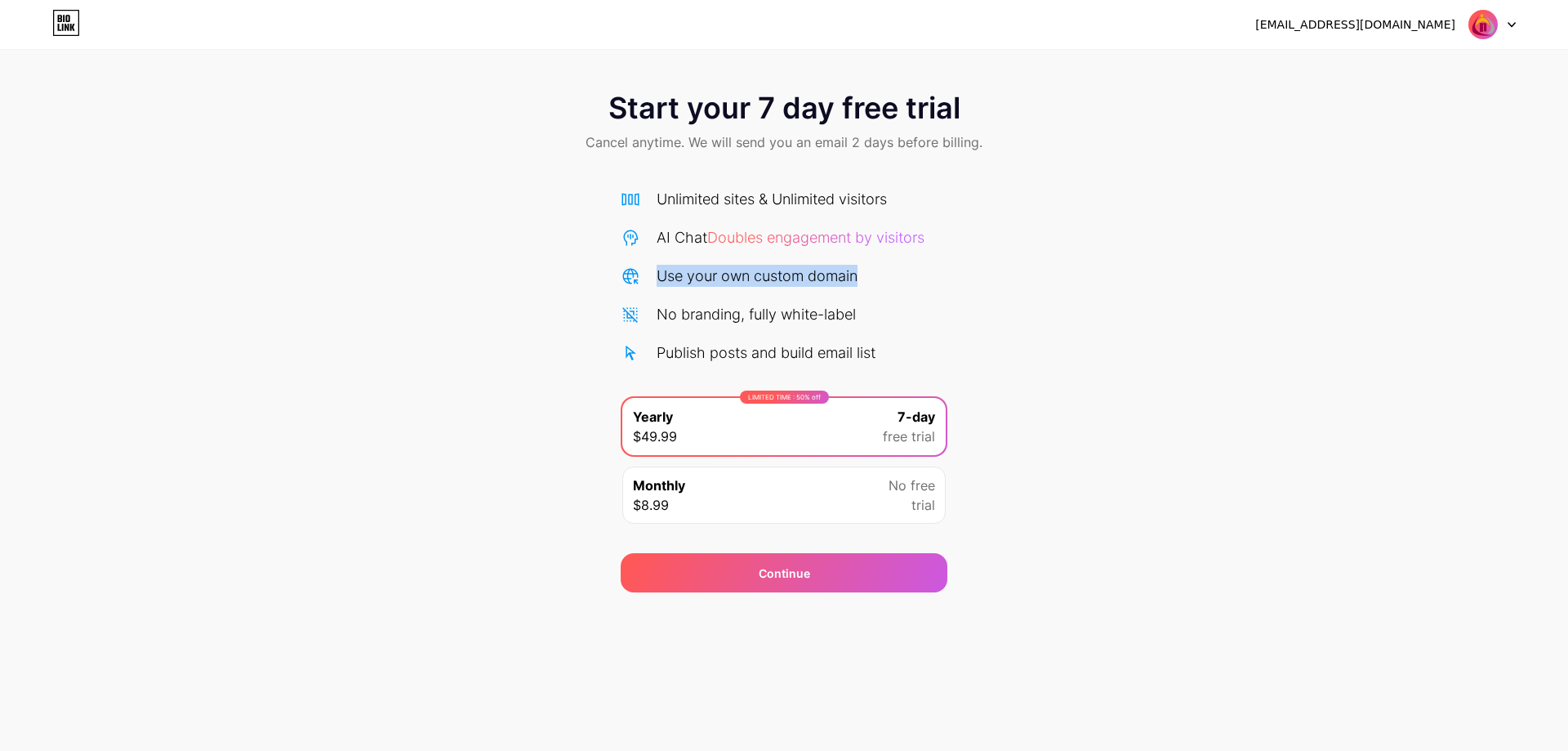
drag, startPoint x: 656, startPoint y: 275, endPoint x: 1014, endPoint y: 275, distance: 358.0
click at [1014, 275] on div "Start your 7 day free trial Cancel anytime. We will send you an email 2 days be…" at bounding box center [784, 334] width 1568 height 517
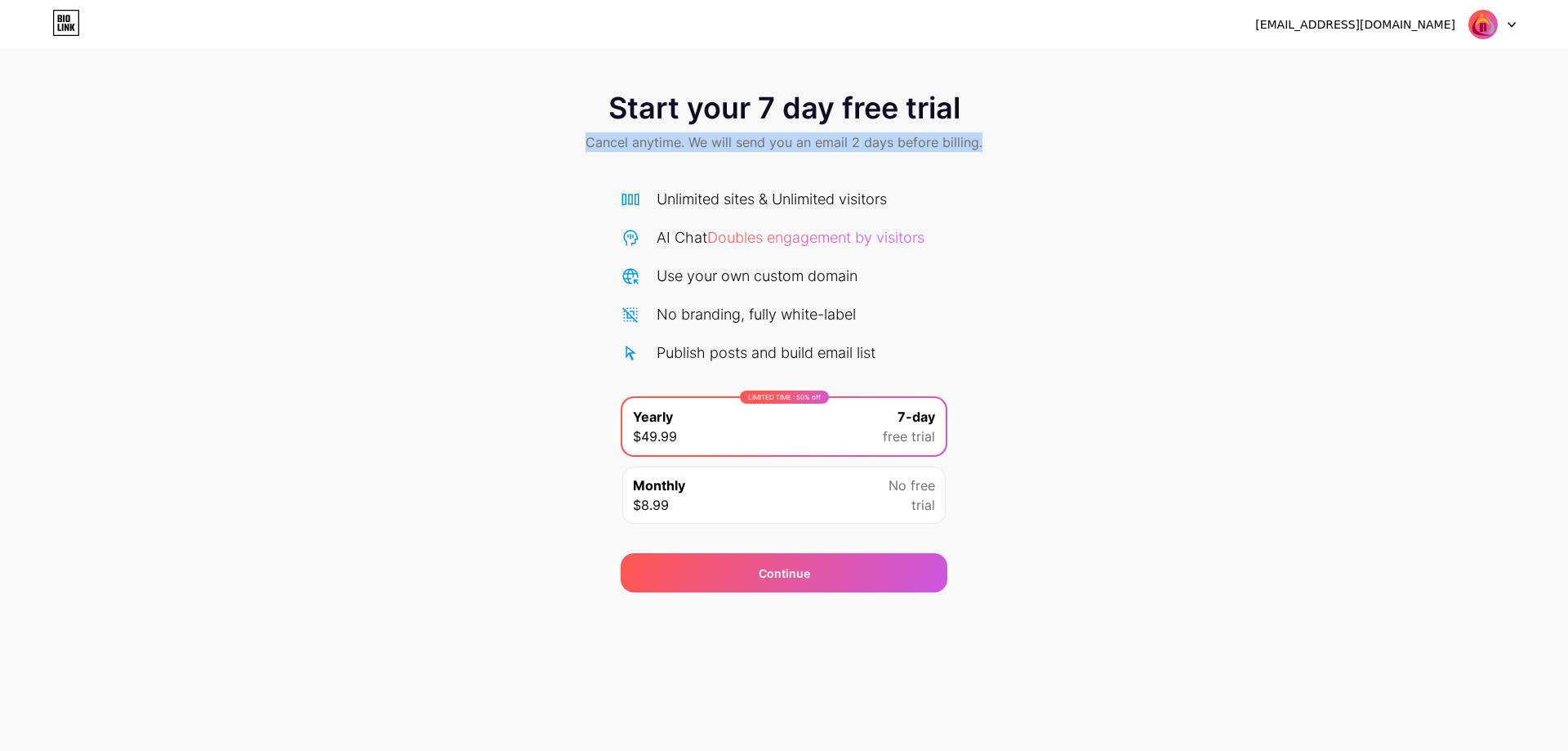
drag, startPoint x: 584, startPoint y: 142, endPoint x: 1216, endPoint y: 148, distance: 632.0
click at [1216, 148] on div "Start your 7 day free trial Cancel anytime. We will send you an email 2 days be…" at bounding box center [784, 124] width 1568 height 97
drag, startPoint x: 857, startPoint y: 184, endPoint x: 1106, endPoint y: 187, distance: 249.0
click at [1106, 187] on div "Start your 7 day free trial Cancel anytime. We will send you an email 2 days be…" at bounding box center [784, 334] width 1568 height 517
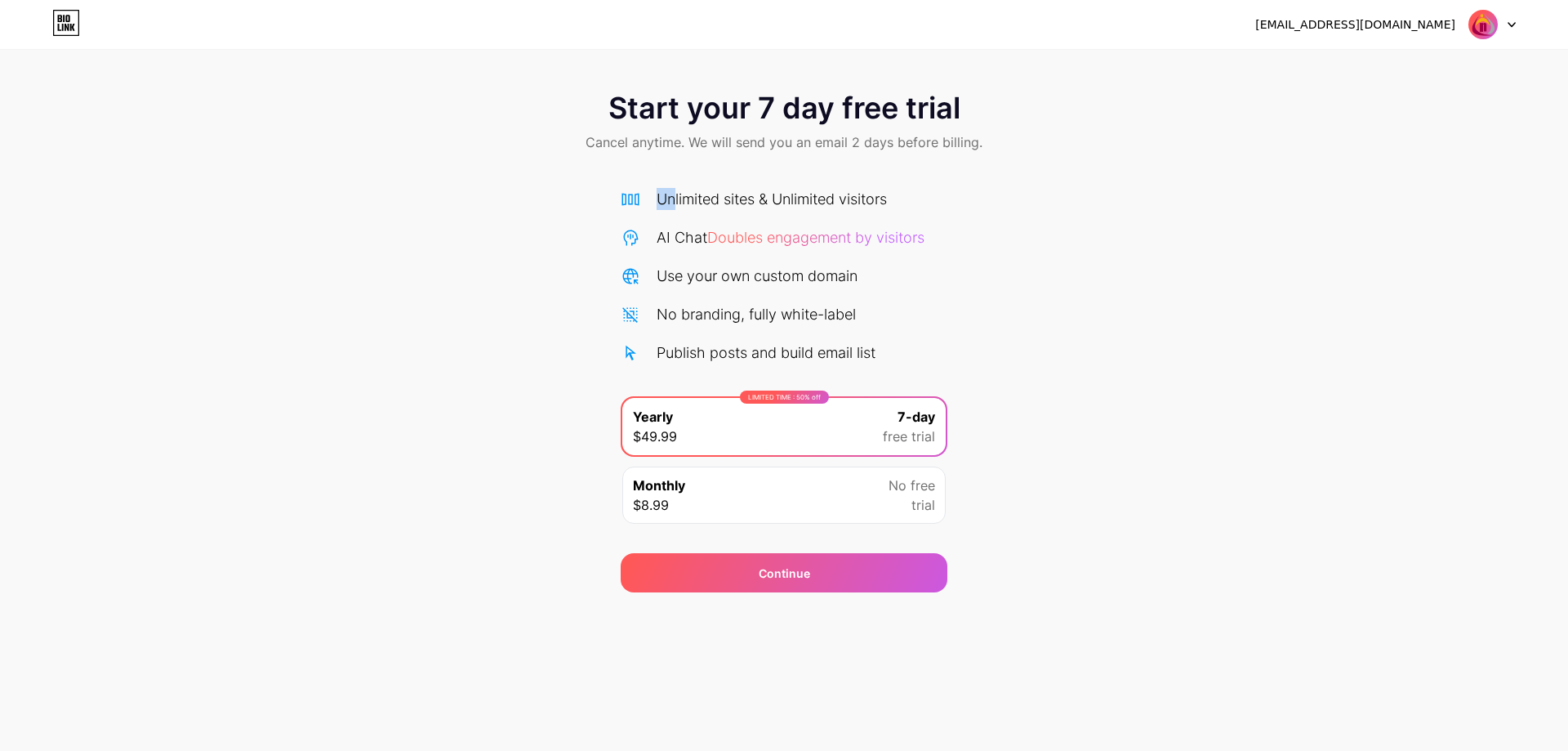
click at [1106, 187] on div "Start your 7 day free trial Cancel anytime. We will send you an email 2 days be…" at bounding box center [784, 334] width 1568 height 517
drag, startPoint x: 682, startPoint y: 239, endPoint x: 1106, endPoint y: 239, distance: 424.0
click at [1106, 239] on div "Start your 7 day free trial Cancel anytime. We will send you an email 2 days be…" at bounding box center [784, 334] width 1568 height 517
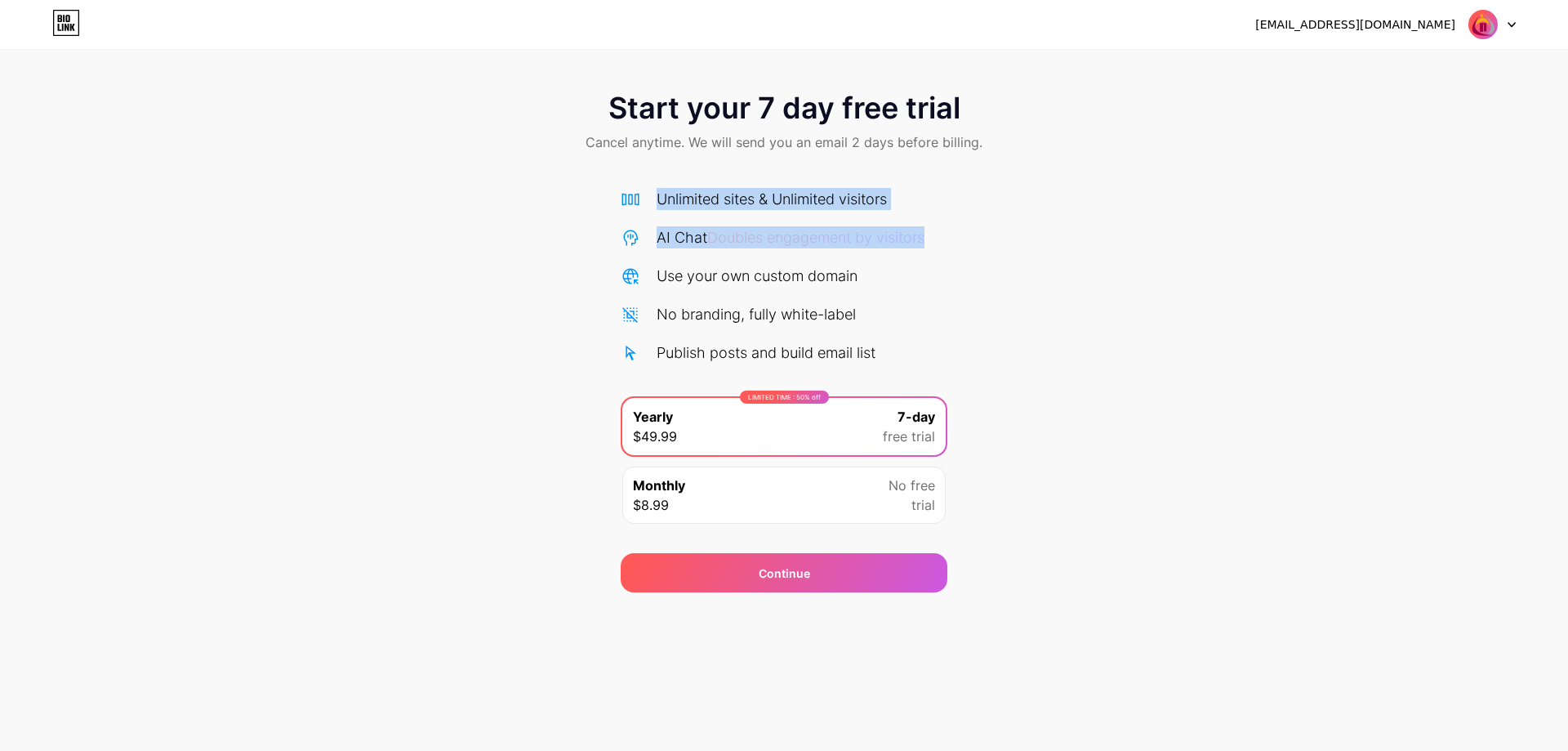
drag, startPoint x: 661, startPoint y: 280, endPoint x: 1162, endPoint y: 282, distance: 501.0
click at [1162, 282] on div "Start your 7 day free trial Cancel anytime. We will send you an email 2 days be…" at bounding box center [784, 334] width 1568 height 517
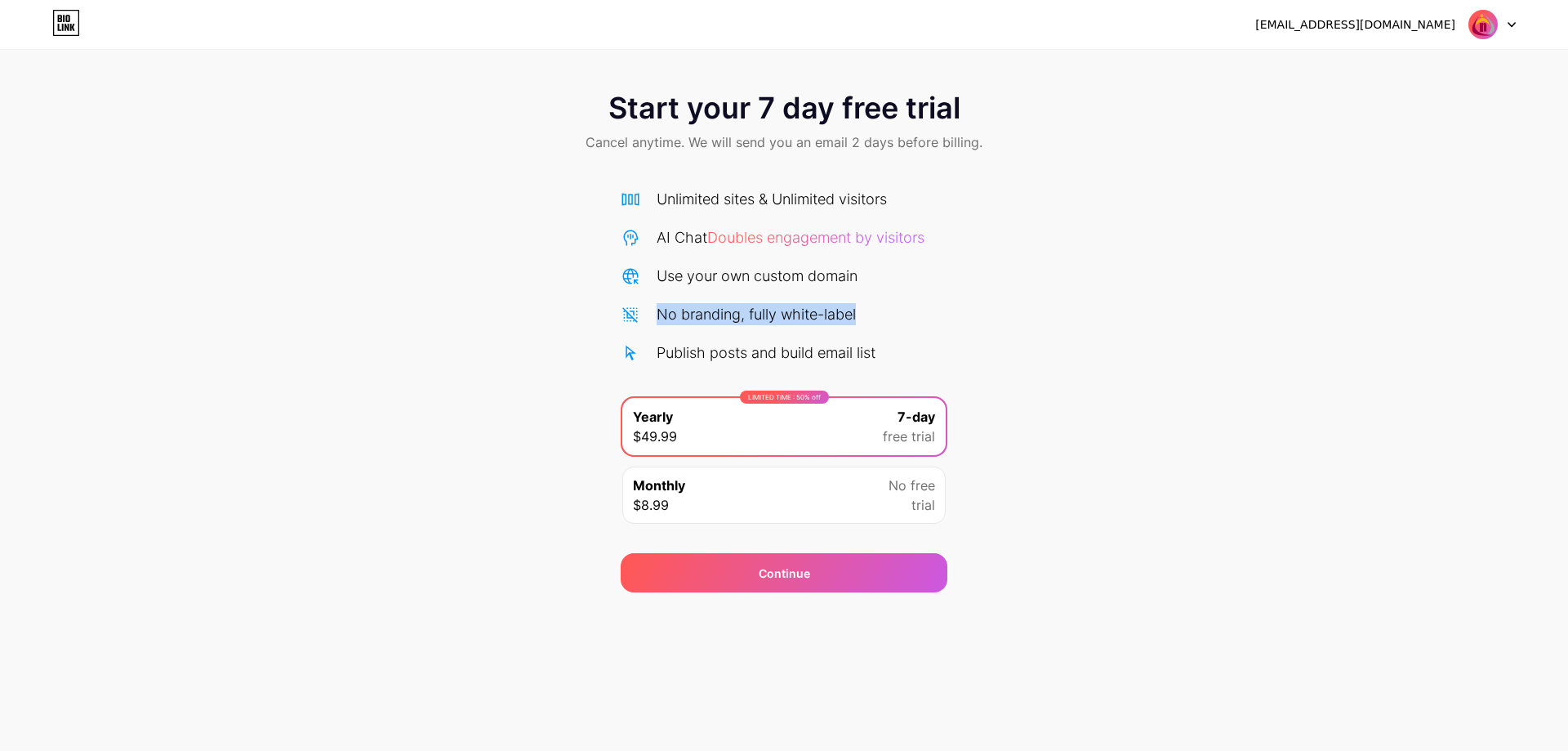
drag, startPoint x: 721, startPoint y: 315, endPoint x: 990, endPoint y: 315, distance: 269.0
click at [990, 315] on div "Start your 7 day free trial Cancel anytime. We will send you an email 2 days be…" at bounding box center [784, 334] width 1568 height 517
drag, startPoint x: 846, startPoint y: 354, endPoint x: 956, endPoint y: 355, distance: 110.0
click at [956, 355] on div "Start your 7 day free trial Cancel anytime. We will send you an email 2 days be…" at bounding box center [784, 334] width 1568 height 517
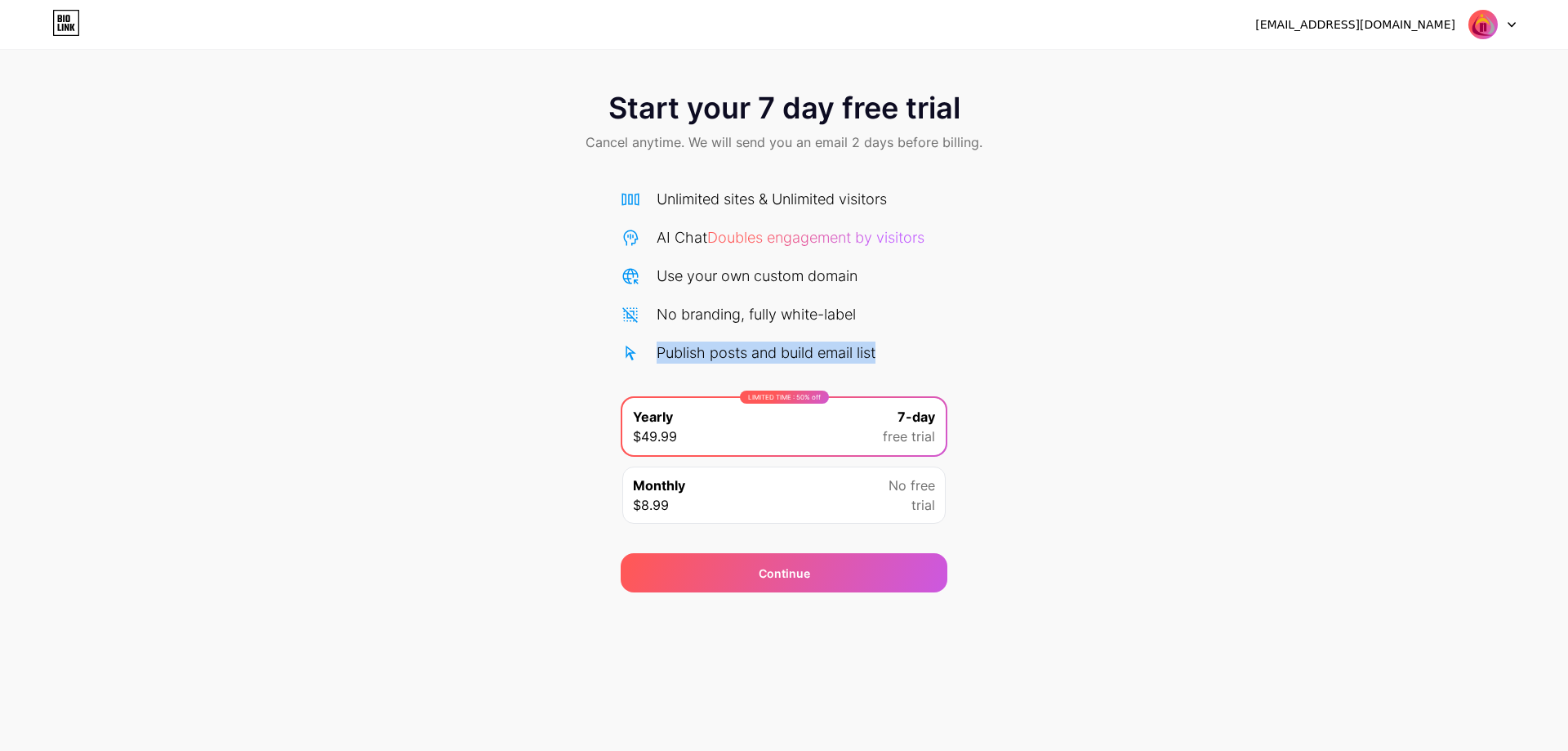
click at [956, 355] on div "Start your 7 day free trial Cancel anytime. We will send you an email 2 days be…" at bounding box center [784, 334] width 1568 height 517
click at [1425, 30] on div "[EMAIL_ADDRESS][DOMAIN_NAME]" at bounding box center [1356, 25] width 200 height 17
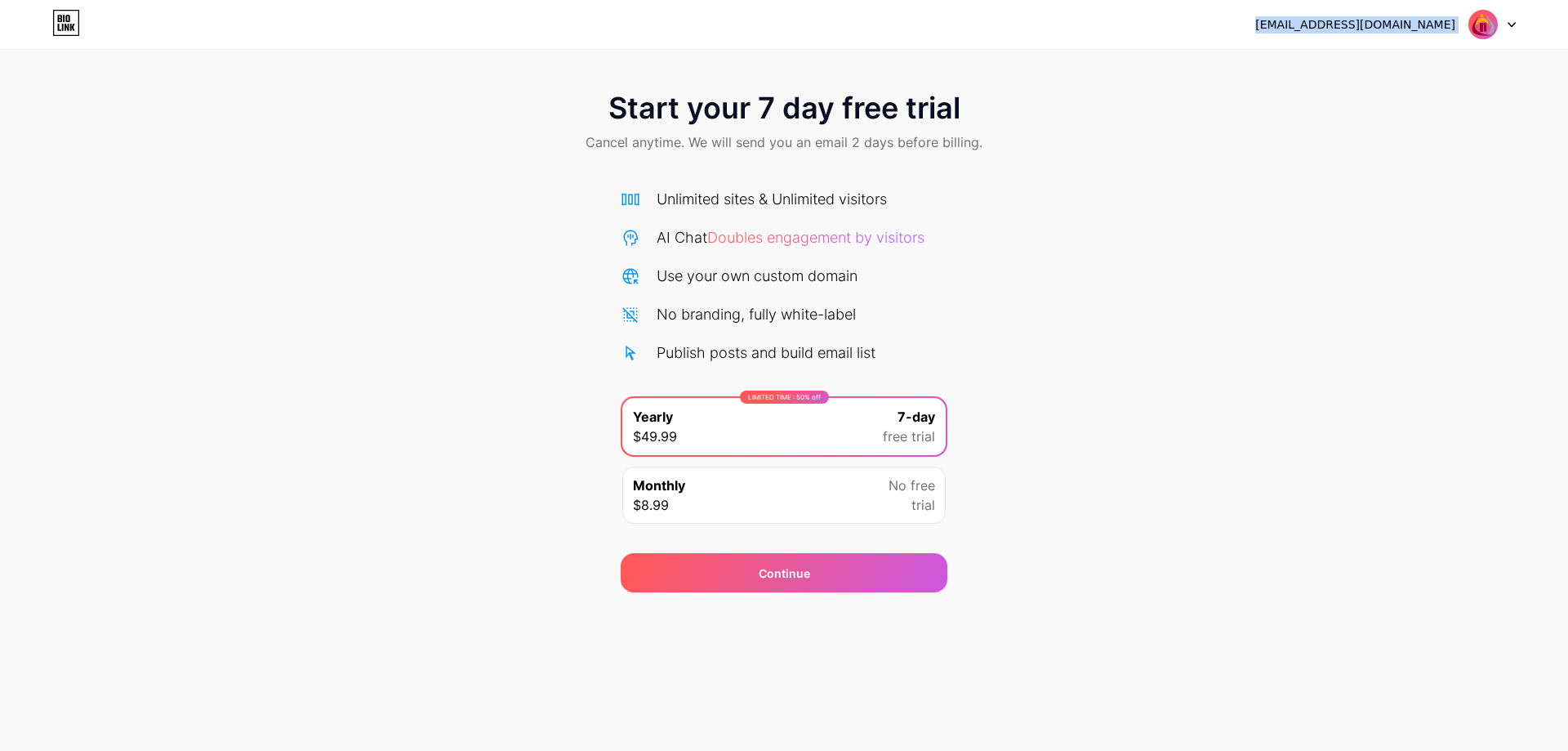
click at [1425, 30] on div "[EMAIL_ADDRESS][DOMAIN_NAME]" at bounding box center [1356, 25] width 200 height 17
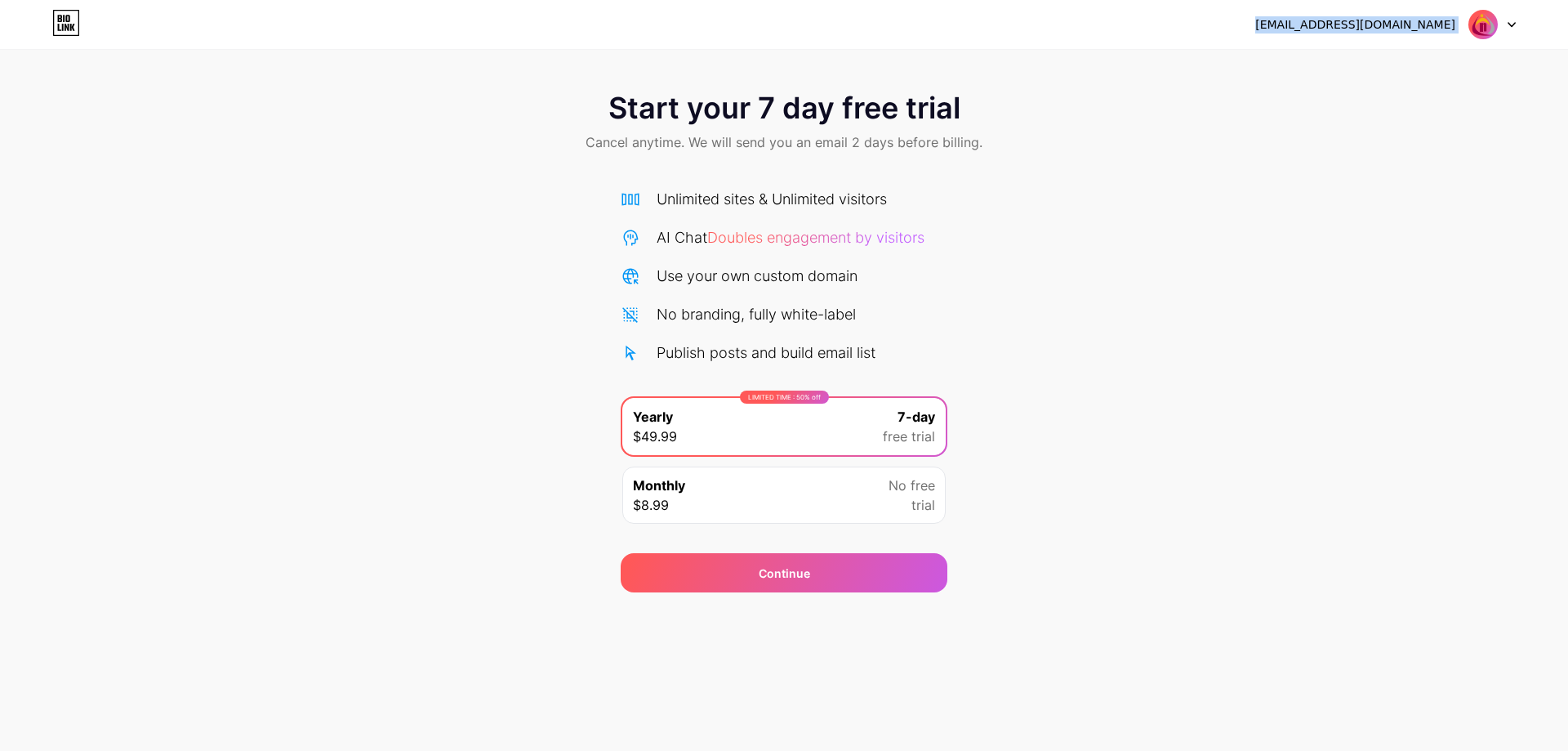
click at [1485, 27] on img at bounding box center [1484, 25] width 31 height 31
drag, startPoint x: 1485, startPoint y: 27, endPoint x: 1506, endPoint y: 20, distance: 22.1
drag, startPoint x: 1506, startPoint y: 20, endPoint x: 1516, endPoint y: 25, distance: 11.2
click at [1516, 25] on icon at bounding box center [1512, 25] width 8 height 6
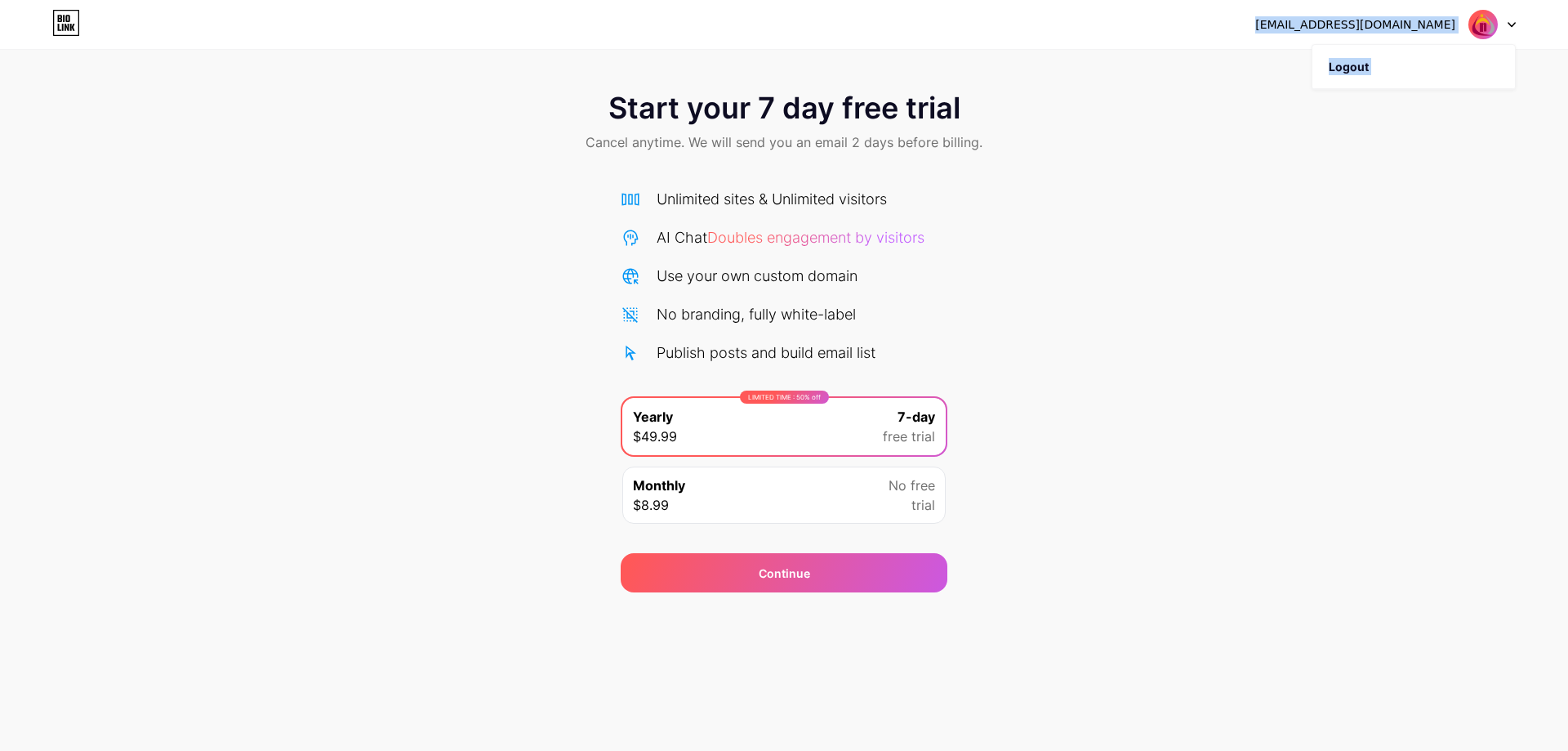
click at [1516, 25] on icon at bounding box center [1512, 25] width 8 height 6
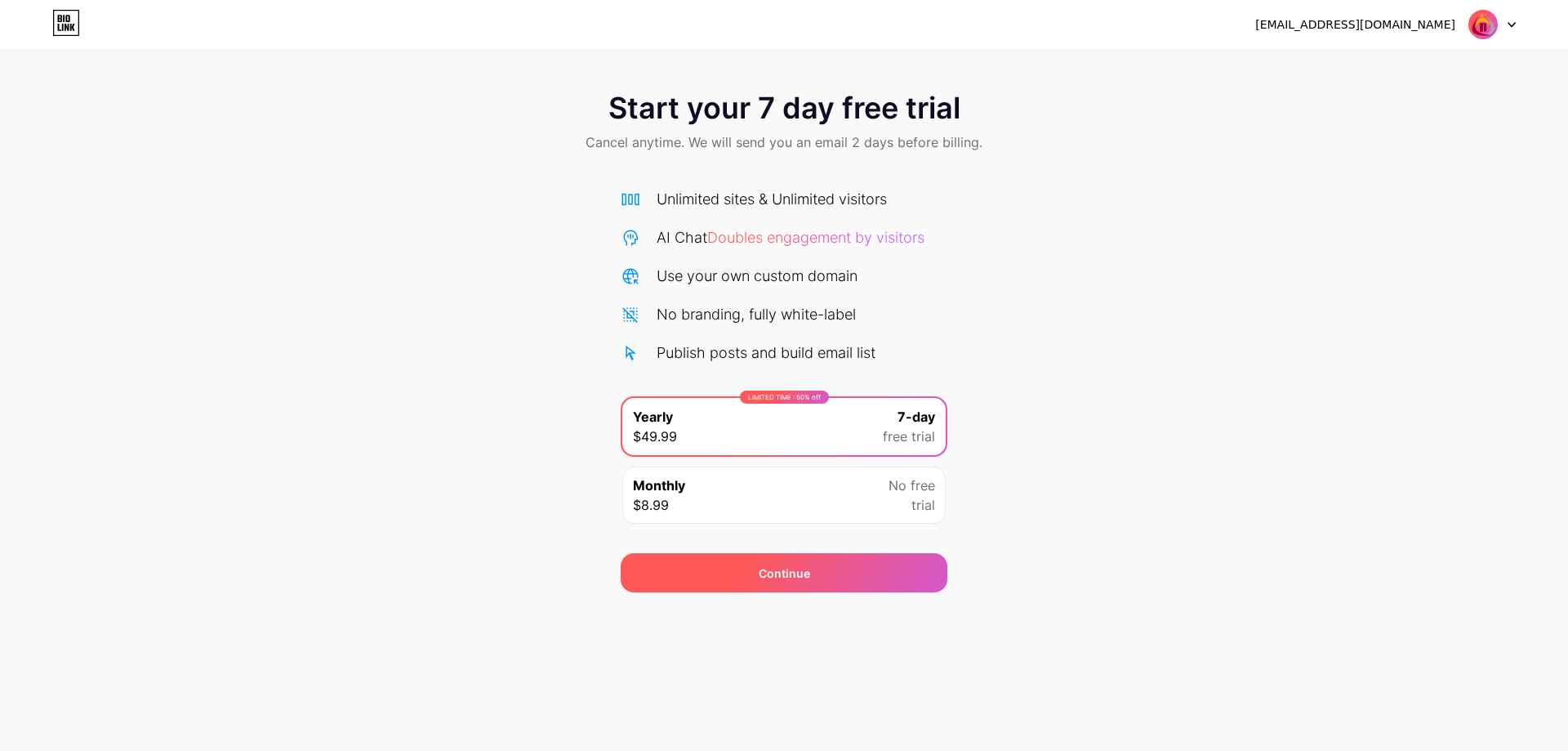
click at [789, 571] on div "Continue" at bounding box center [784, 573] width 52 height 17
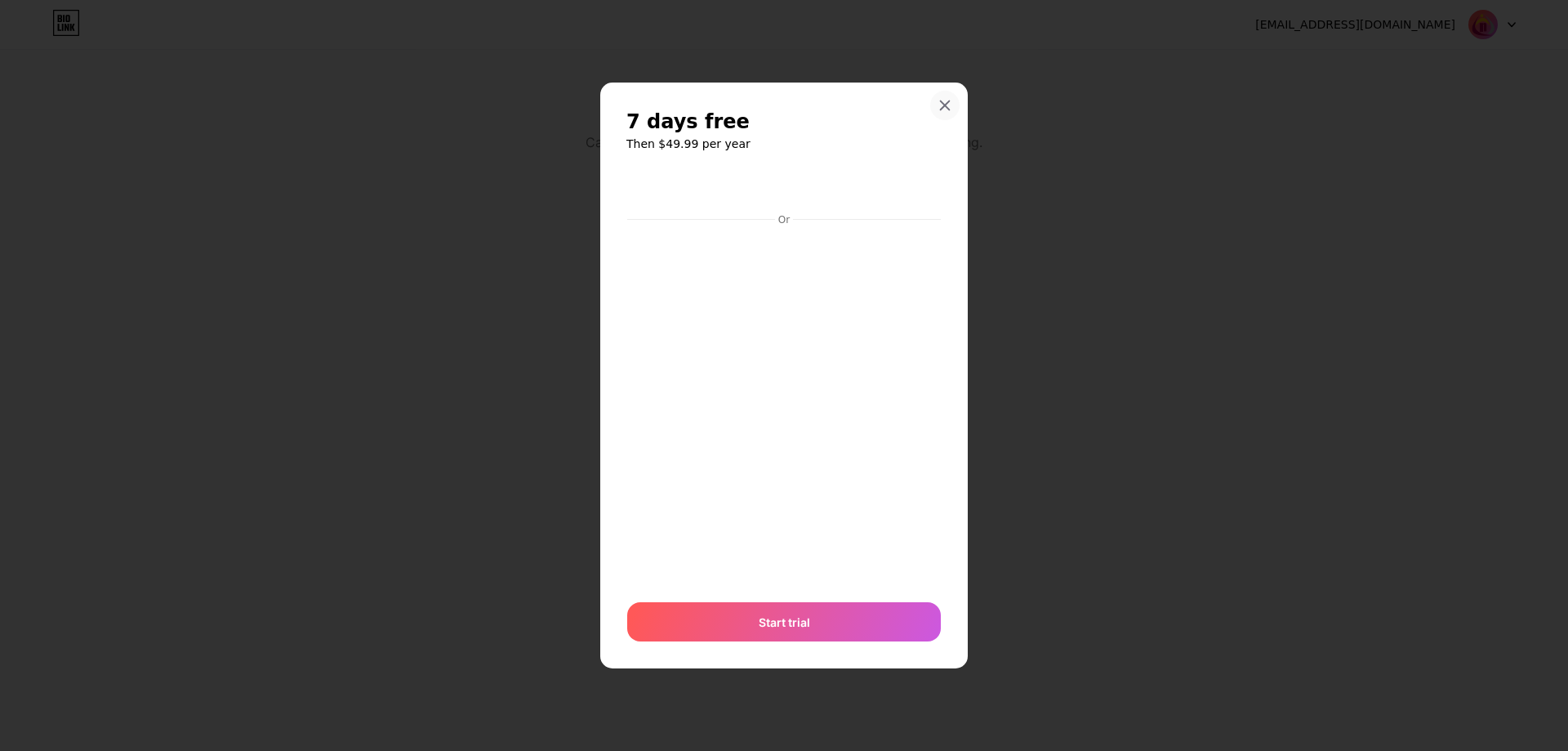
click at [946, 93] on div at bounding box center [945, 106] width 30 height 30
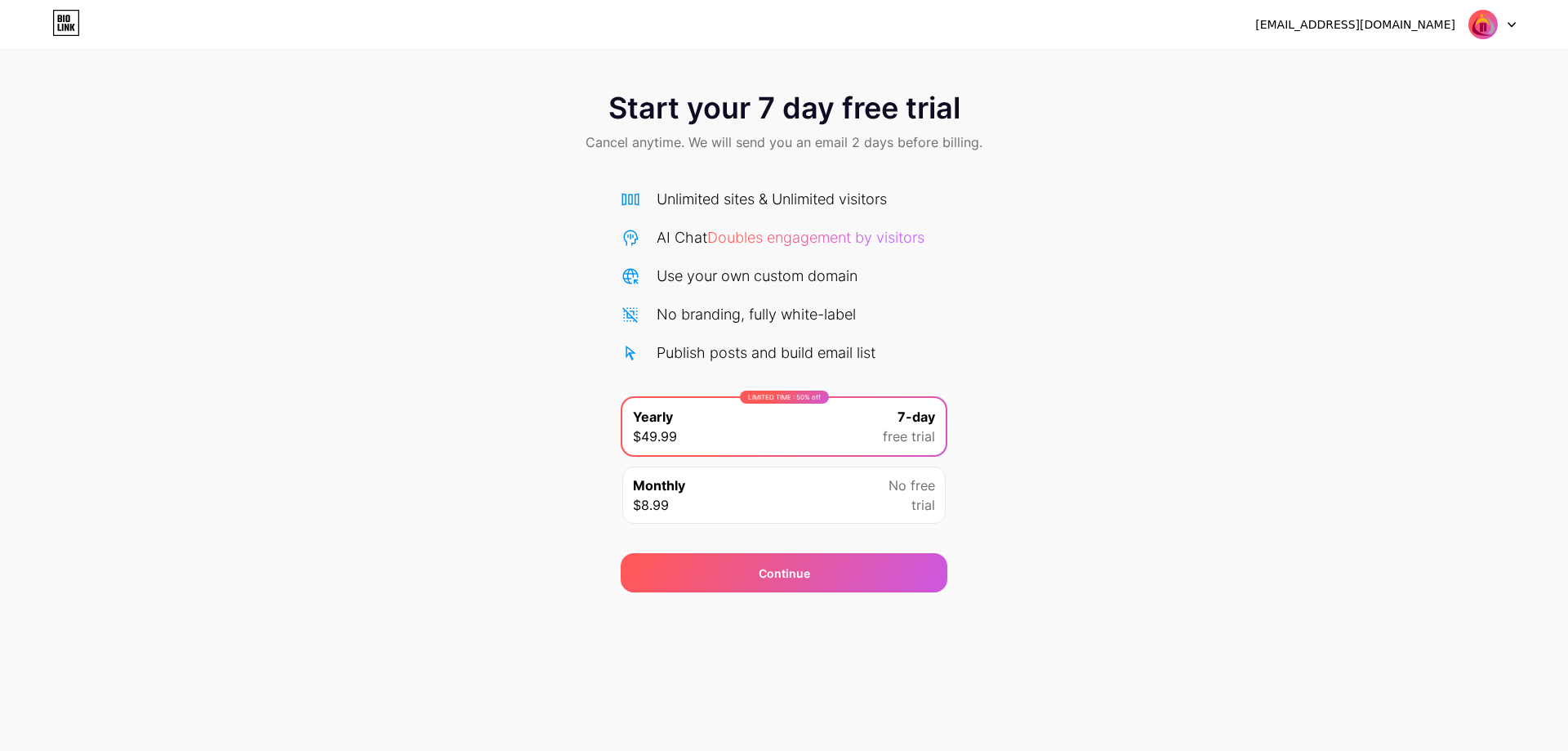
click at [864, 239] on span "Doubles engagement by visitors" at bounding box center [816, 237] width 217 height 17
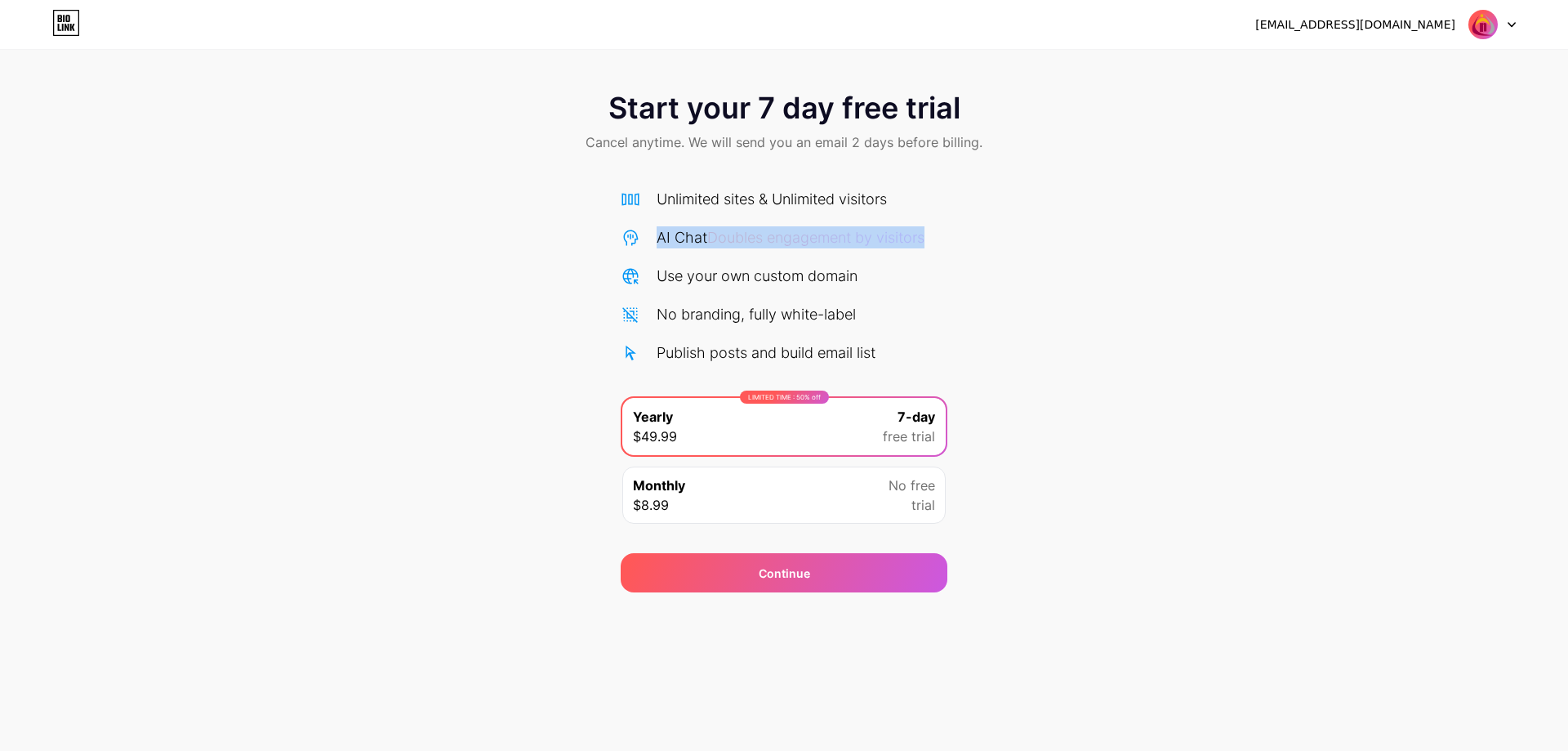
click at [1491, 25] on img at bounding box center [1484, 25] width 31 height 31
click at [1400, 76] on li "Logout" at bounding box center [1413, 67] width 202 height 44
